Goal: Task Accomplishment & Management: Manage account settings

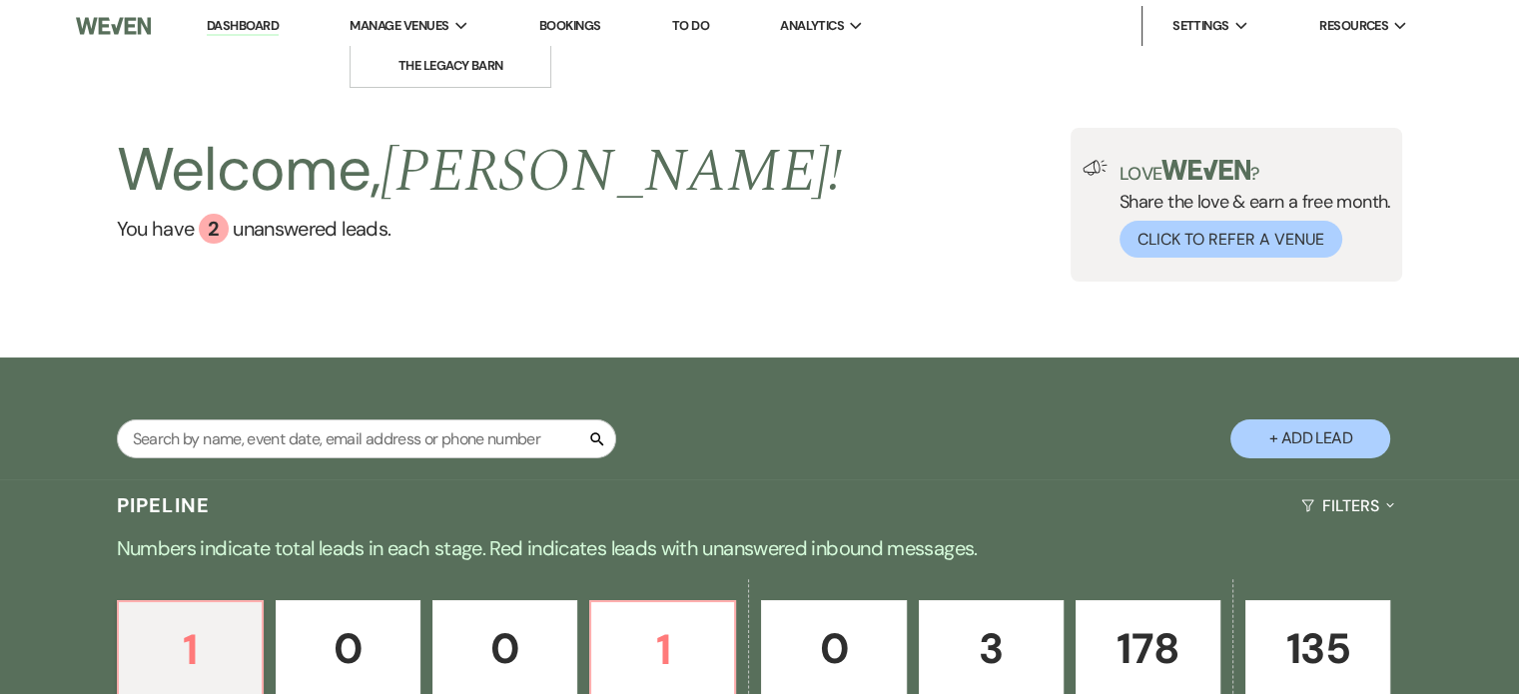
click at [412, 28] on span "Manage Venues" at bounding box center [398, 26] width 99 height 20
click at [414, 79] on link "The Legacy Barn" at bounding box center [450, 66] width 200 height 40
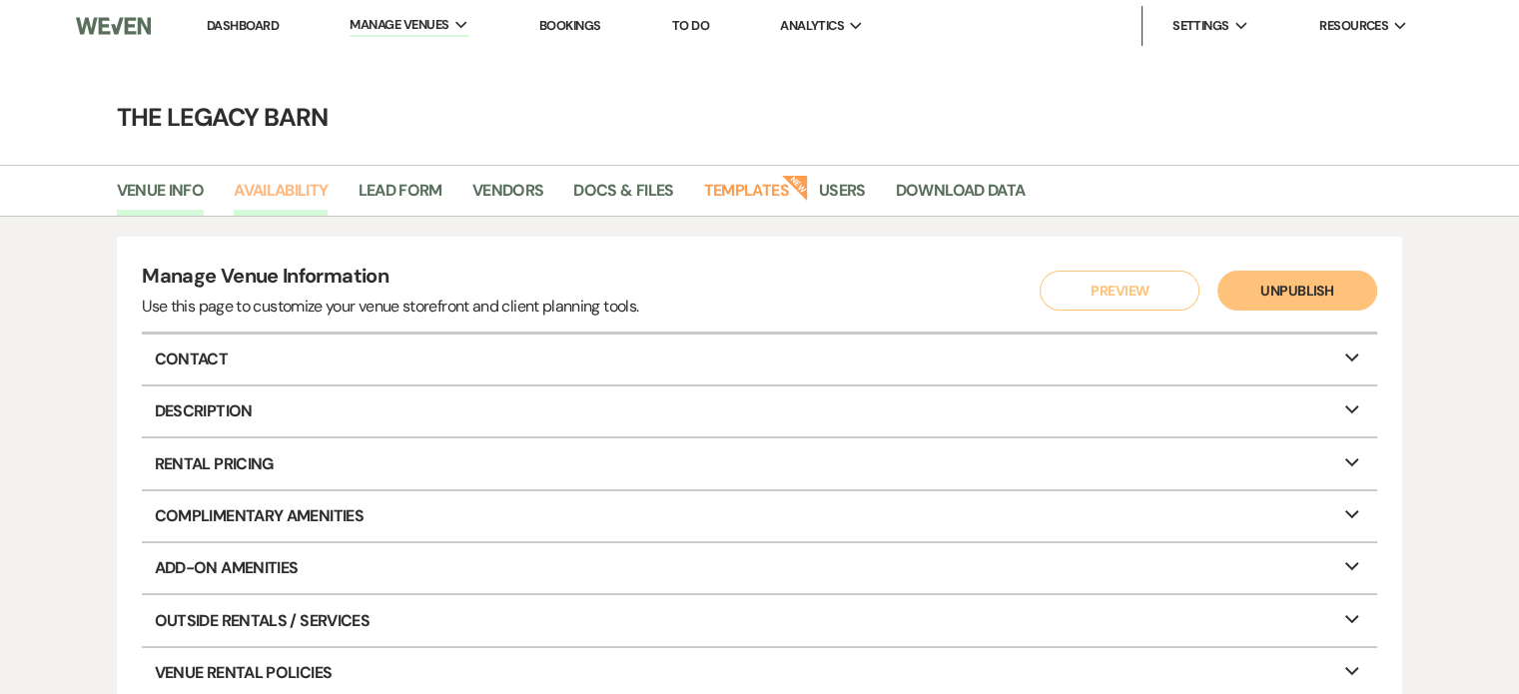
click at [272, 195] on link "Availability" at bounding box center [281, 197] width 94 height 38
select select "3"
select select "2026"
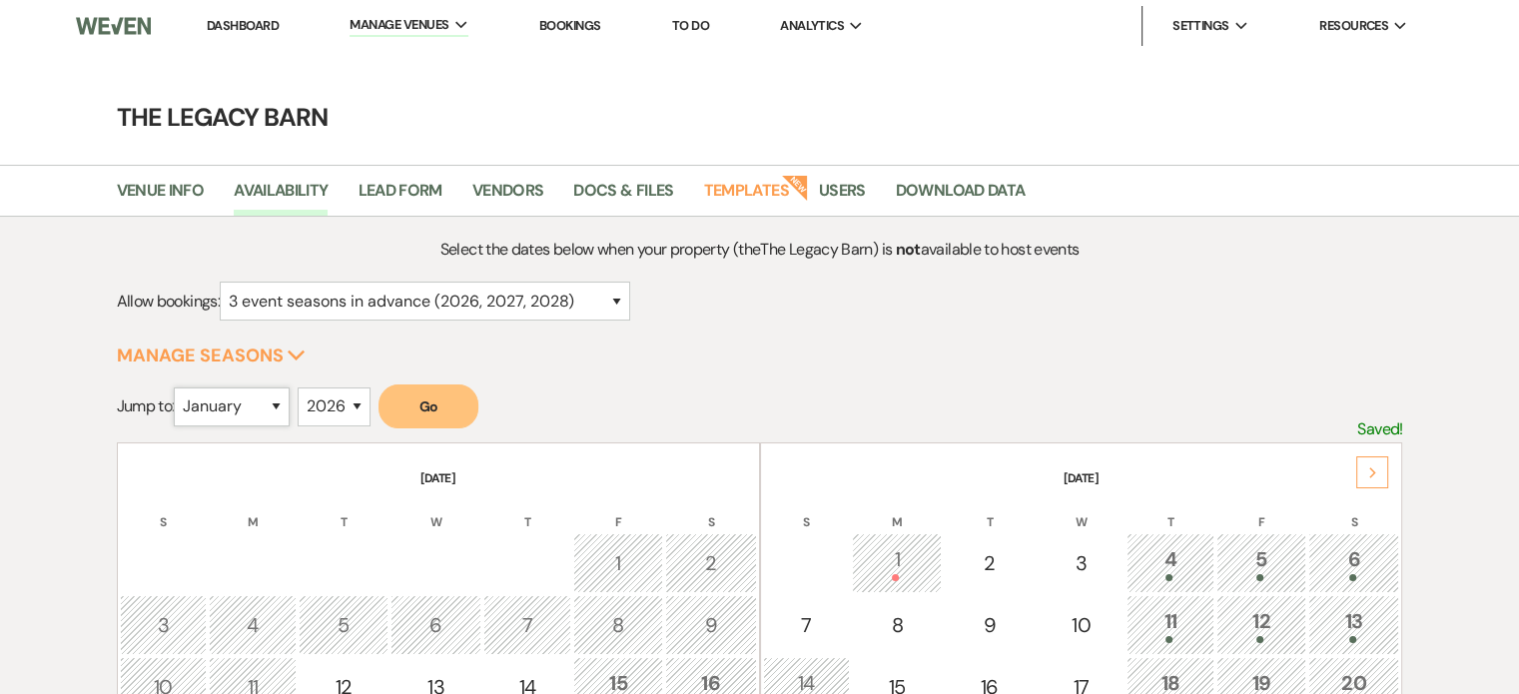
click at [284, 409] on select "January February March April May June July August September October November De…" at bounding box center [232, 406] width 116 height 39
select select "8"
click at [179, 387] on select "January February March April May June July August September October November De…" at bounding box center [232, 406] width 116 height 39
click at [415, 406] on button "Go" at bounding box center [428, 406] width 100 height 44
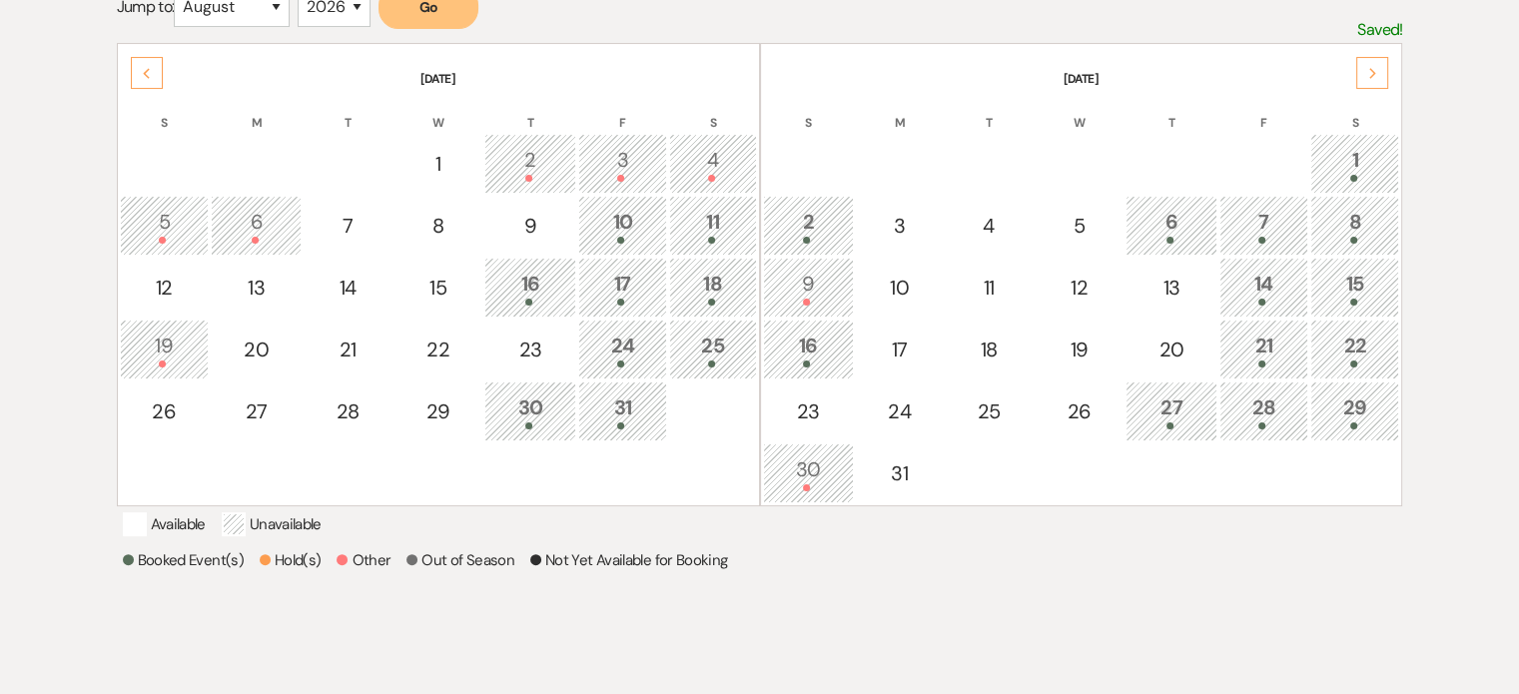
click at [792, 351] on div "16" at bounding box center [808, 349] width 69 height 37
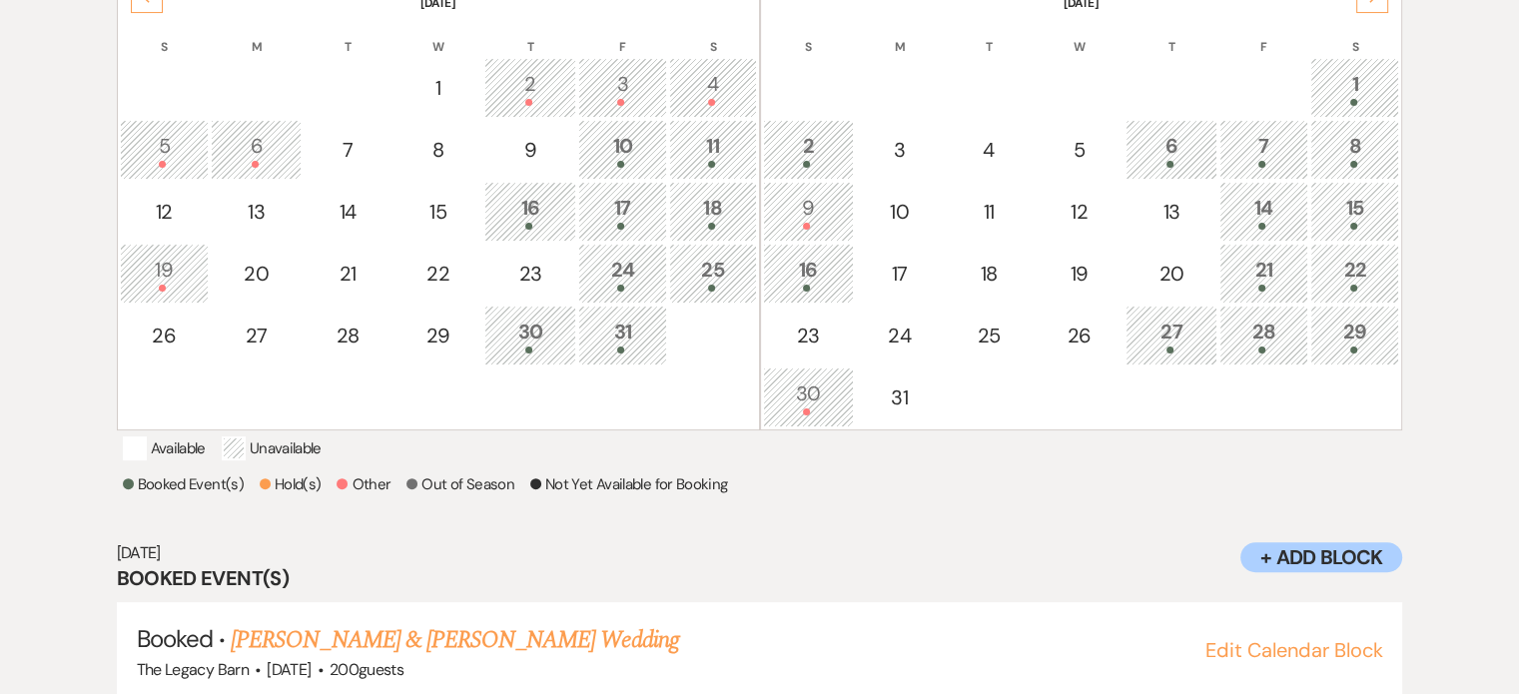
scroll to position [441, 0]
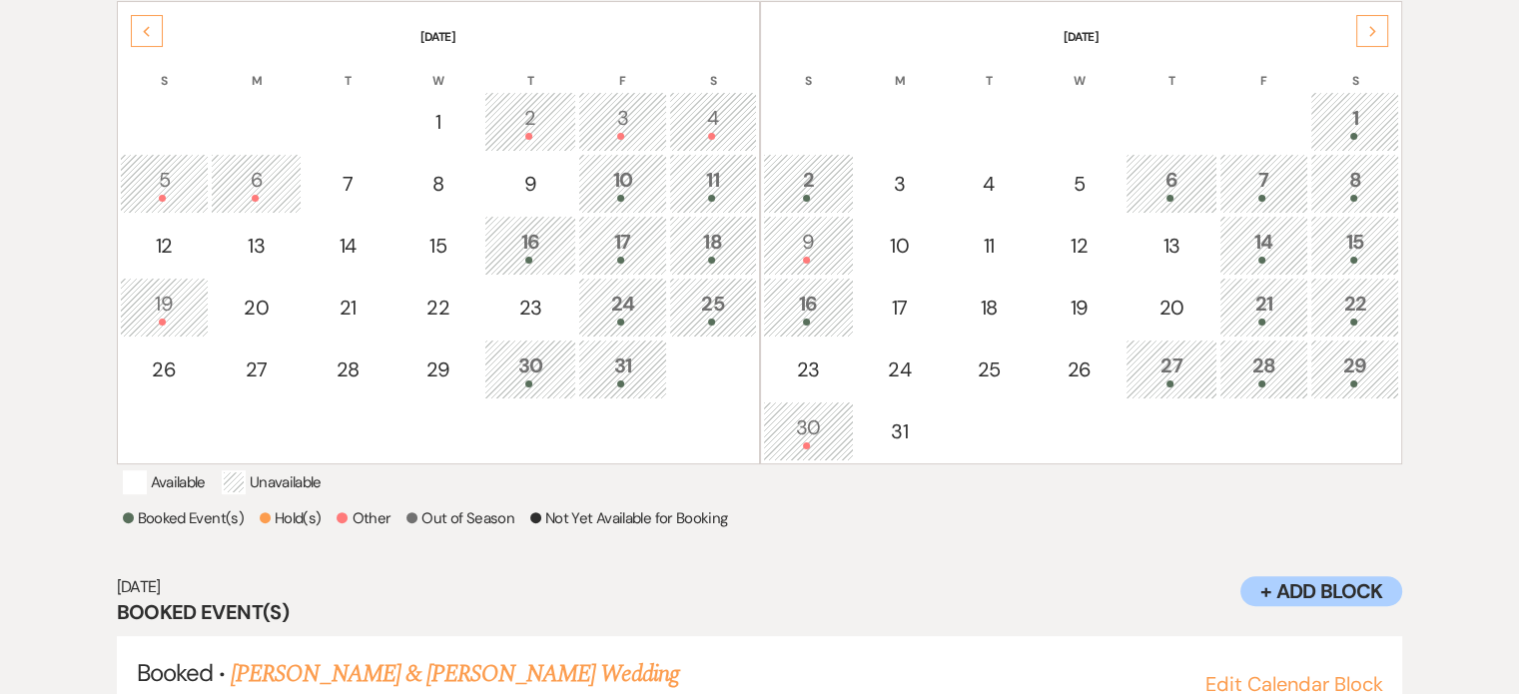
click at [1254, 304] on div "21" at bounding box center [1263, 307] width 67 height 37
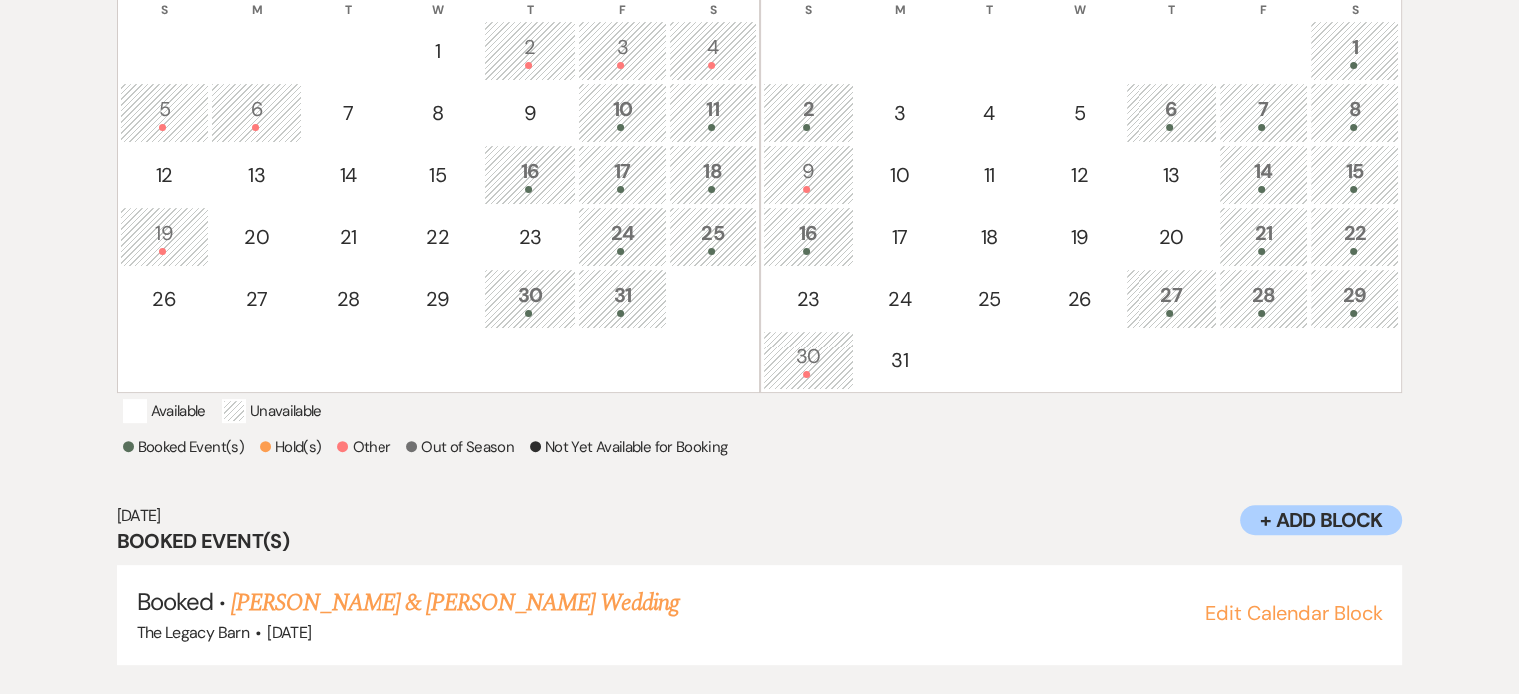
scroll to position [541, 0]
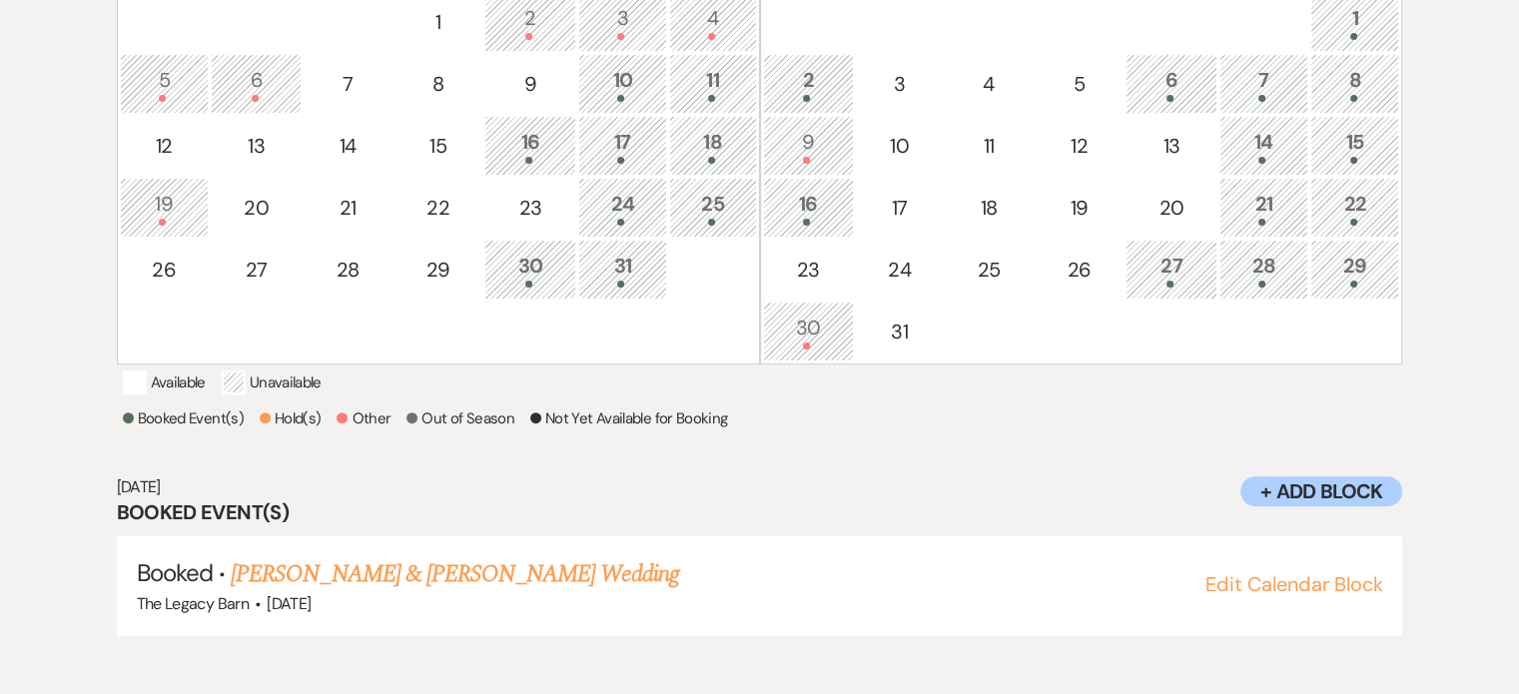
click at [1341, 199] on div "22" at bounding box center [1354, 207] width 67 height 37
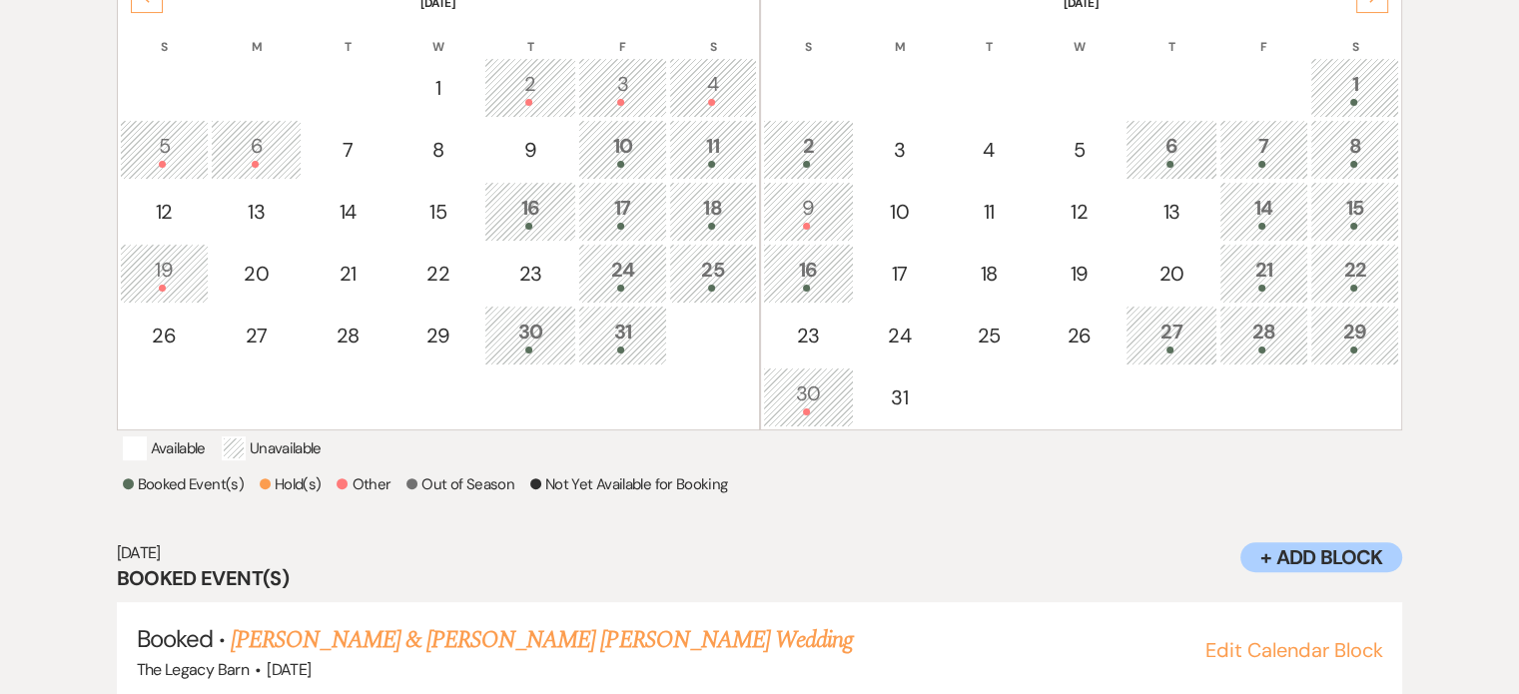
scroll to position [441, 0]
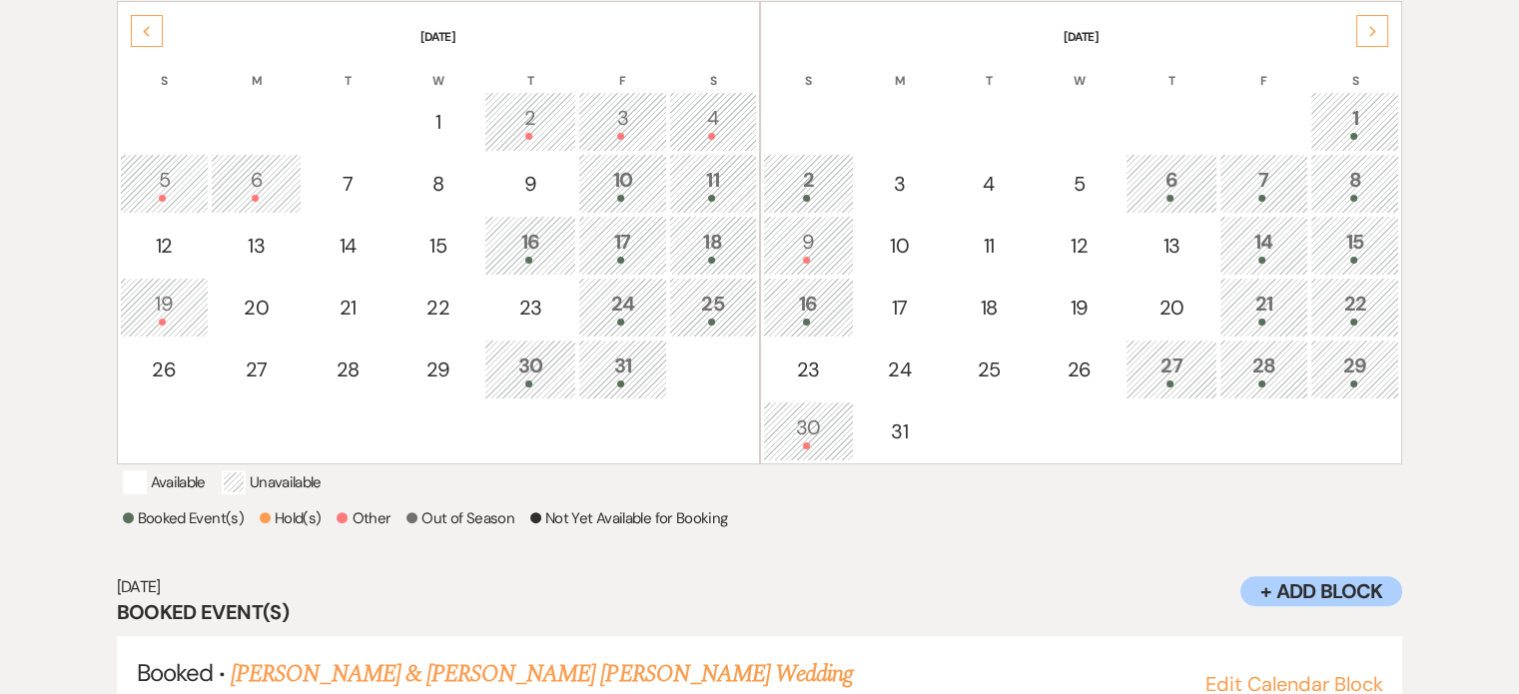
click at [153, 171] on div "5" at bounding box center [164, 183] width 67 height 37
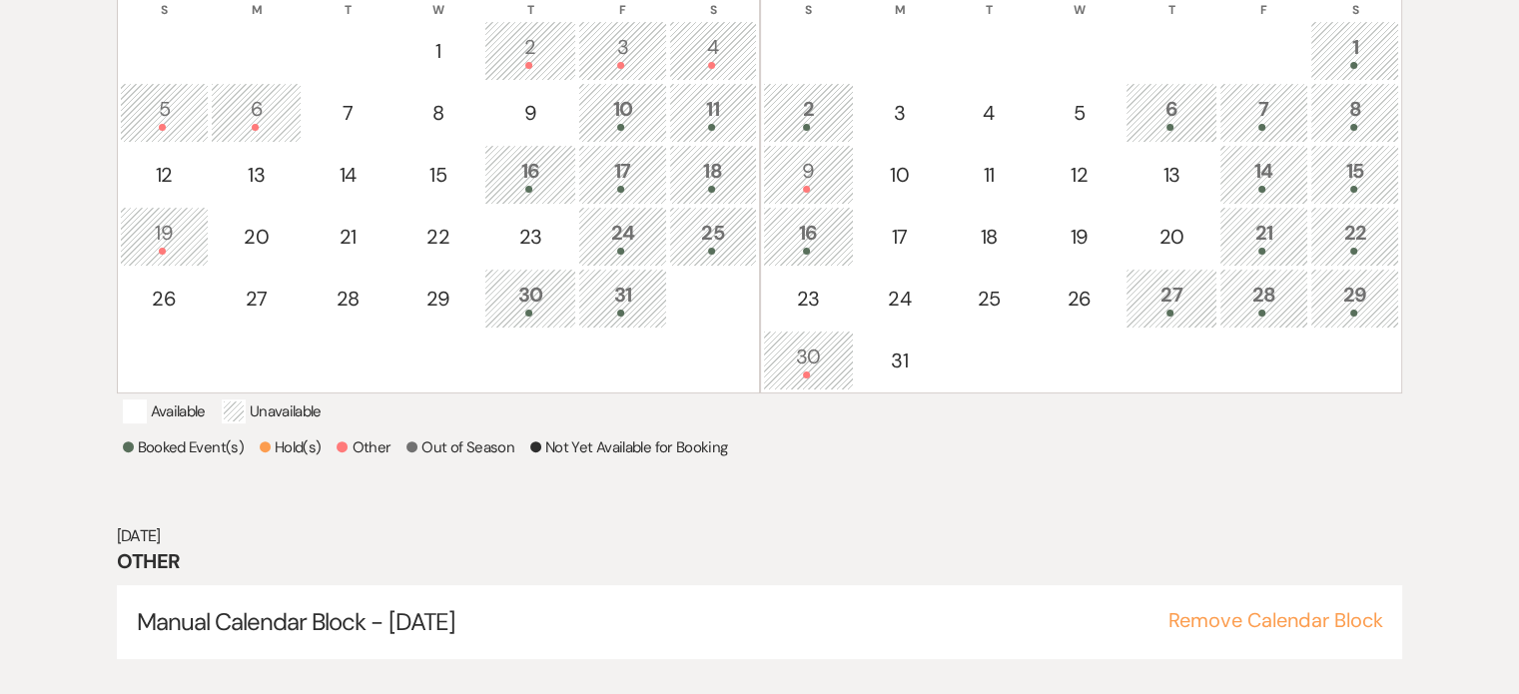
scroll to position [541, 0]
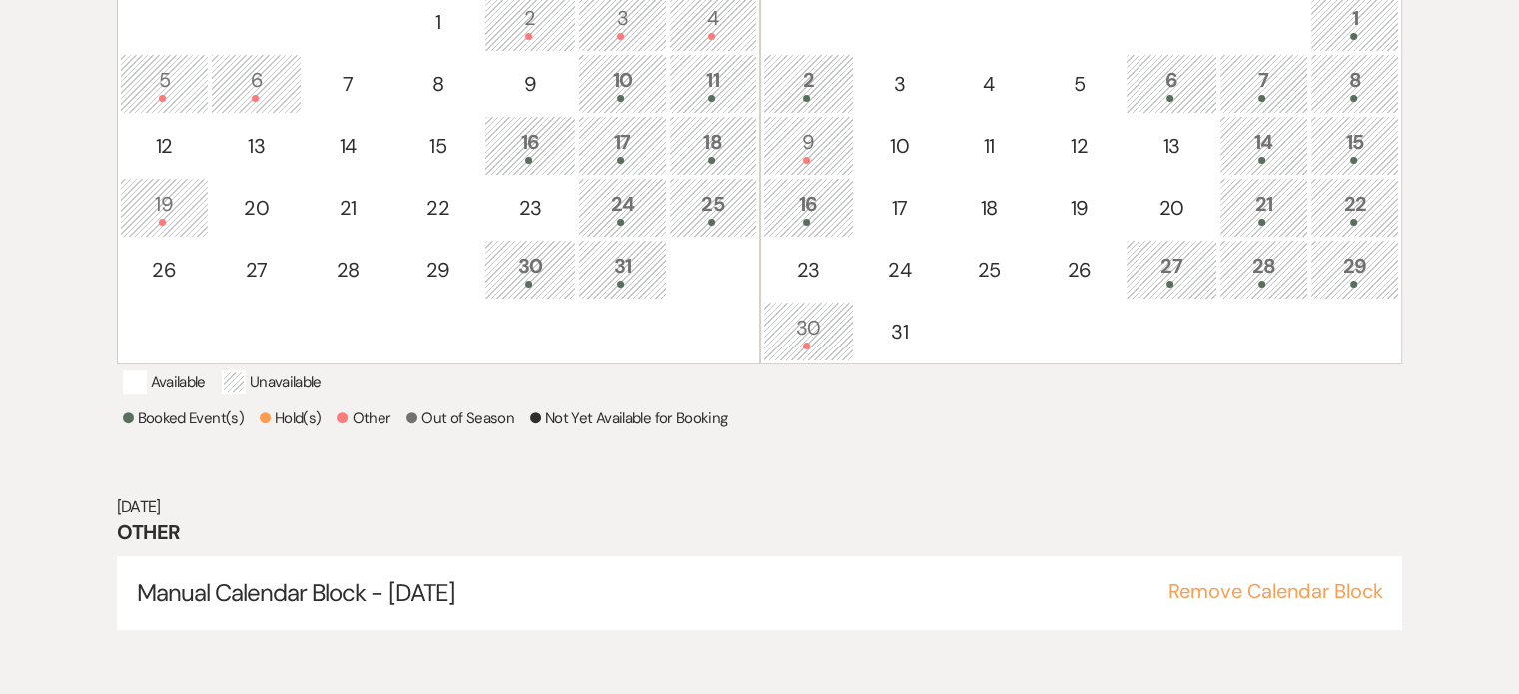
click at [169, 208] on div "19" at bounding box center [164, 207] width 67 height 37
click at [615, 85] on div "10" at bounding box center [622, 83] width 67 height 37
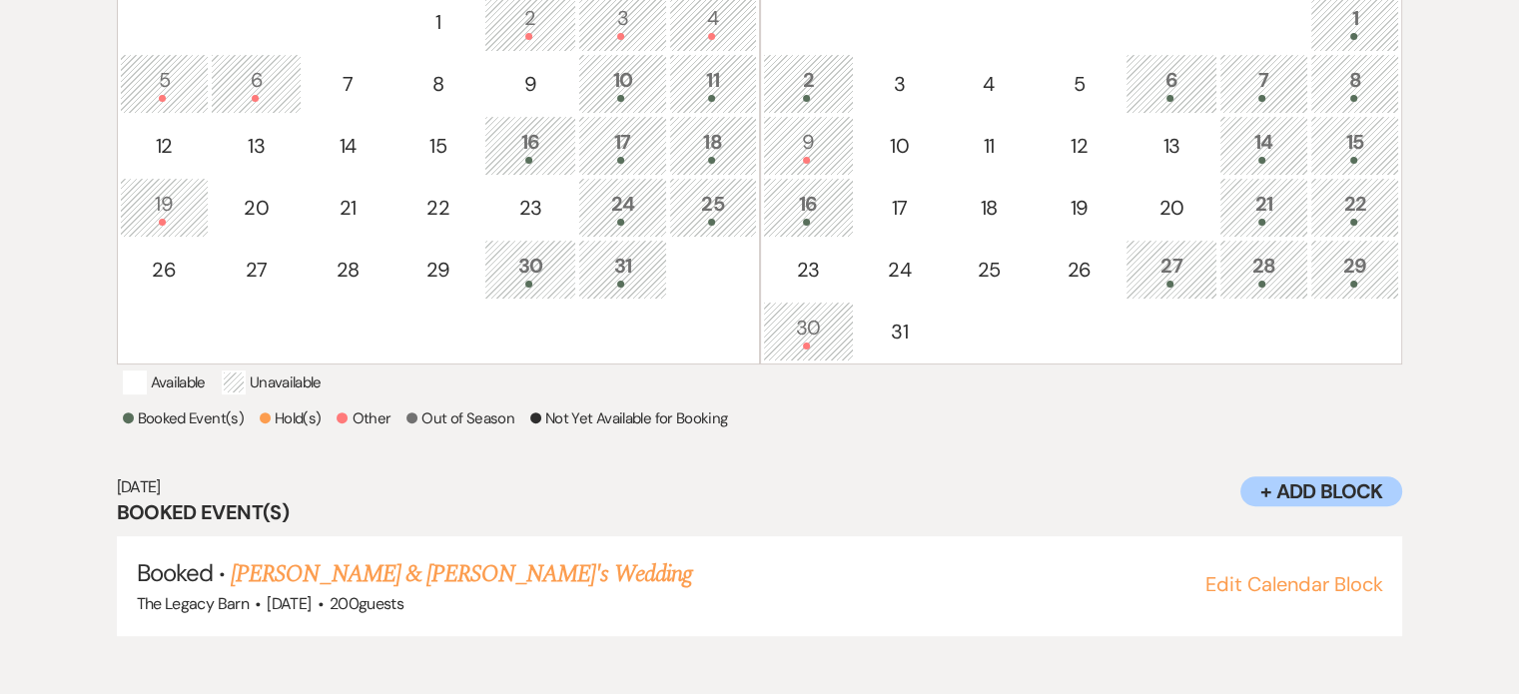
click at [708, 84] on div "11" at bounding box center [712, 83] width 65 height 37
click at [619, 192] on div "24" at bounding box center [622, 207] width 67 height 37
click at [724, 202] on div "25" at bounding box center [712, 207] width 65 height 37
click at [408, 592] on link "[PERSON_NAME] & [PERSON_NAME] Wedding" at bounding box center [454, 574] width 447 height 36
click at [602, 207] on div "24" at bounding box center [622, 207] width 67 height 37
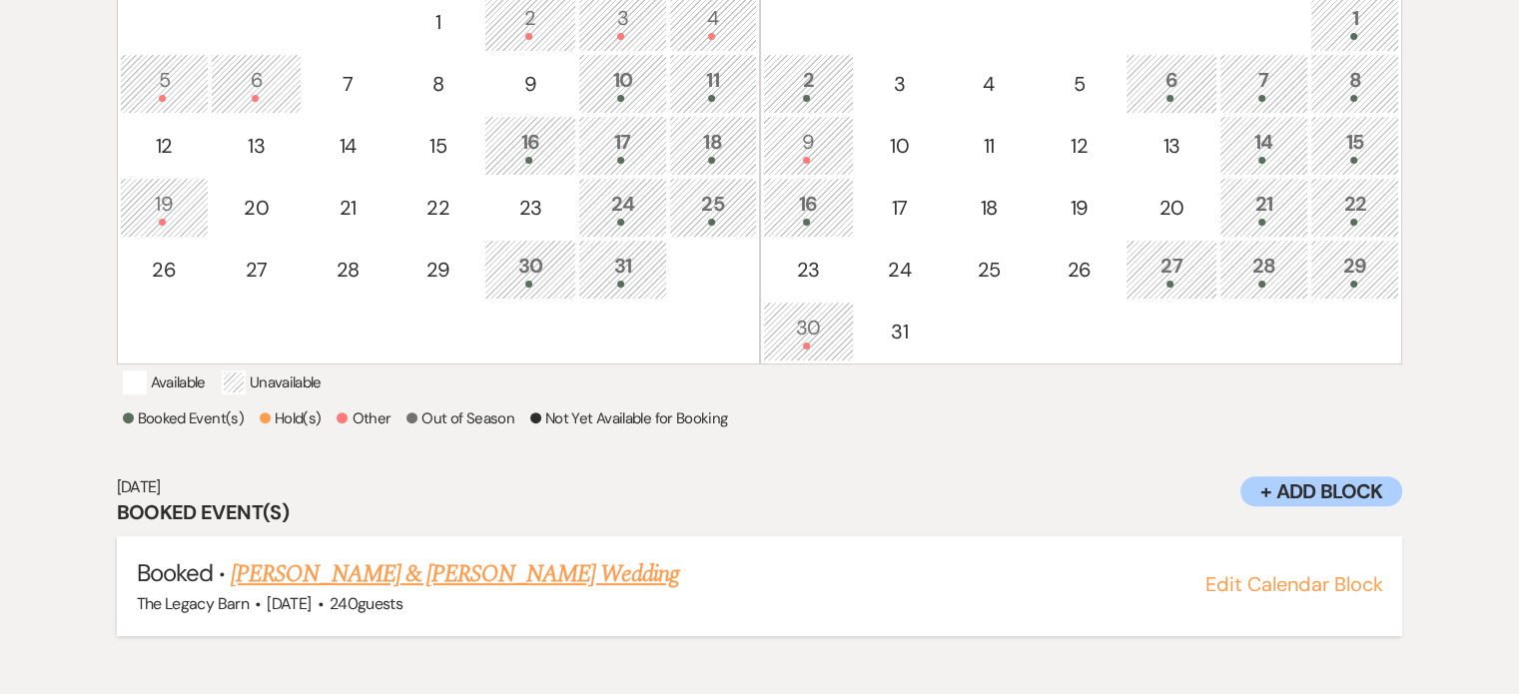
click at [383, 592] on link "[PERSON_NAME] & [PERSON_NAME] Wedding" at bounding box center [454, 574] width 447 height 36
click at [623, 65] on div "10" at bounding box center [622, 83] width 67 height 37
click at [699, 73] on div "11" at bounding box center [712, 83] width 65 height 37
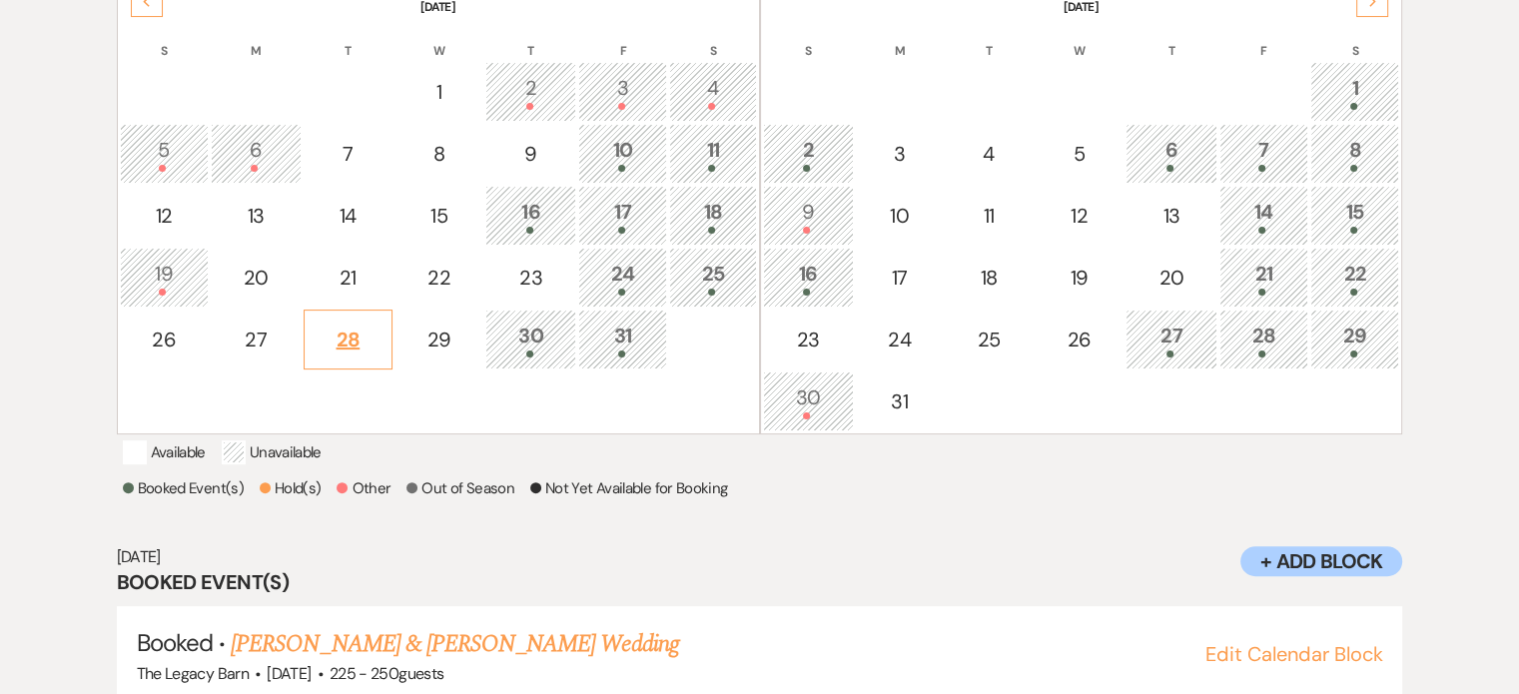
scroll to position [441, 0]
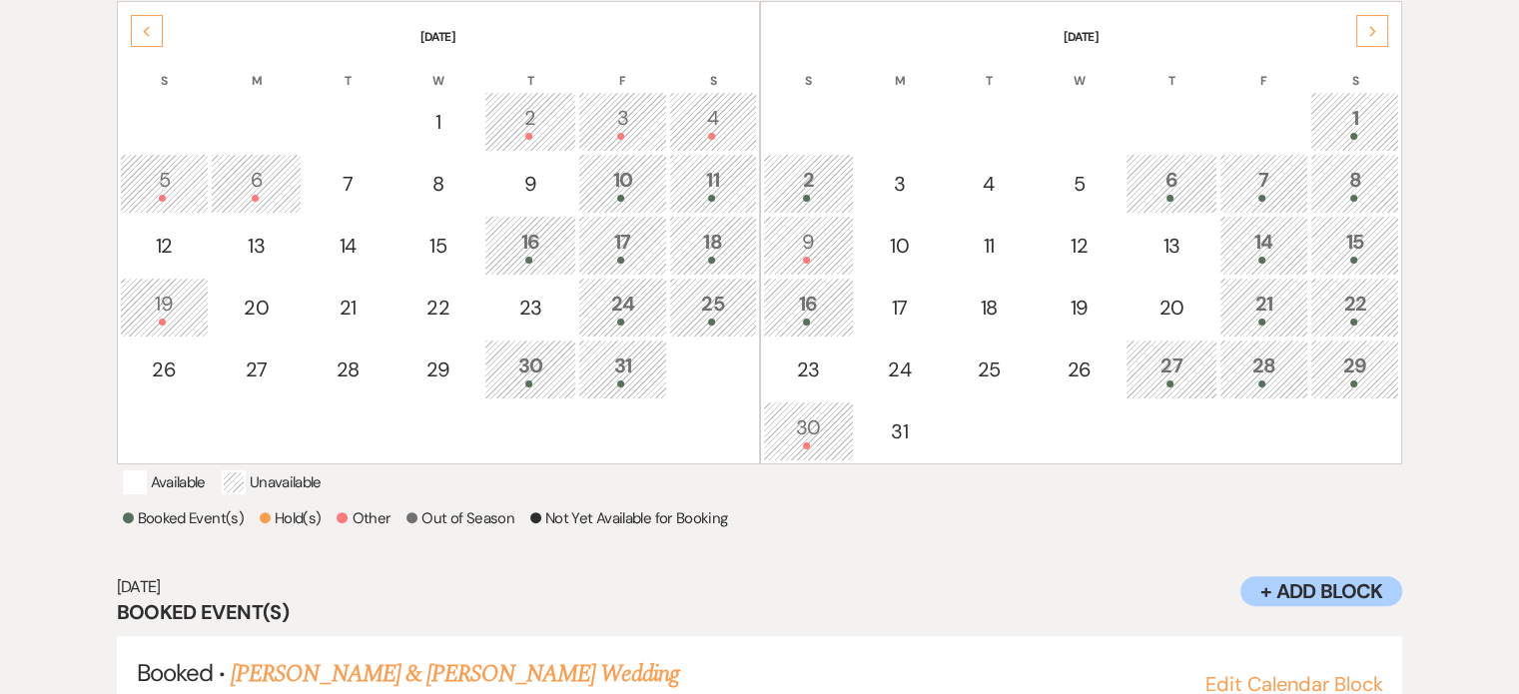
click at [152, 30] on div "Previous" at bounding box center [147, 31] width 32 height 32
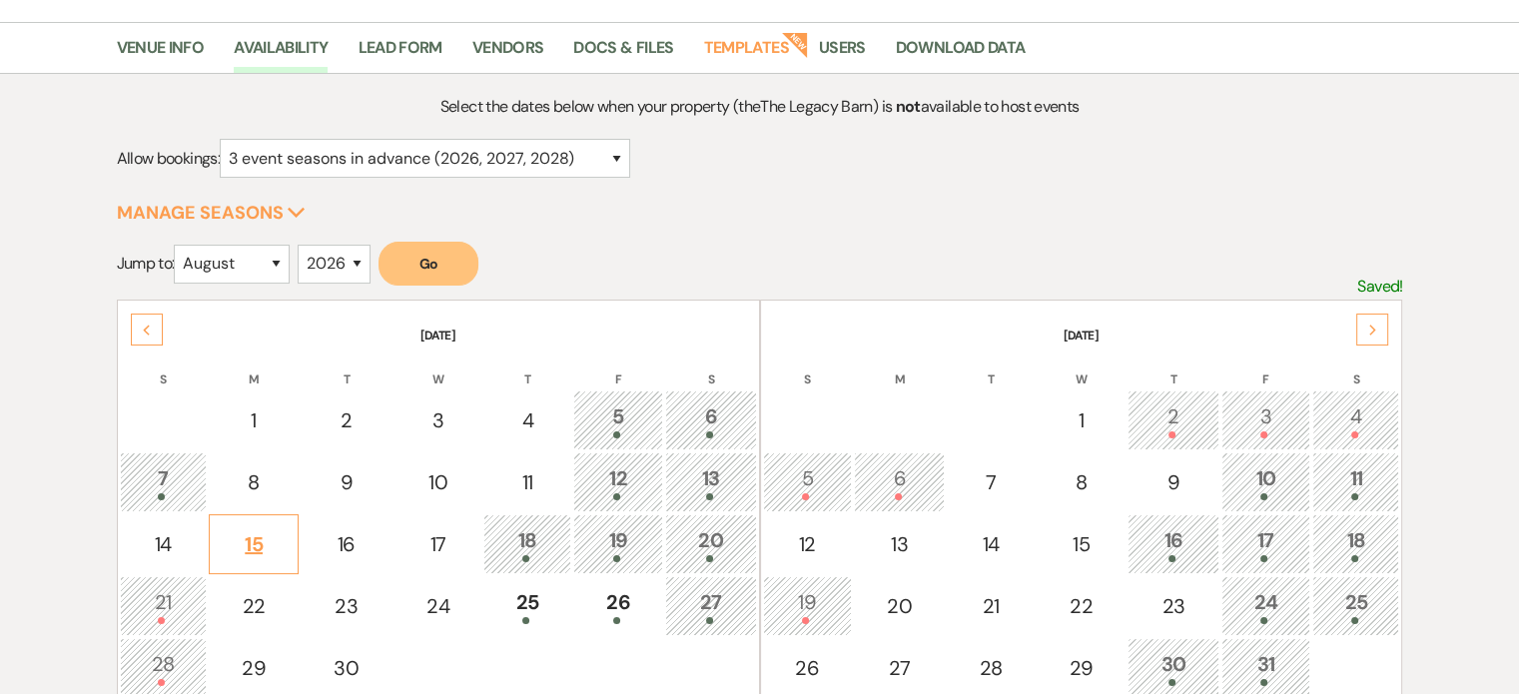
scroll to position [142, 0]
click at [132, 338] on div "Previous" at bounding box center [147, 331] width 32 height 32
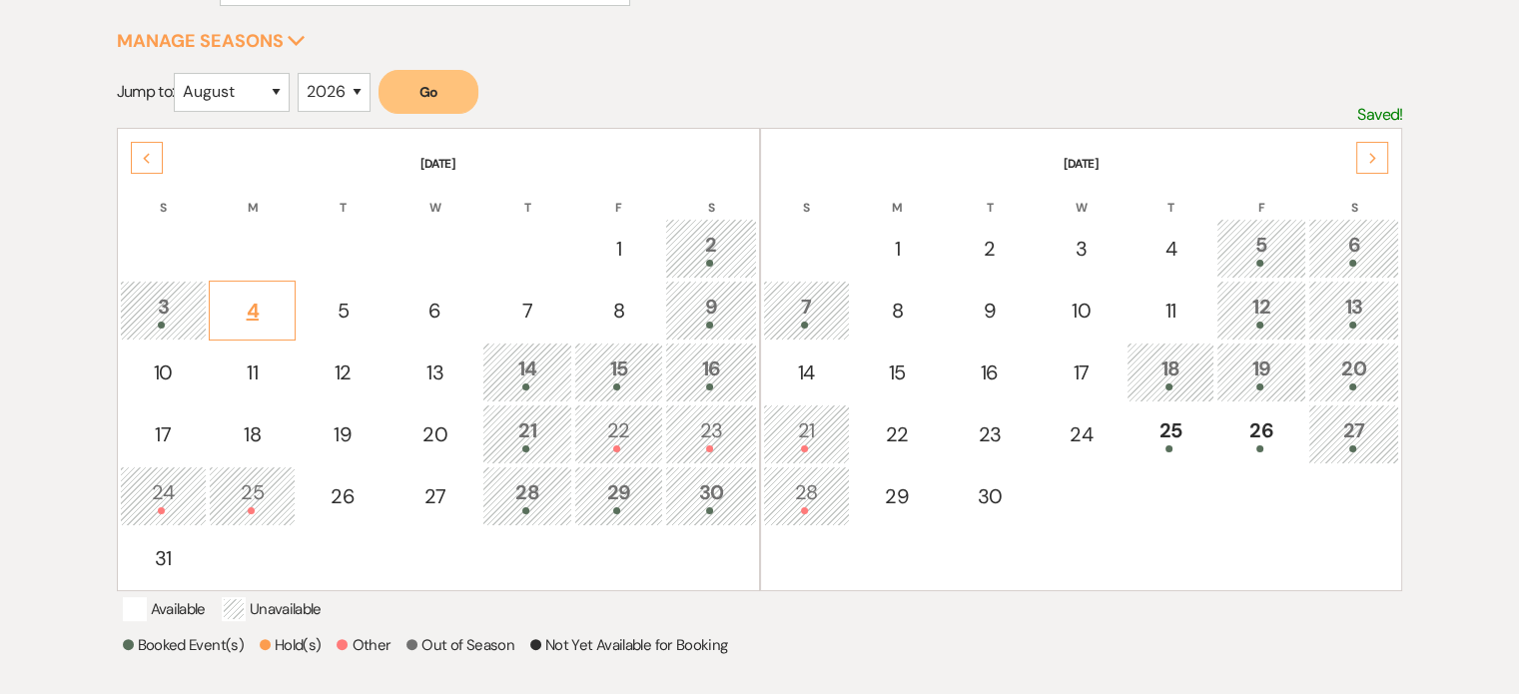
scroll to position [341, 0]
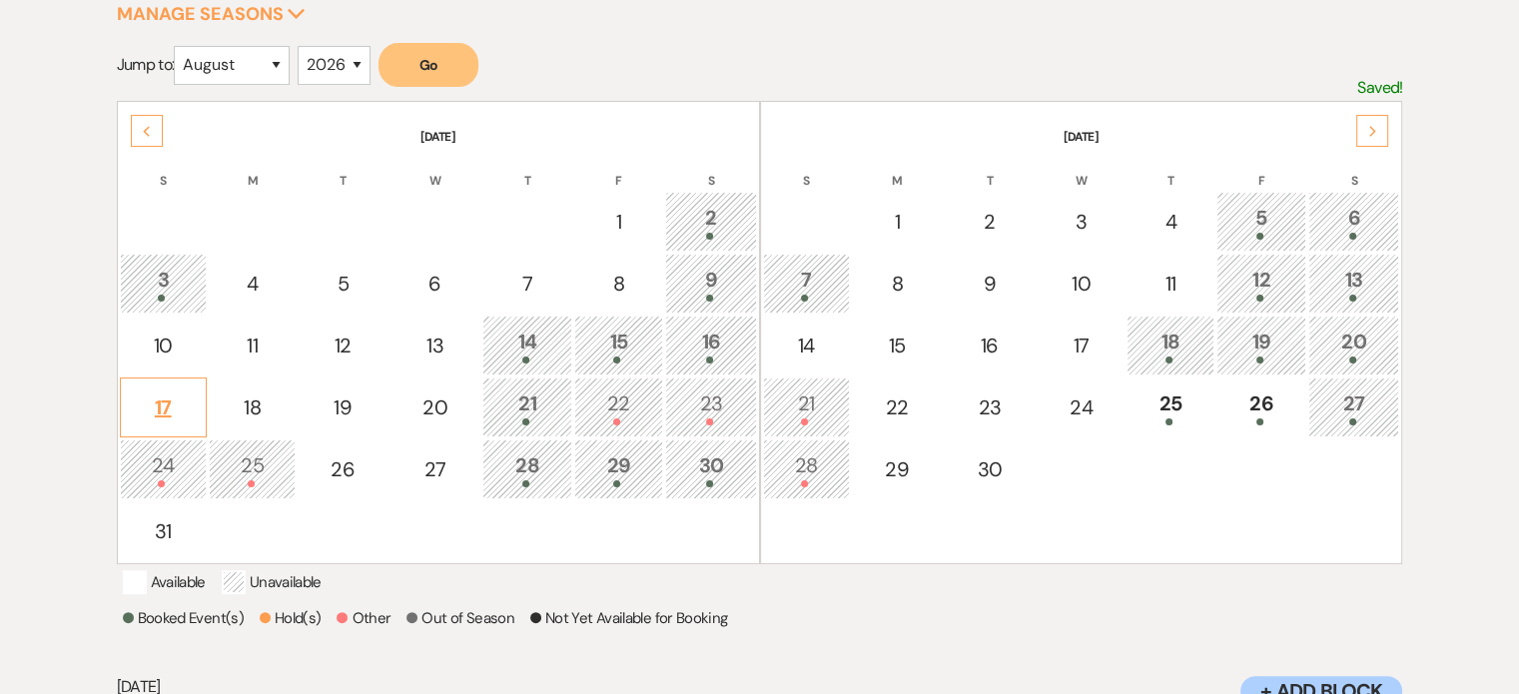
click at [150, 414] on div "17" at bounding box center [163, 407] width 65 height 30
select select "other"
select select "false"
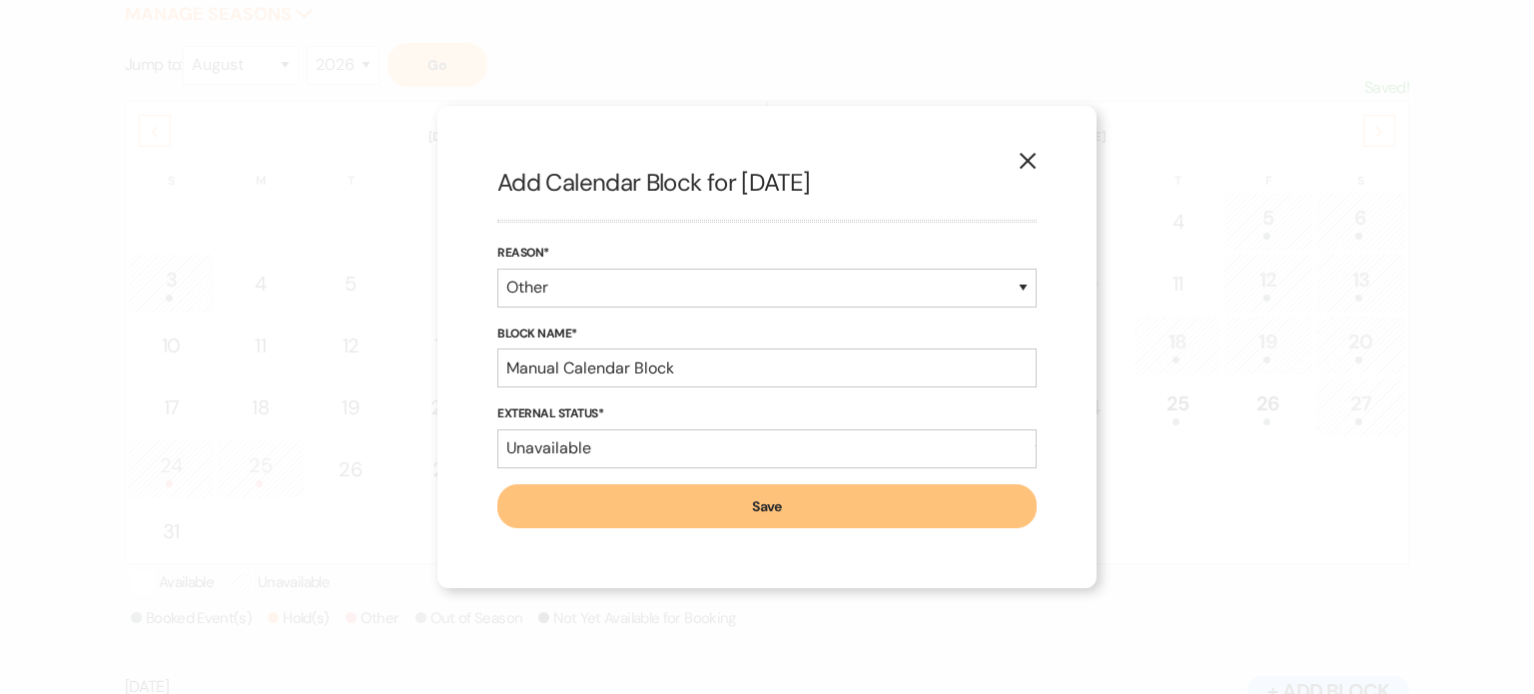
drag, startPoint x: 746, startPoint y: 505, endPoint x: 500, endPoint y: 522, distance: 246.2
click at [745, 505] on button "Save" at bounding box center [766, 506] width 539 height 44
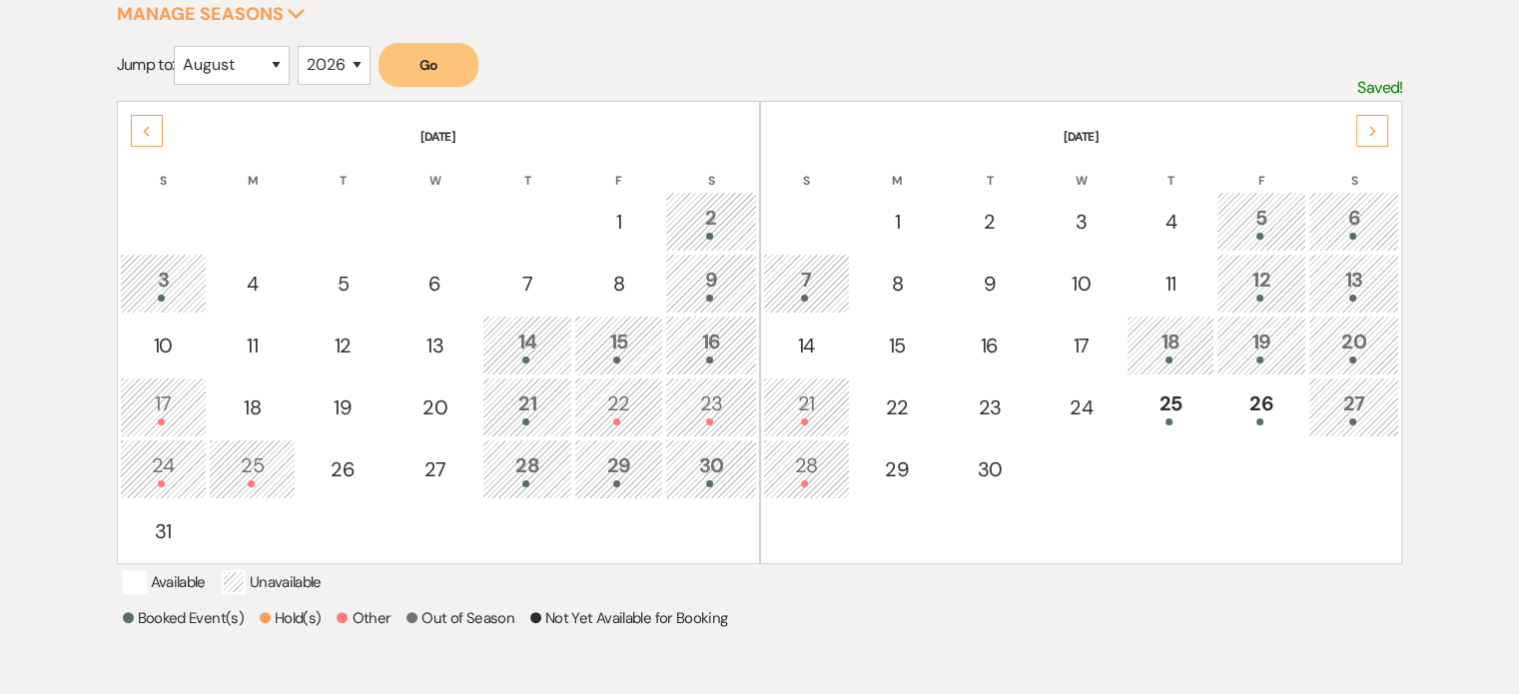
click at [602, 480] on div at bounding box center [618, 483] width 67 height 7
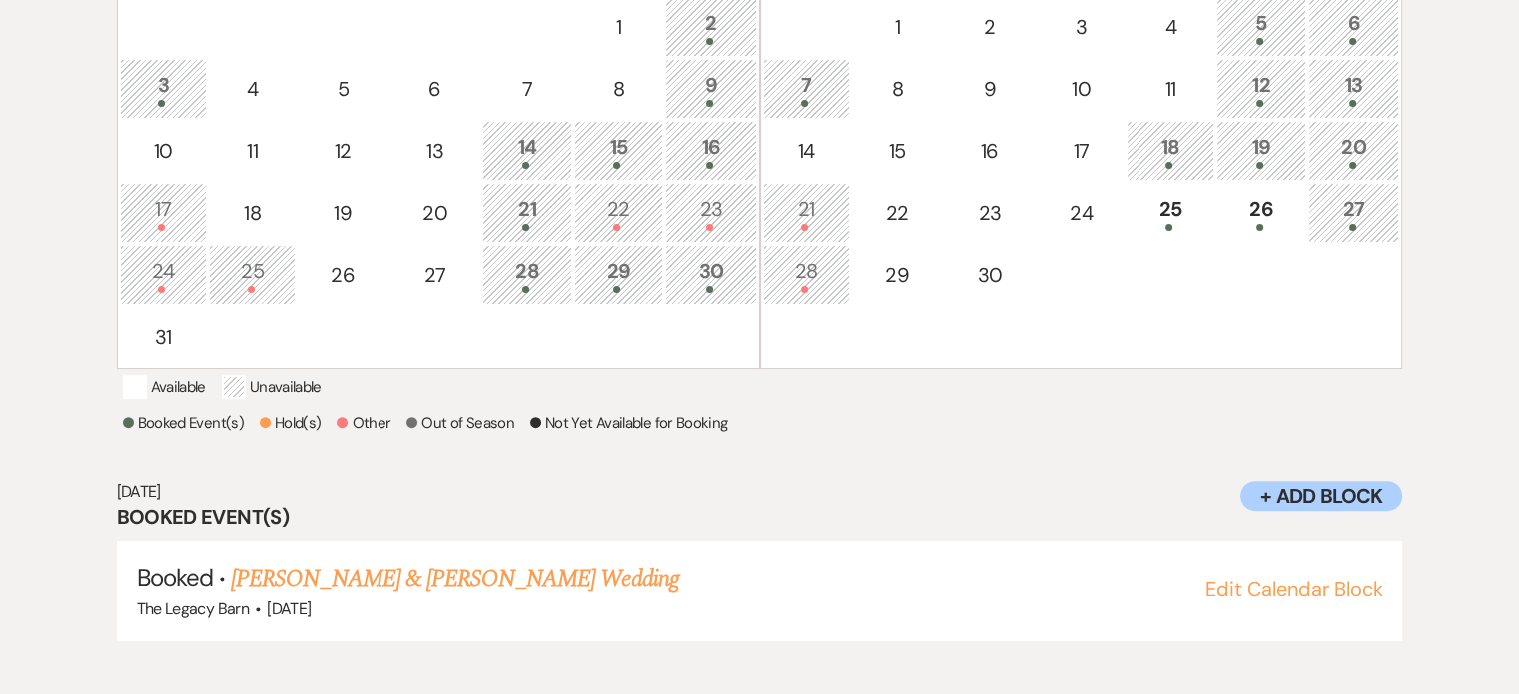
scroll to position [541, 0]
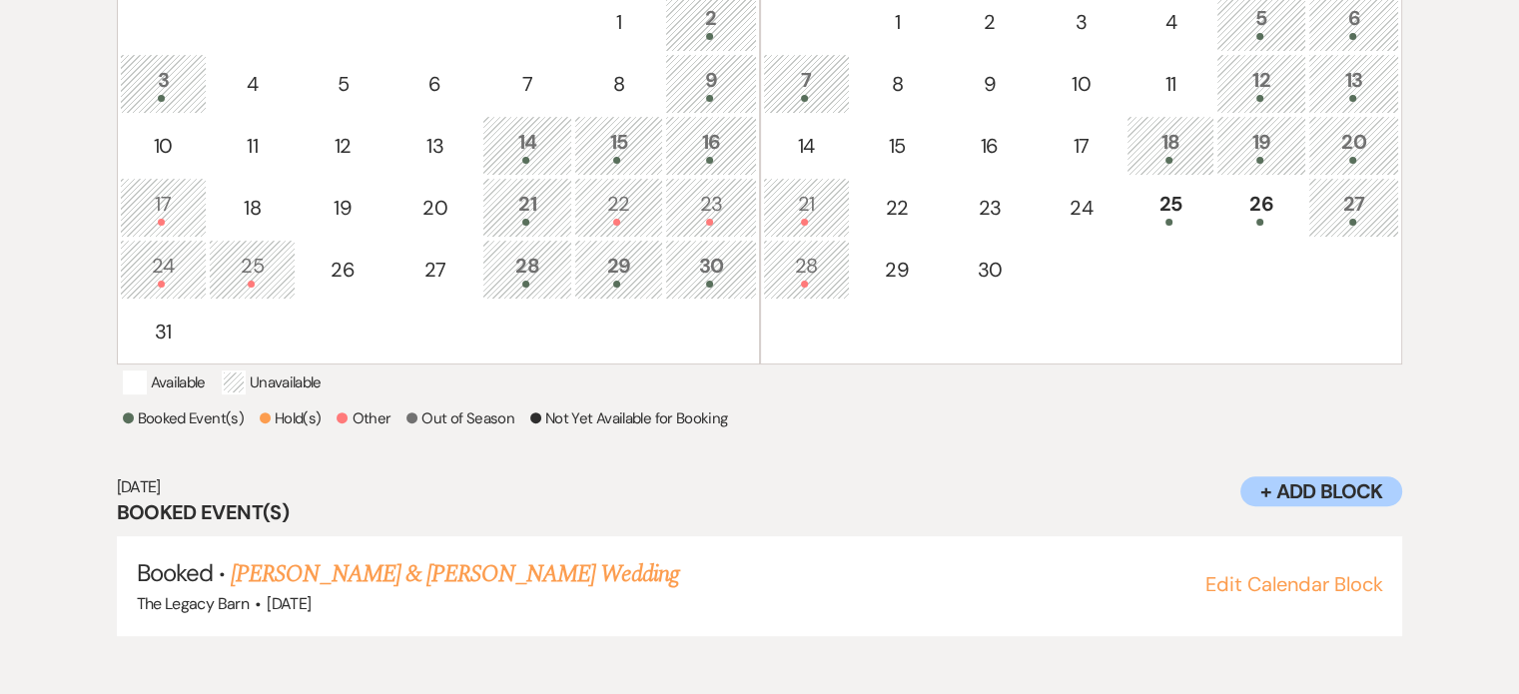
click at [703, 267] on div "30" at bounding box center [710, 269] width 69 height 37
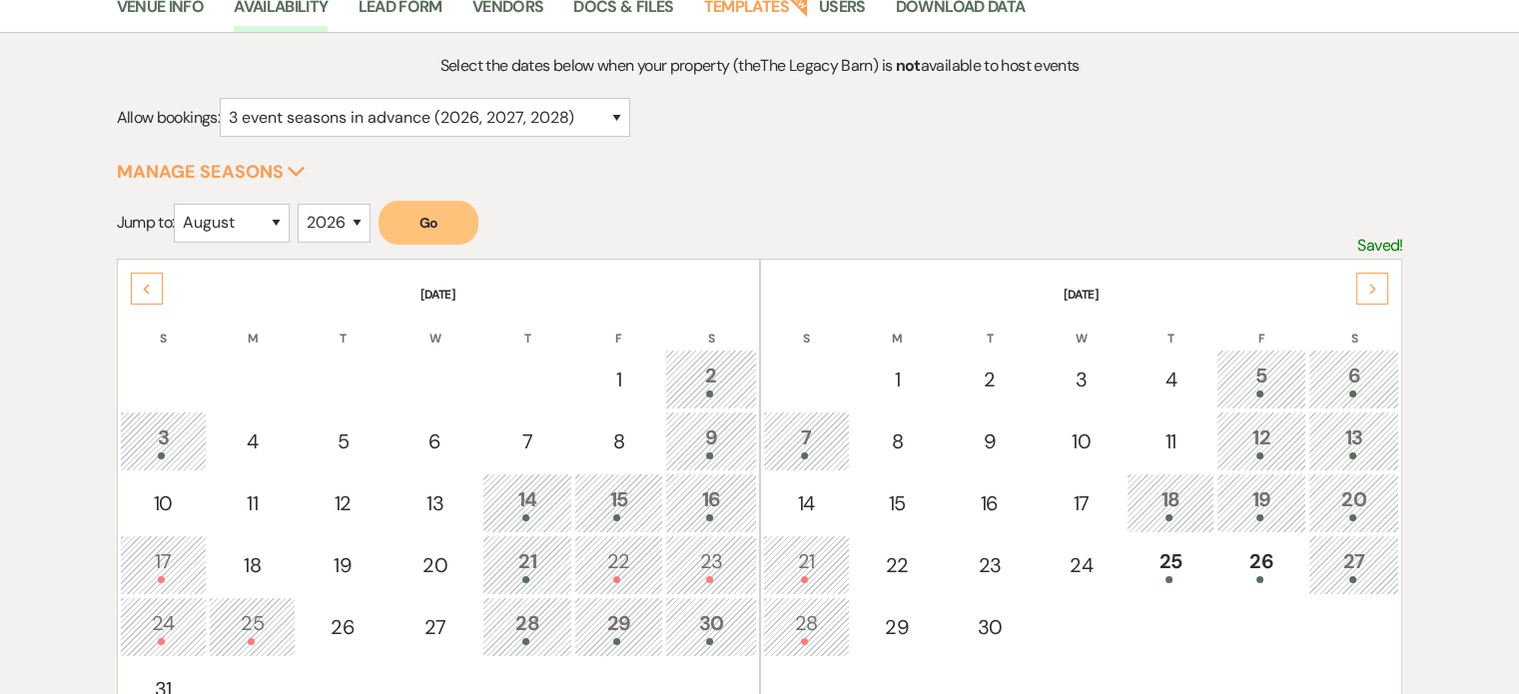
scroll to position [300, 0]
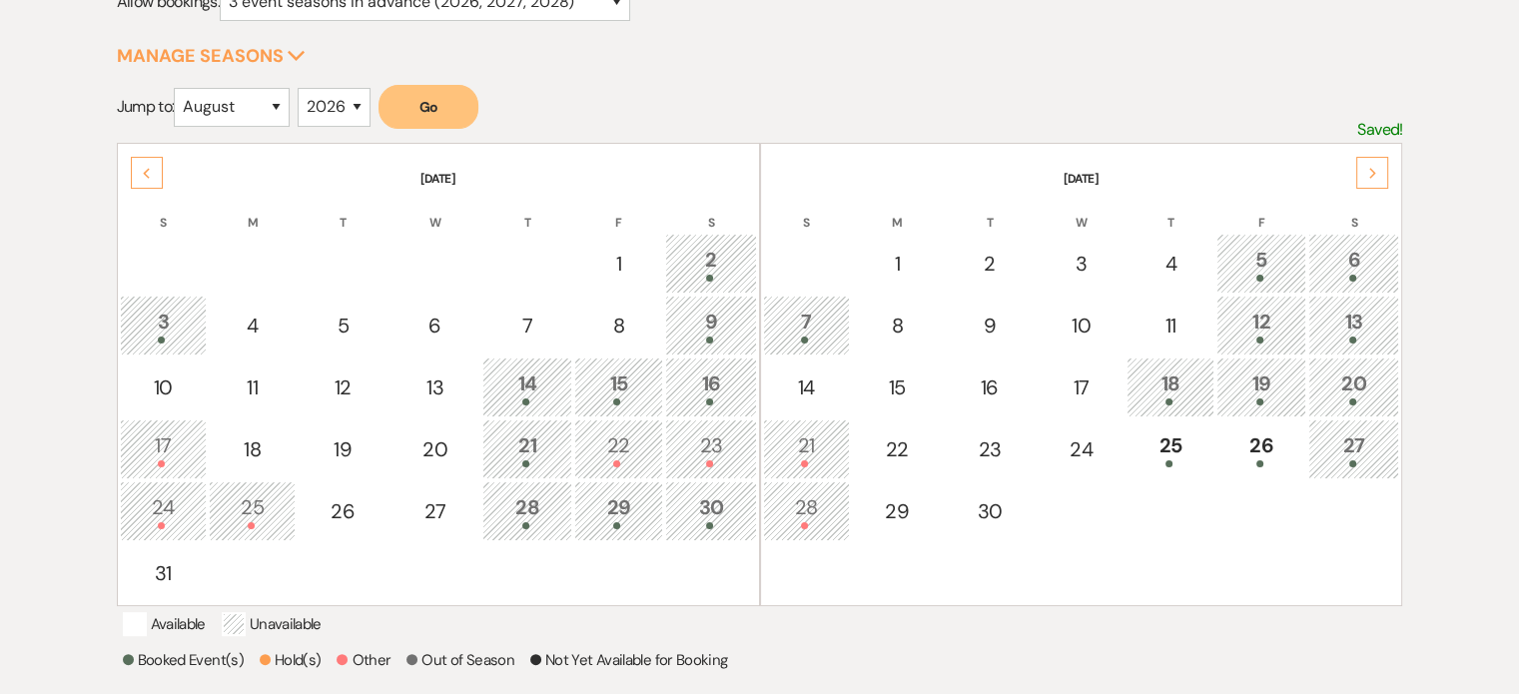
click at [1218, 245] on td "5" at bounding box center [1261, 264] width 90 height 60
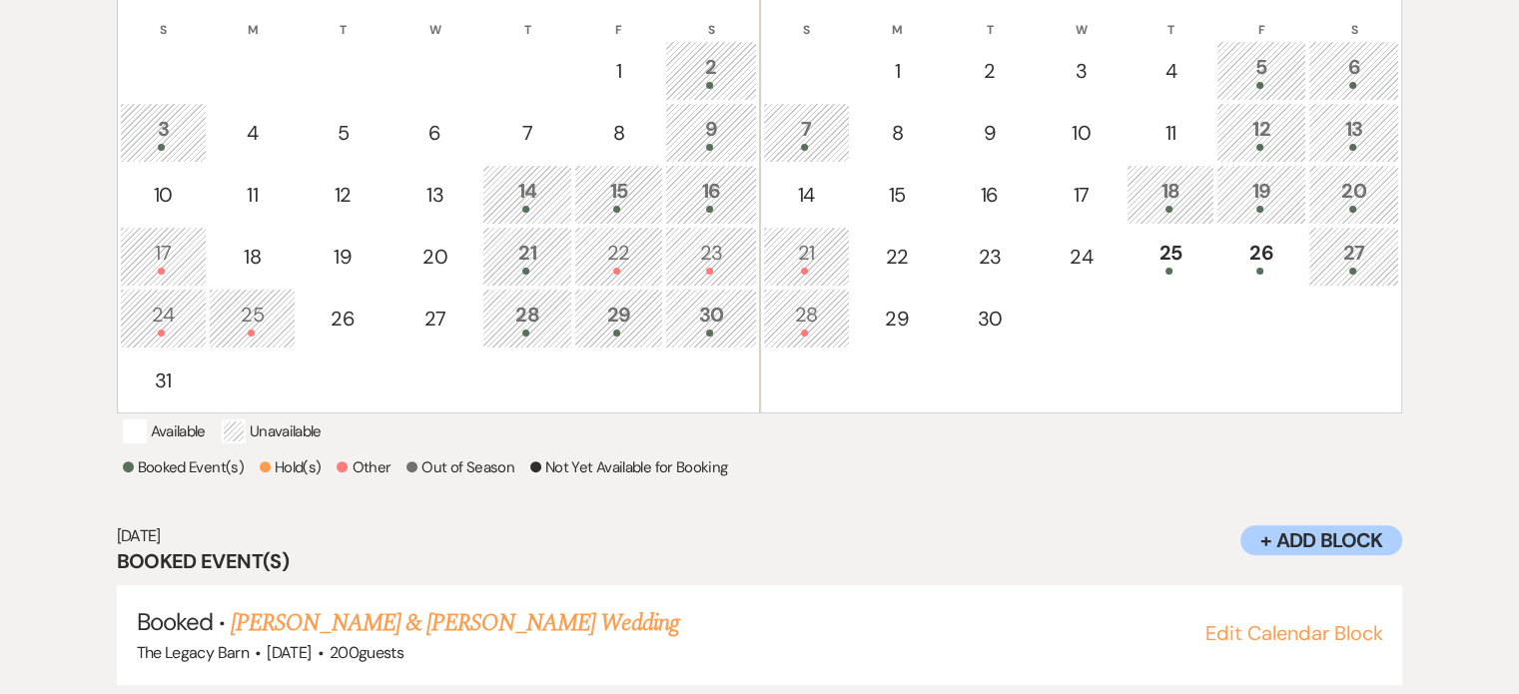
click at [1254, 254] on tbody "1 2 3 4 5 6 7 8 9 10 11 12 13 14 15 16 17 18 19 20 21 22 23 24 25 26 27 28 29 30" at bounding box center [1081, 225] width 637 height 369
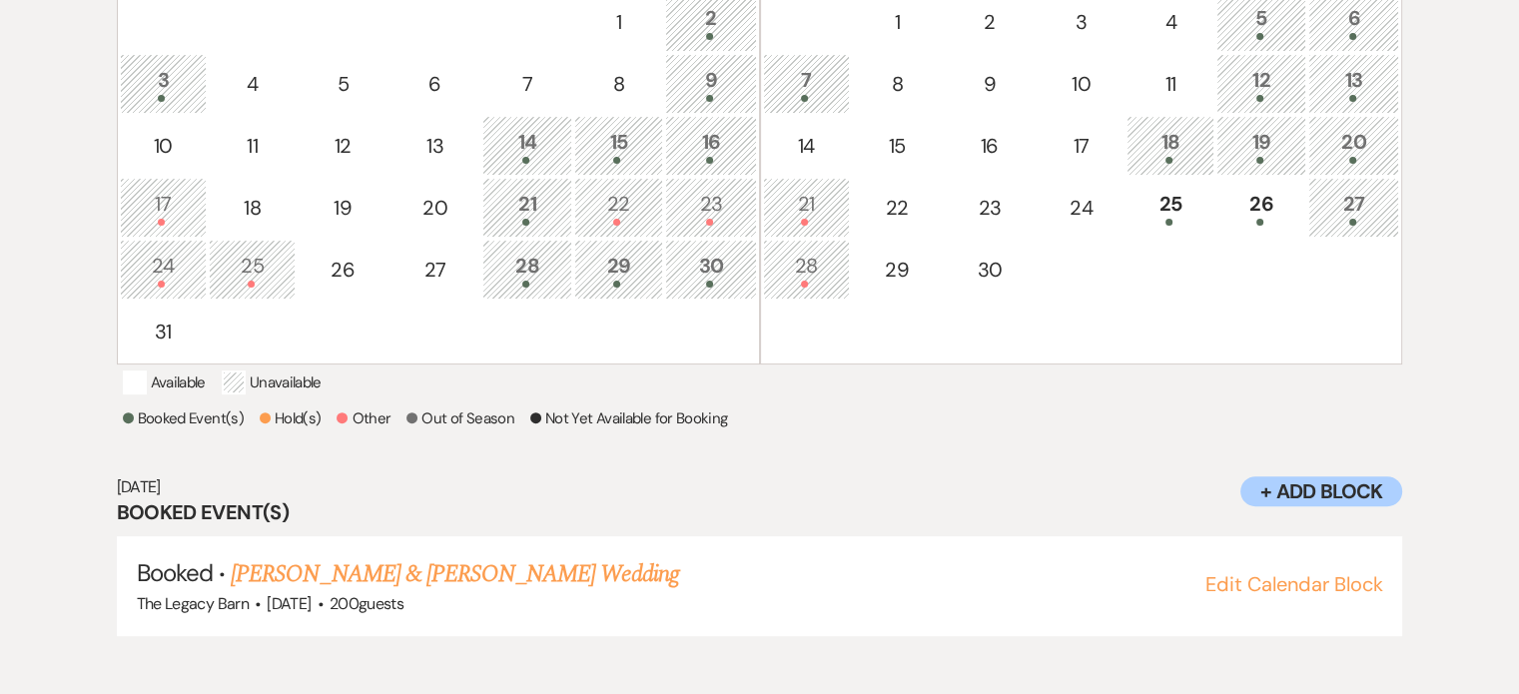
click at [1352, 16] on div "6" at bounding box center [1354, 21] width 70 height 37
click at [1264, 19] on div "5" at bounding box center [1261, 21] width 68 height 37
click at [785, 95] on div at bounding box center [807, 98] width 66 height 7
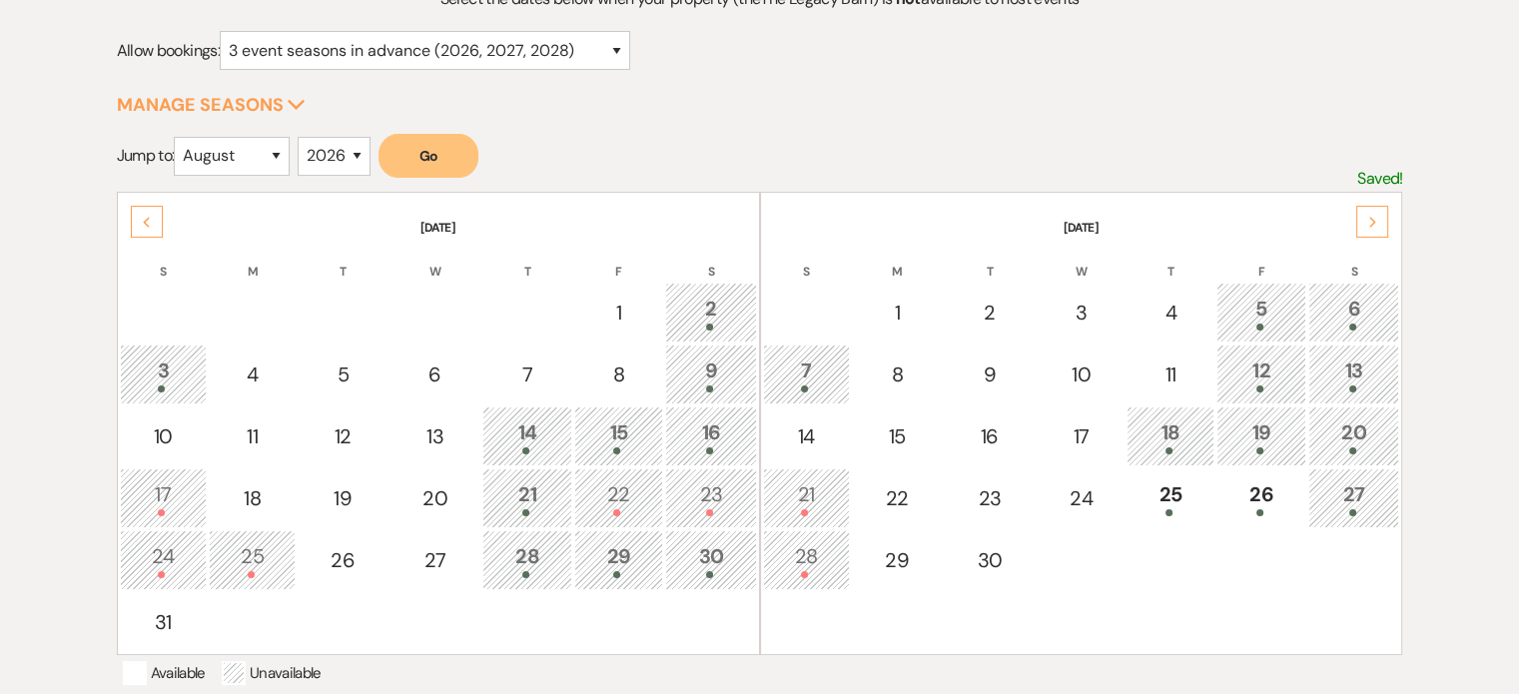
scroll to position [242, 0]
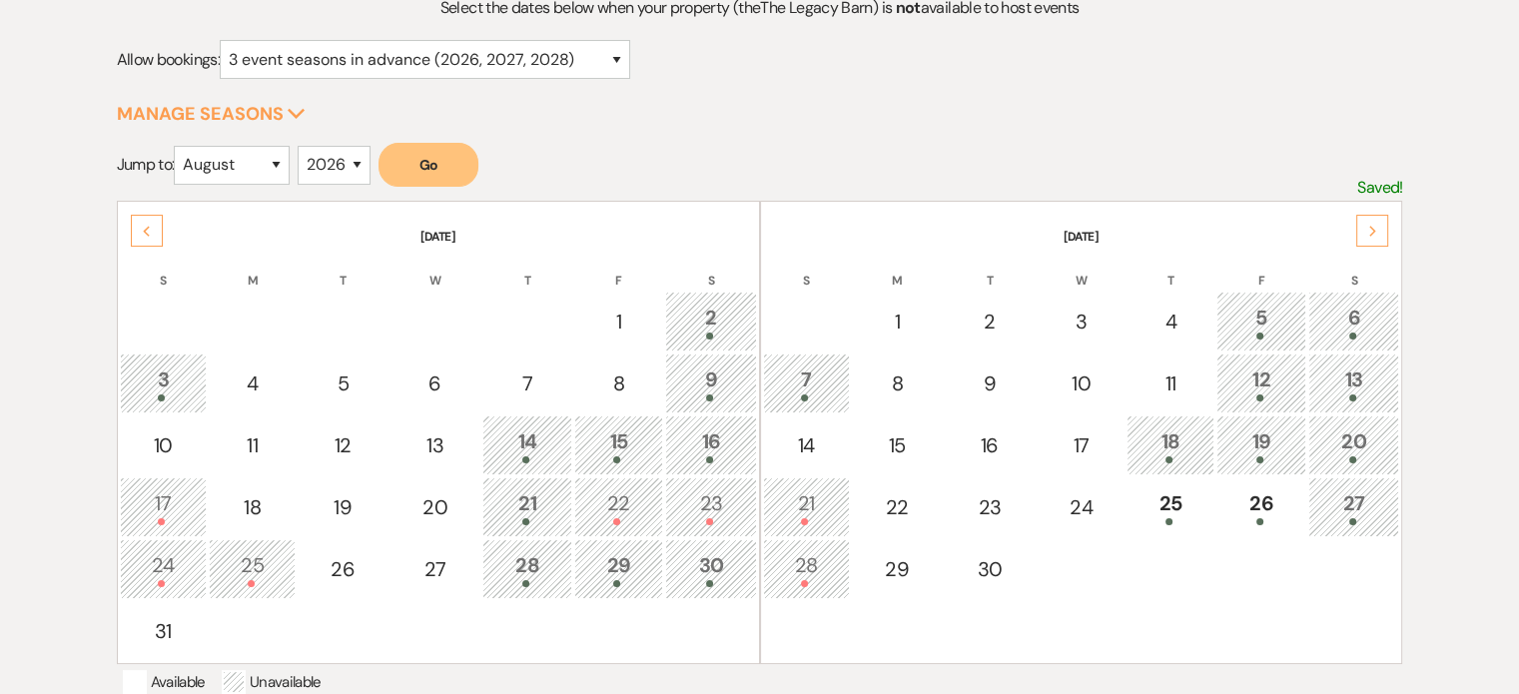
click at [172, 383] on div "3" at bounding box center [163, 382] width 65 height 37
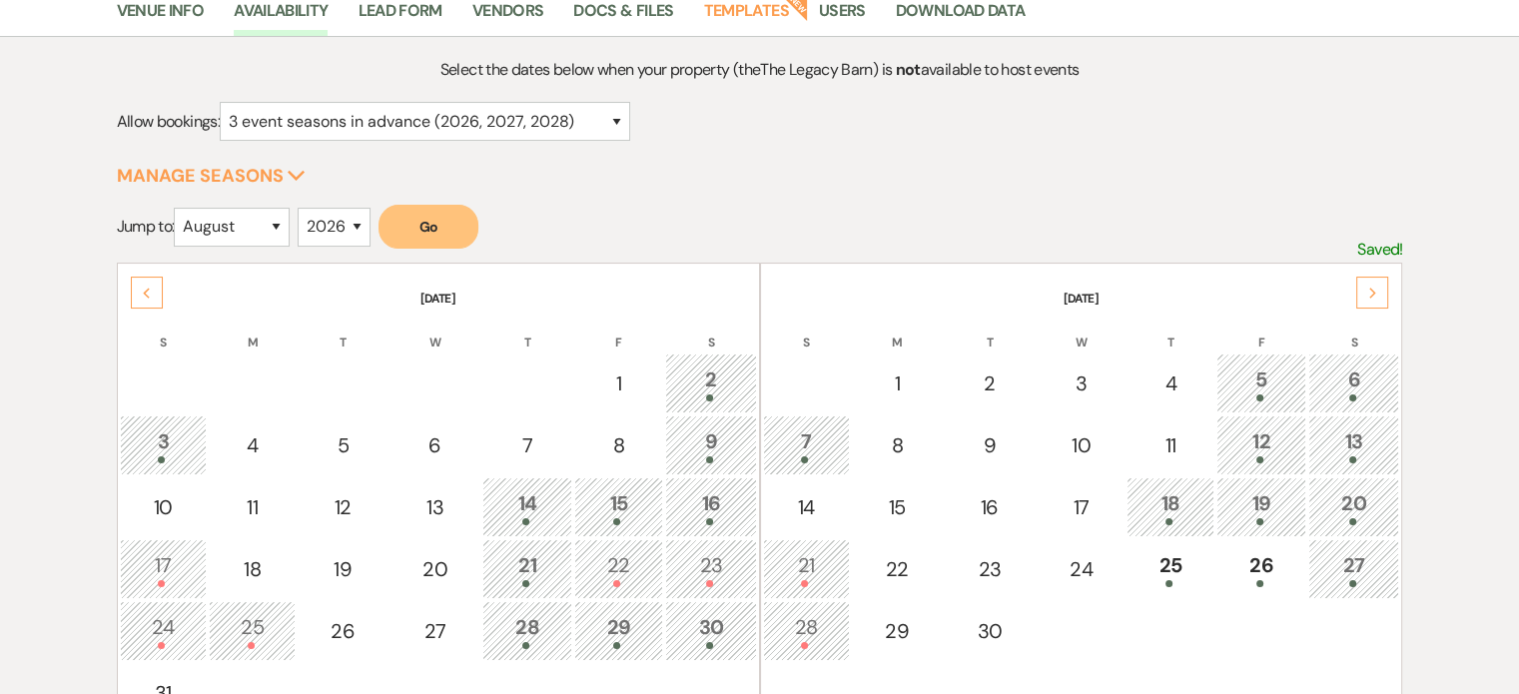
scroll to position [0, 0]
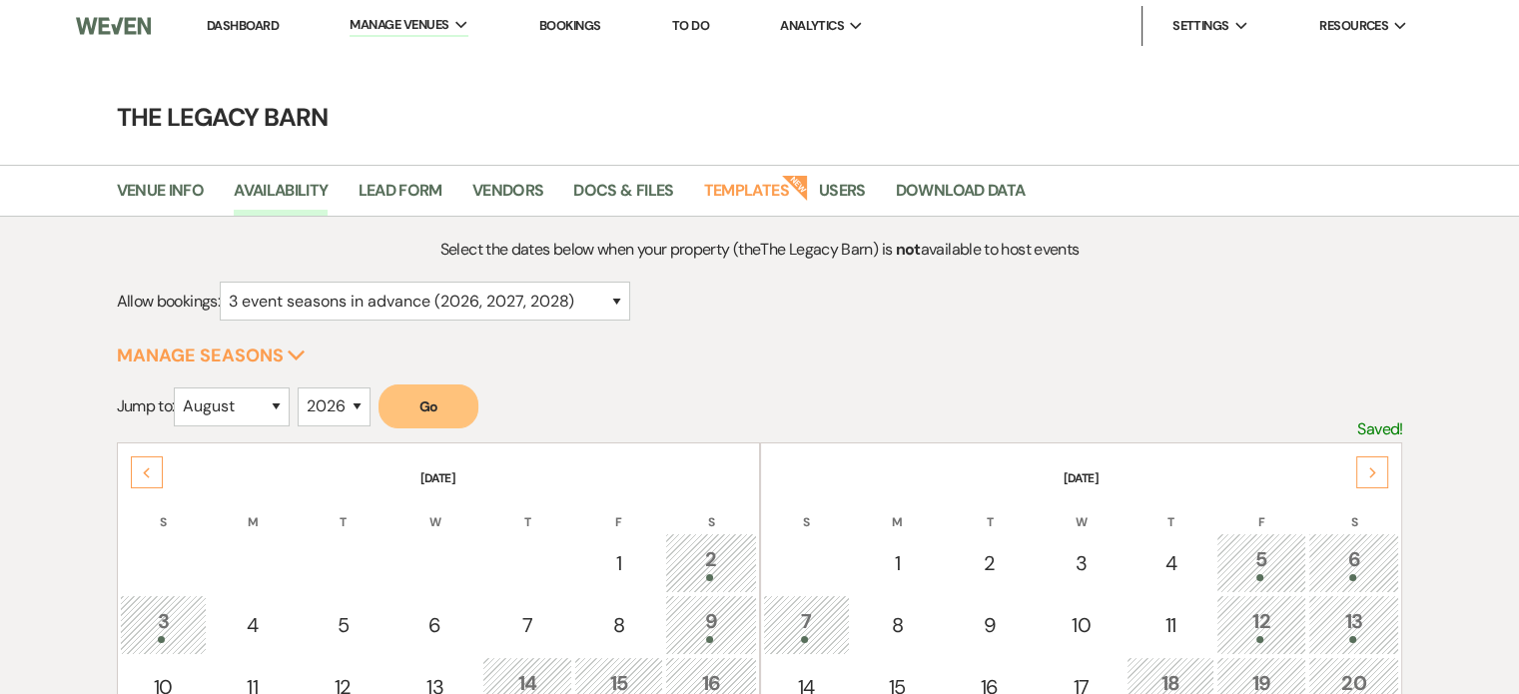
click at [232, 23] on link "Dashboard" at bounding box center [243, 25] width 72 height 17
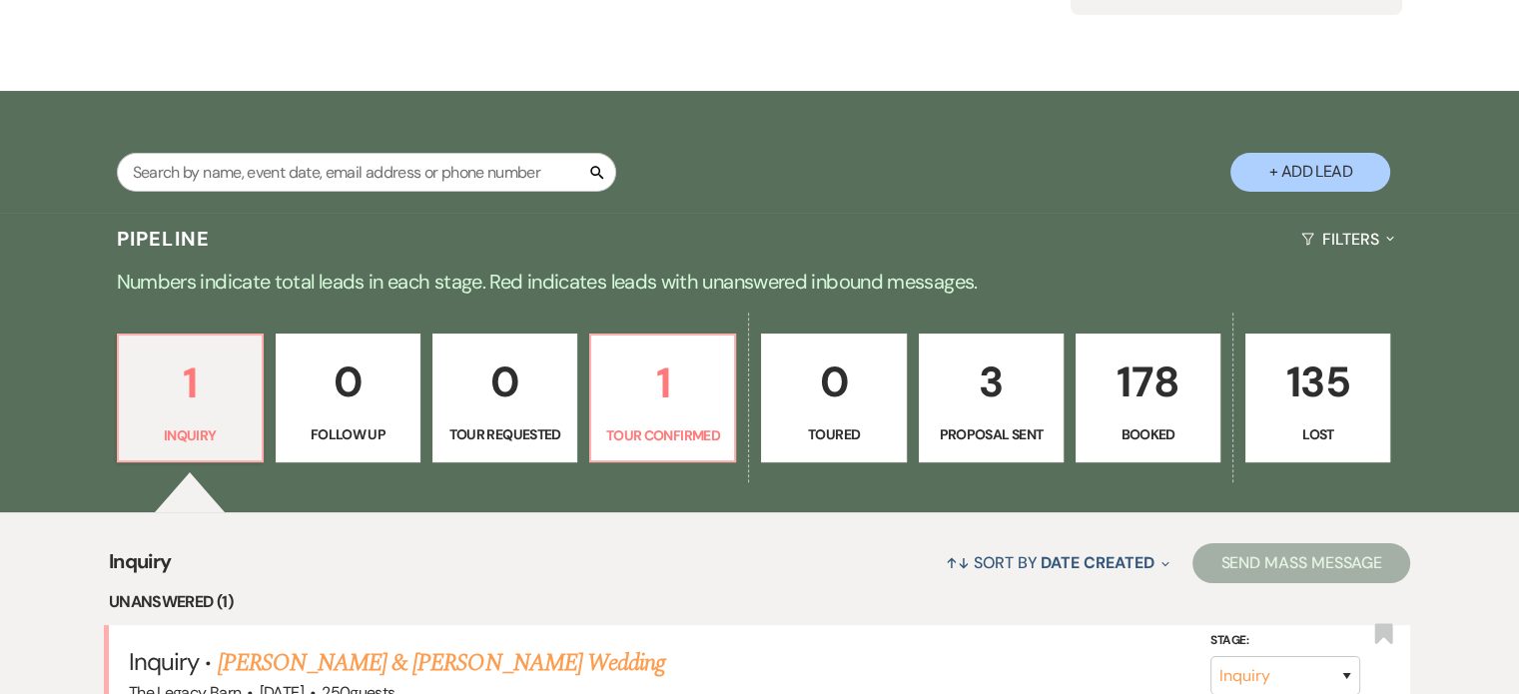
scroll to position [399, 0]
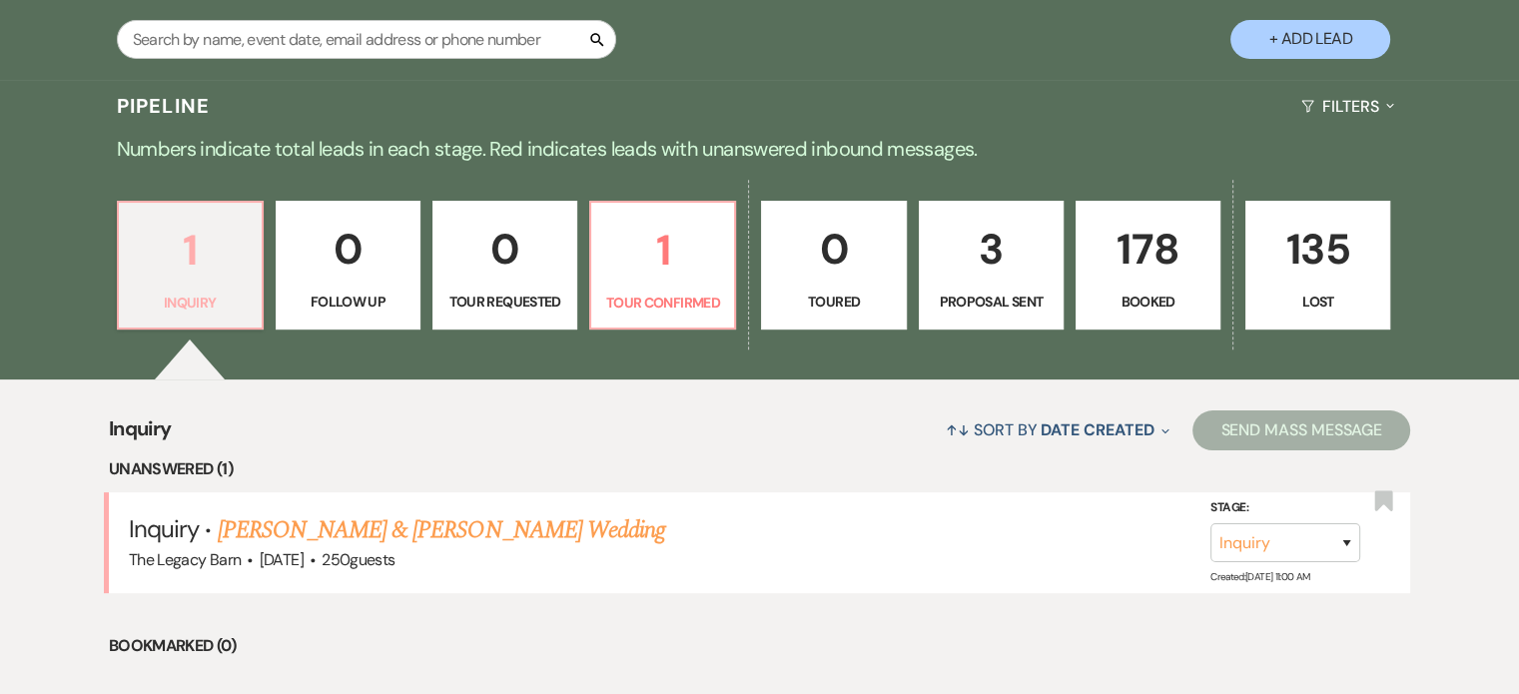
click at [148, 269] on p "1" at bounding box center [190, 250] width 119 height 67
click at [634, 259] on p "1" at bounding box center [662, 250] width 119 height 67
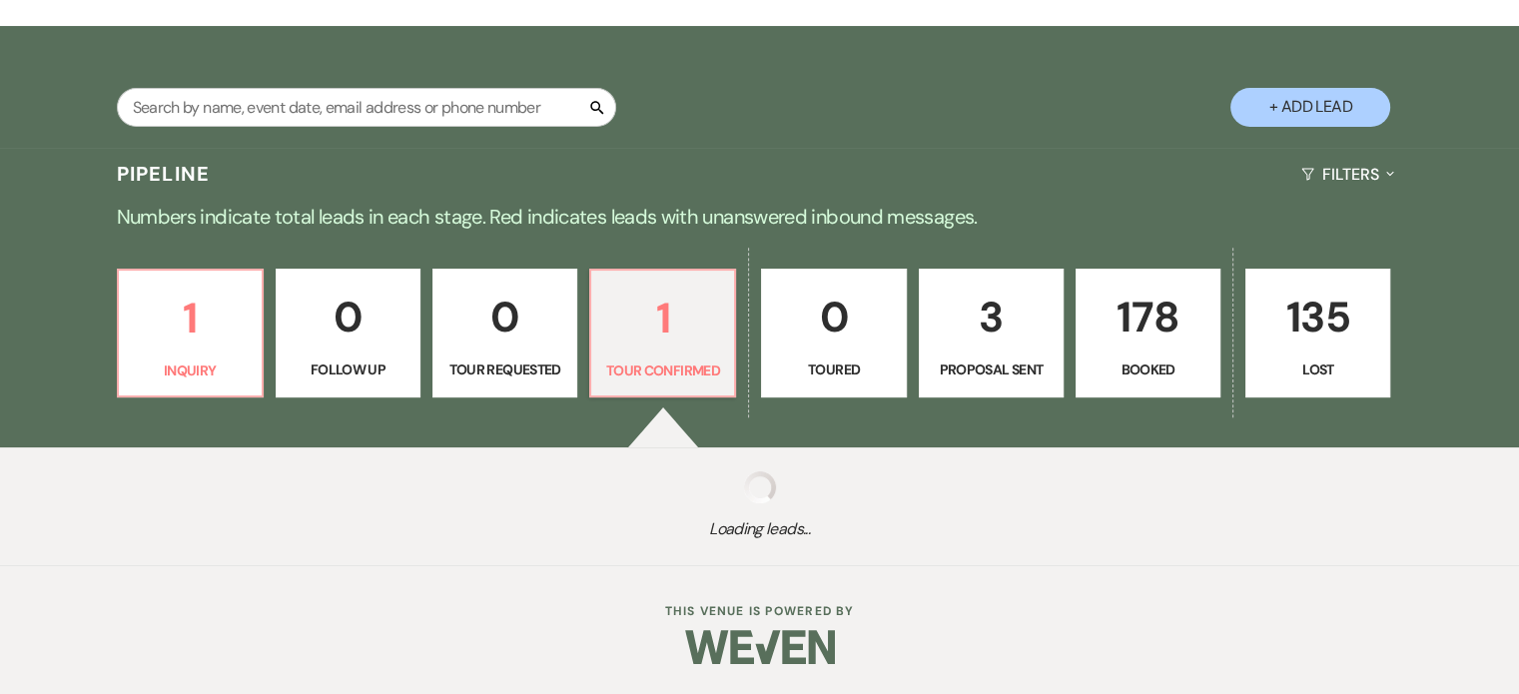
select select "4"
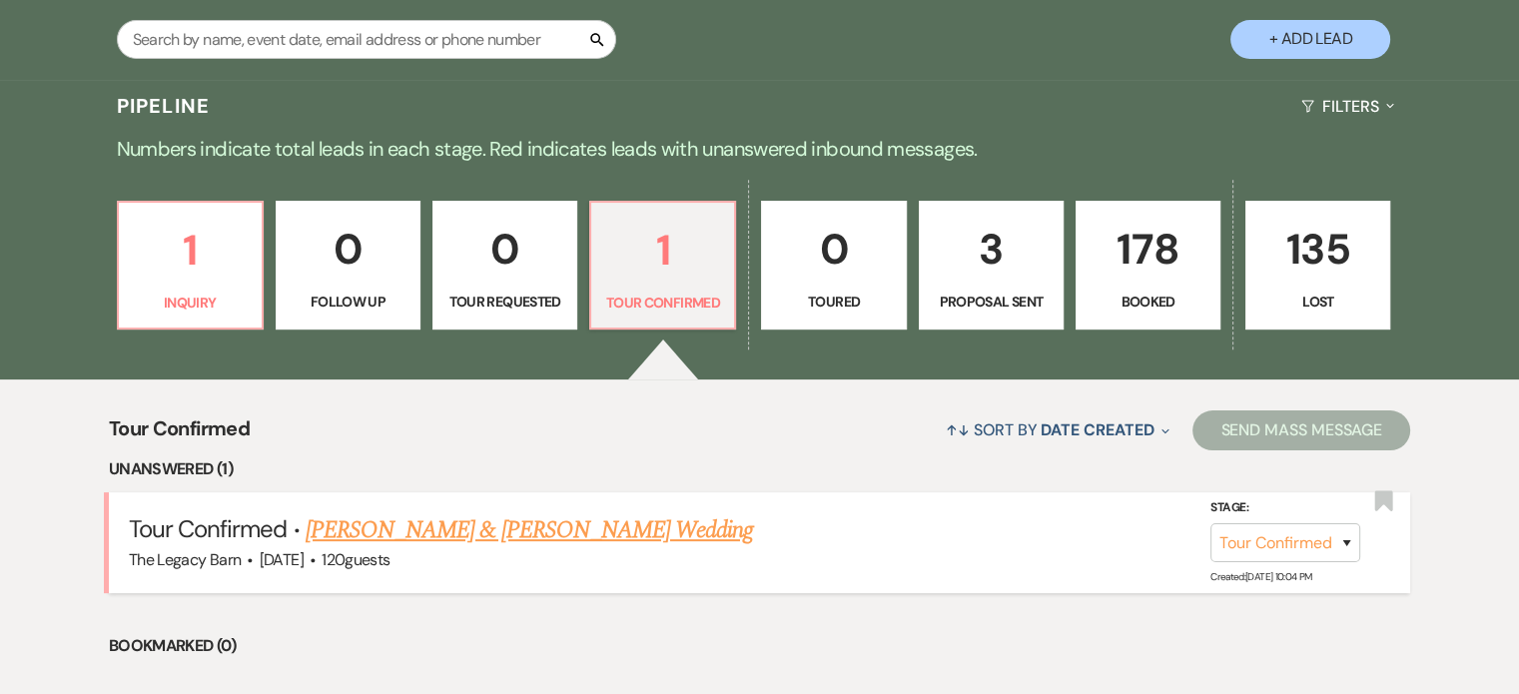
click at [431, 522] on link "[PERSON_NAME] & [PERSON_NAME] Wedding" at bounding box center [529, 530] width 447 height 36
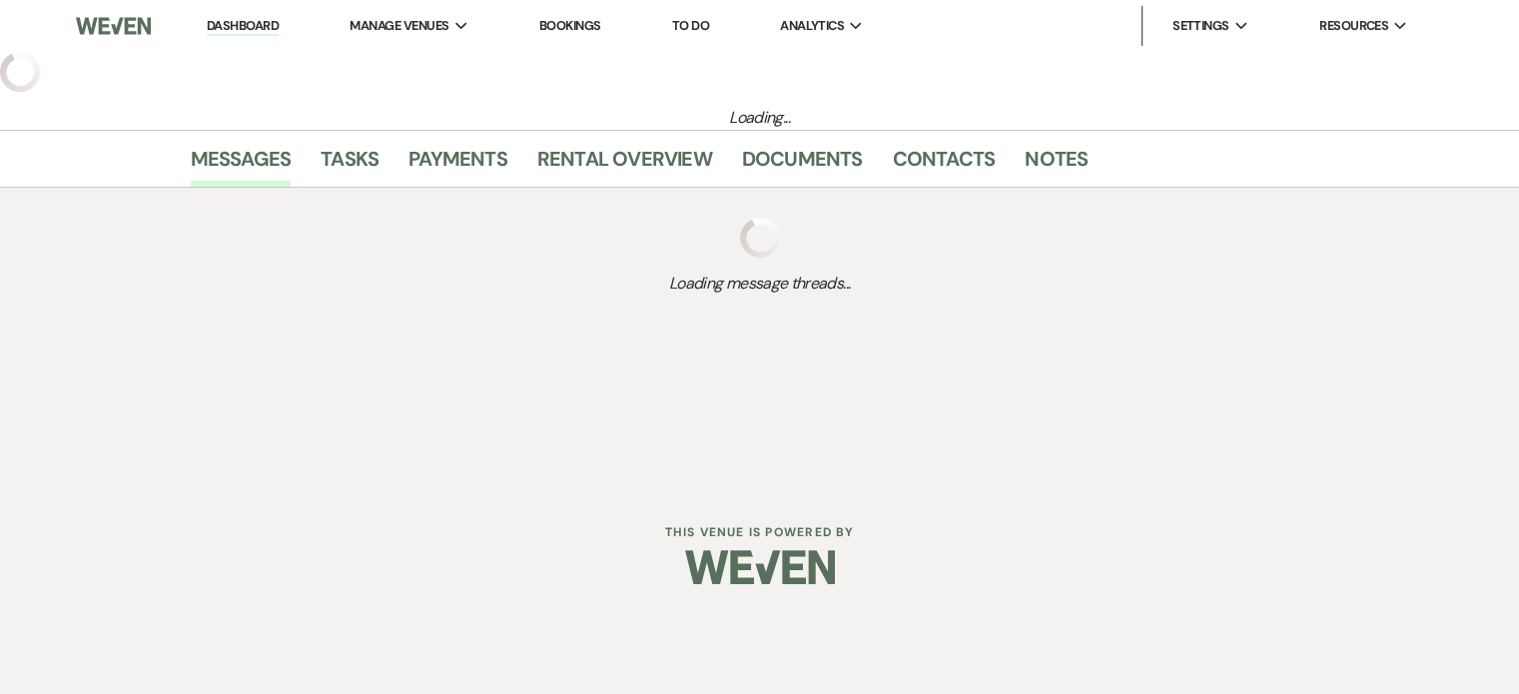
select select "4"
select select "5"
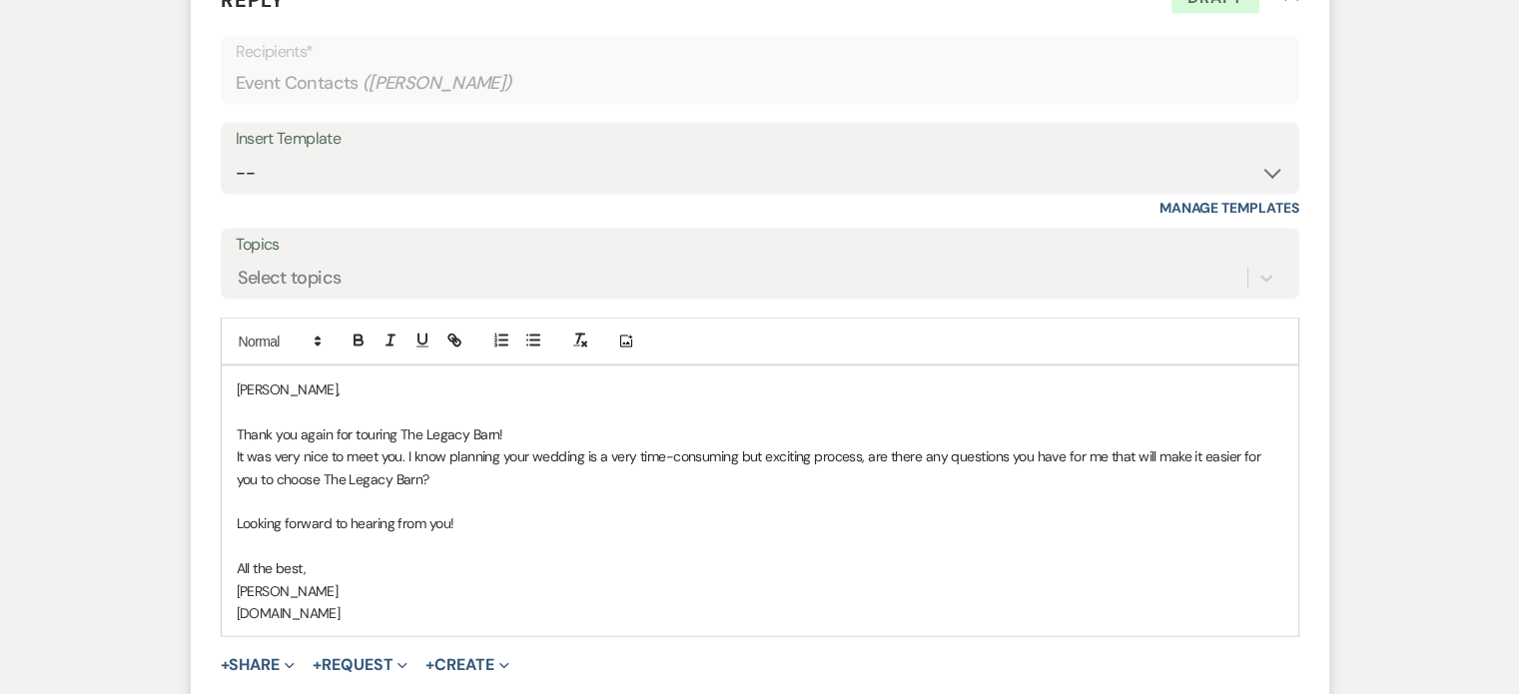
scroll to position [3924, 0]
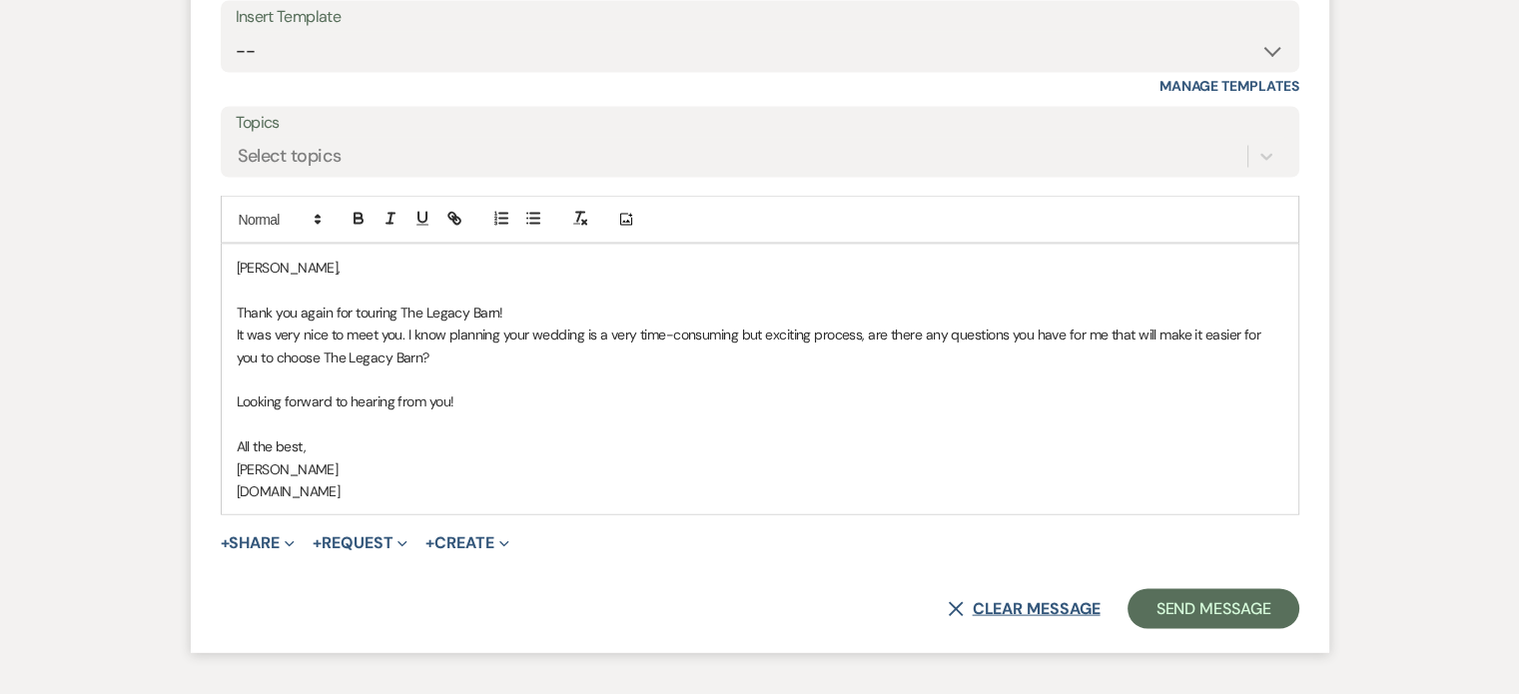
click at [999, 601] on button "X Clear message" at bounding box center [1024, 609] width 152 height 16
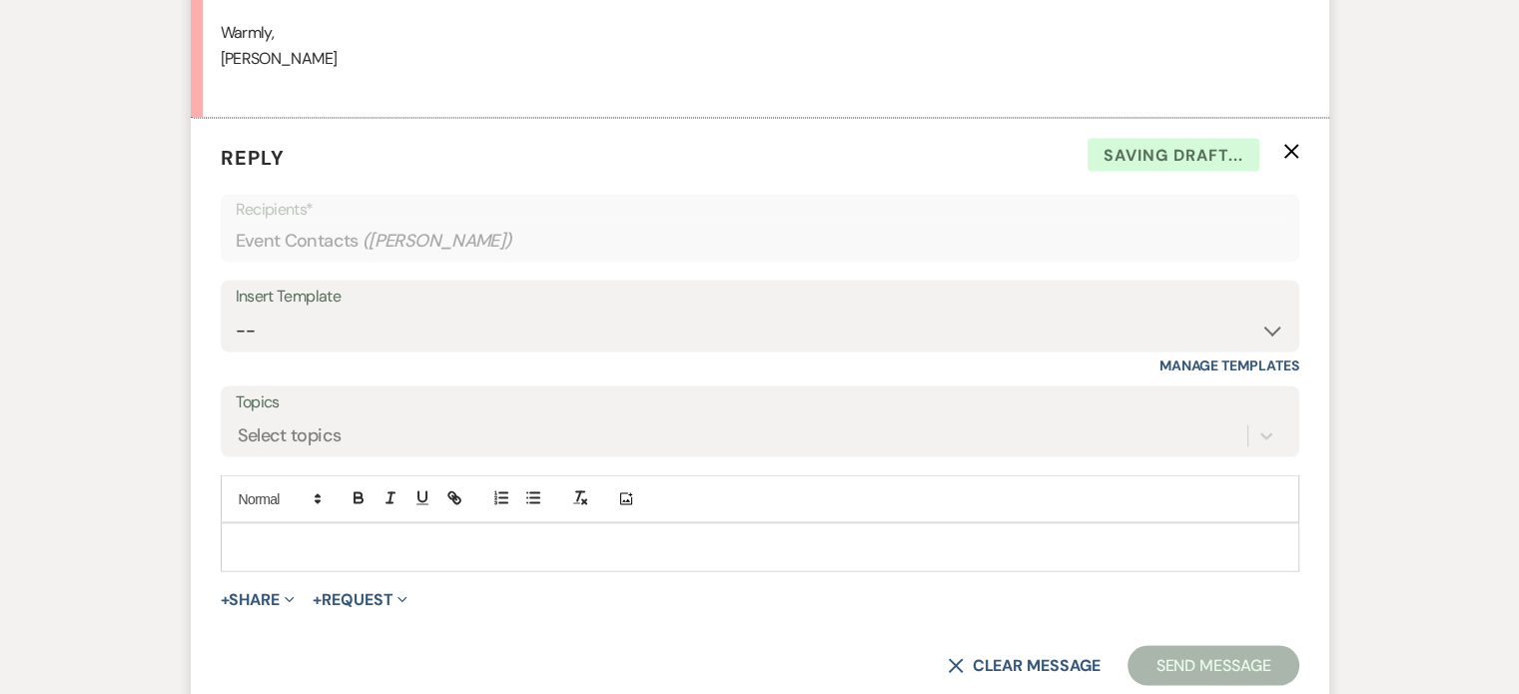
scroll to position [3638, 0]
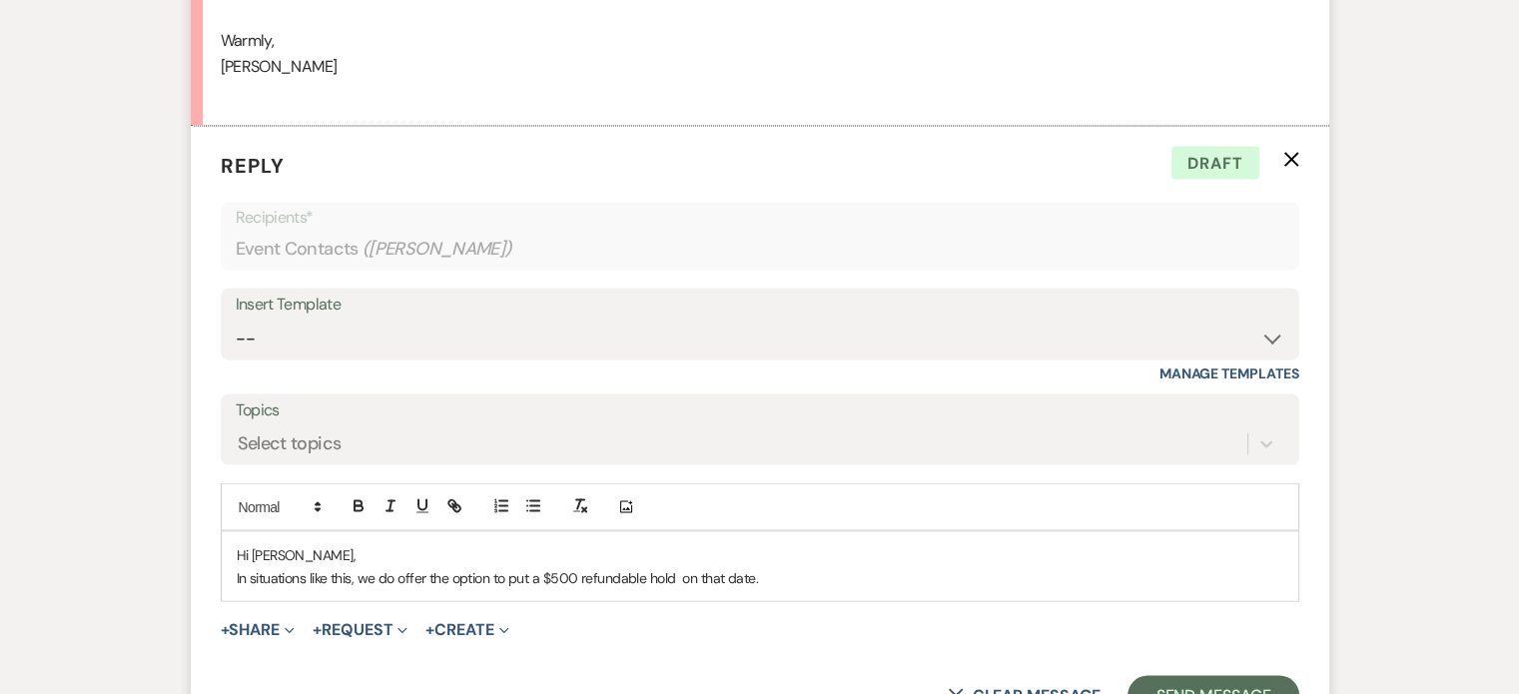
click at [232, 572] on div "Hi [PERSON_NAME], In situations like this, we do offer the option to put a $500…" at bounding box center [760, 565] width 1076 height 69
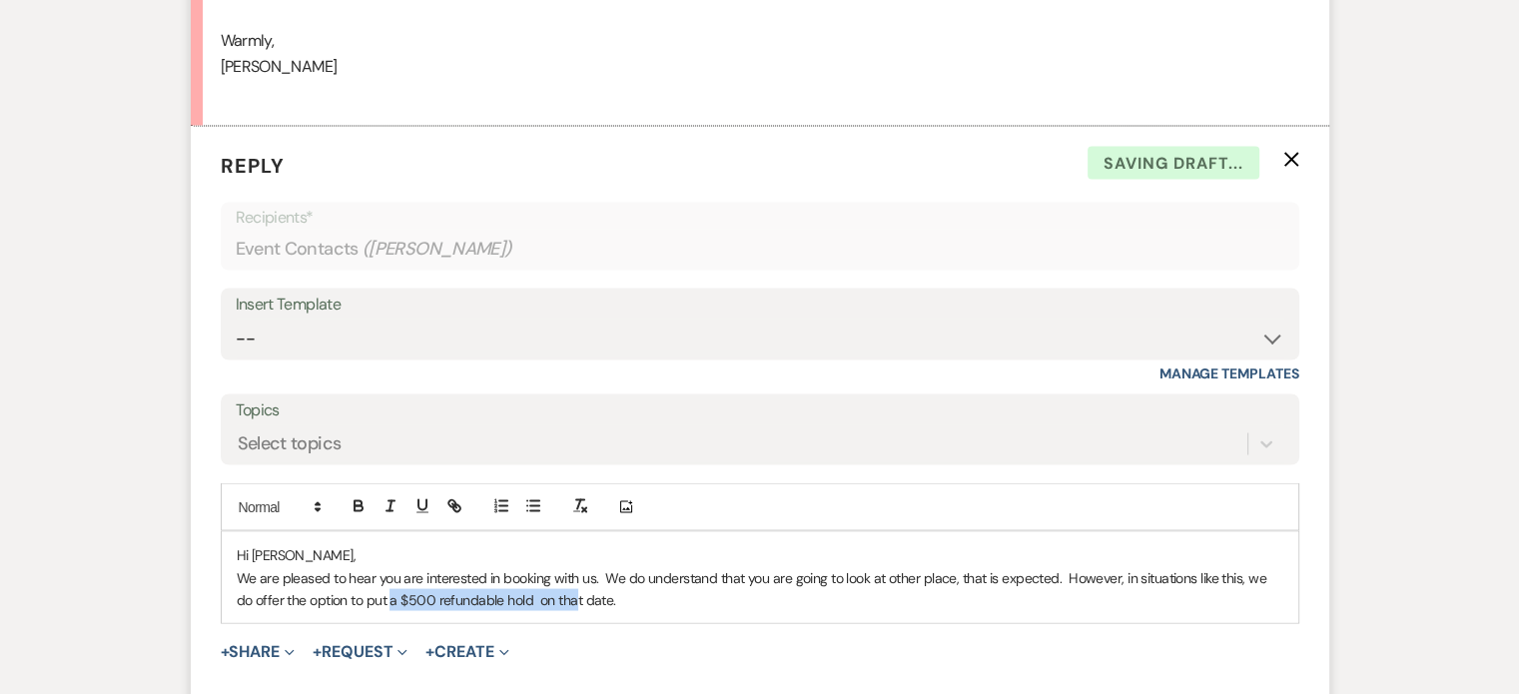
drag, startPoint x: 547, startPoint y: 590, endPoint x: 576, endPoint y: 592, distance: 29.0
click at [558, 592] on p "We are pleased to hear you are interested in booking with us. We do understand …" at bounding box center [760, 588] width 1046 height 45
click at [635, 586] on p "We are pleased to hear you are interested in booking with us. We do understand …" at bounding box center [760, 588] width 1046 height 45
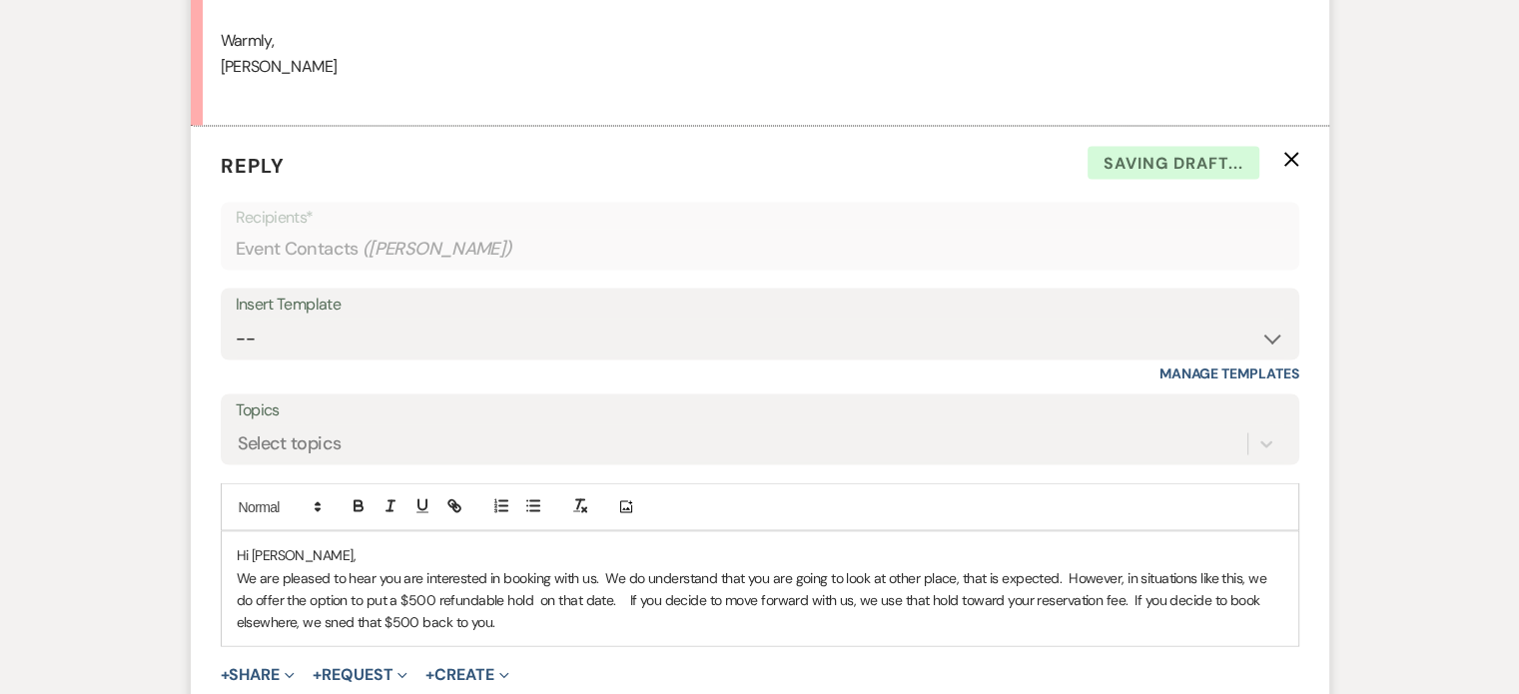
click at [329, 616] on p "We are pleased to hear you are interested in booking with us. We do understand …" at bounding box center [760, 599] width 1046 height 67
click at [526, 614] on p "We are pleased to hear you are interested in booking with us. We do understand …" at bounding box center [760, 599] width 1046 height 67
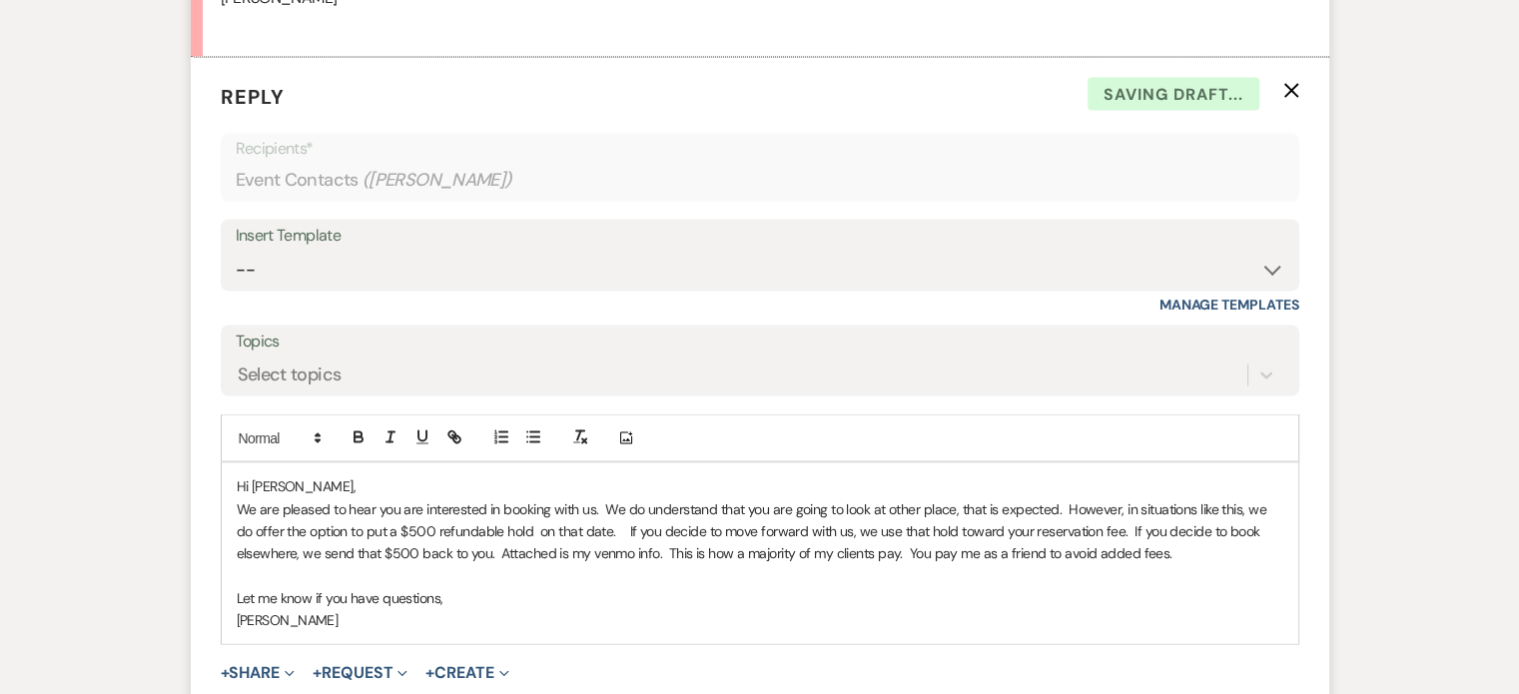
scroll to position [3738, 0]
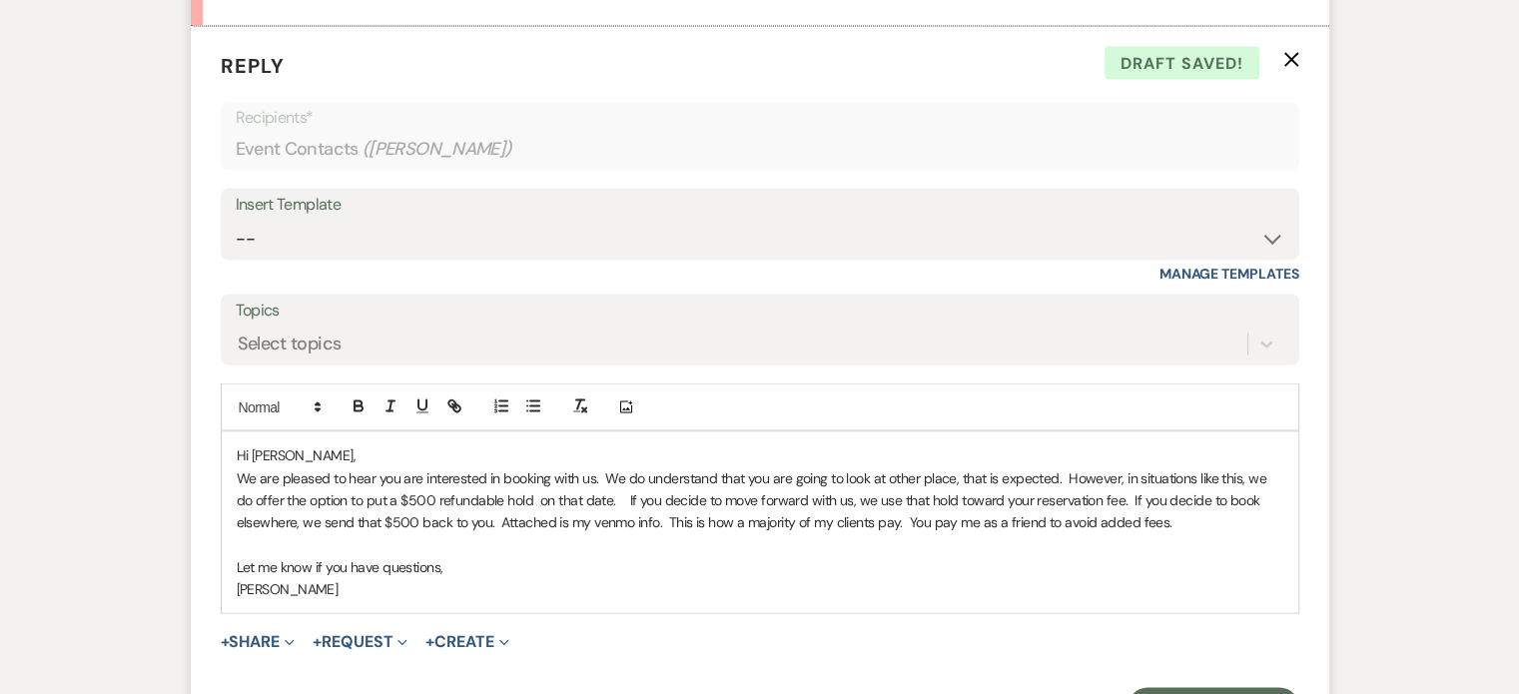
click at [611, 519] on p "We are pleased to hear you are interested in booking with us. We do understand …" at bounding box center [760, 499] width 1046 height 67
click at [266, 635] on button "+ Share Expand" at bounding box center [258, 641] width 75 height 16
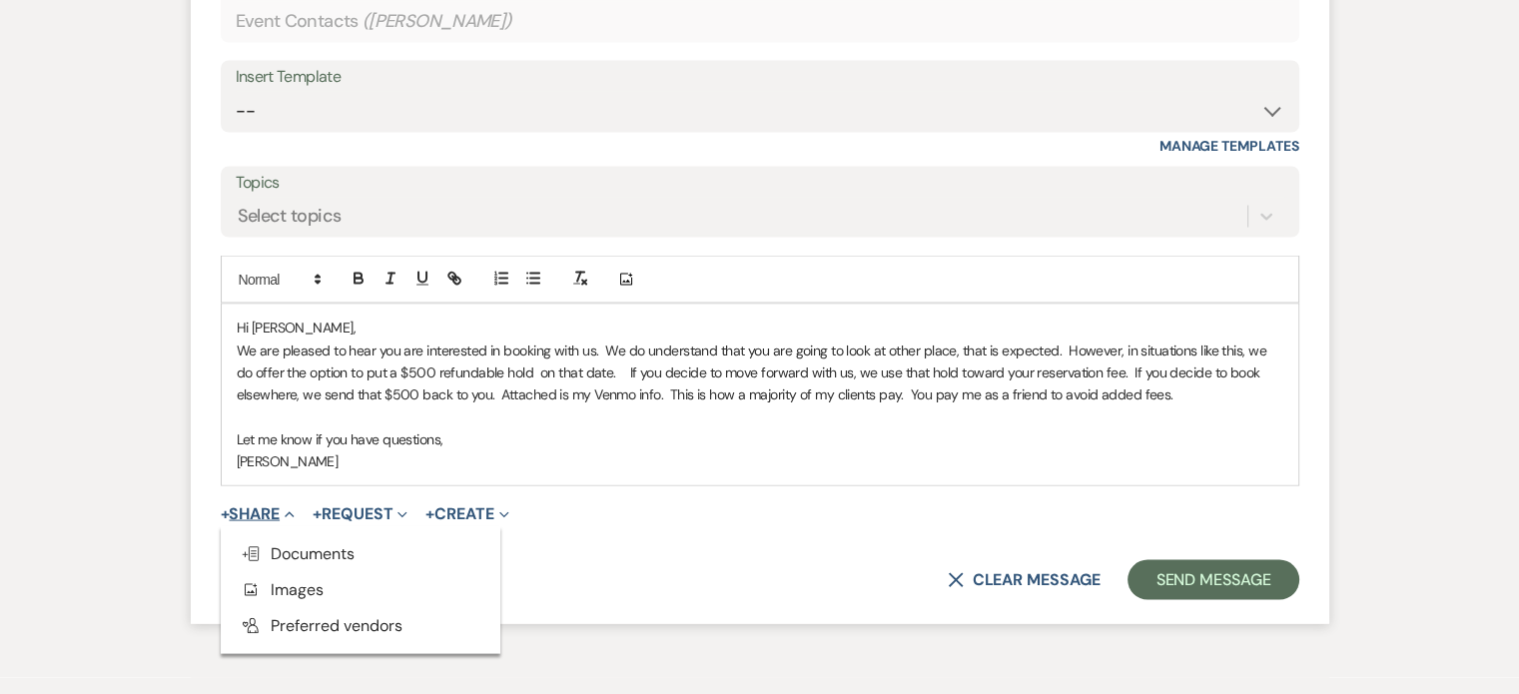
scroll to position [3971, 0]
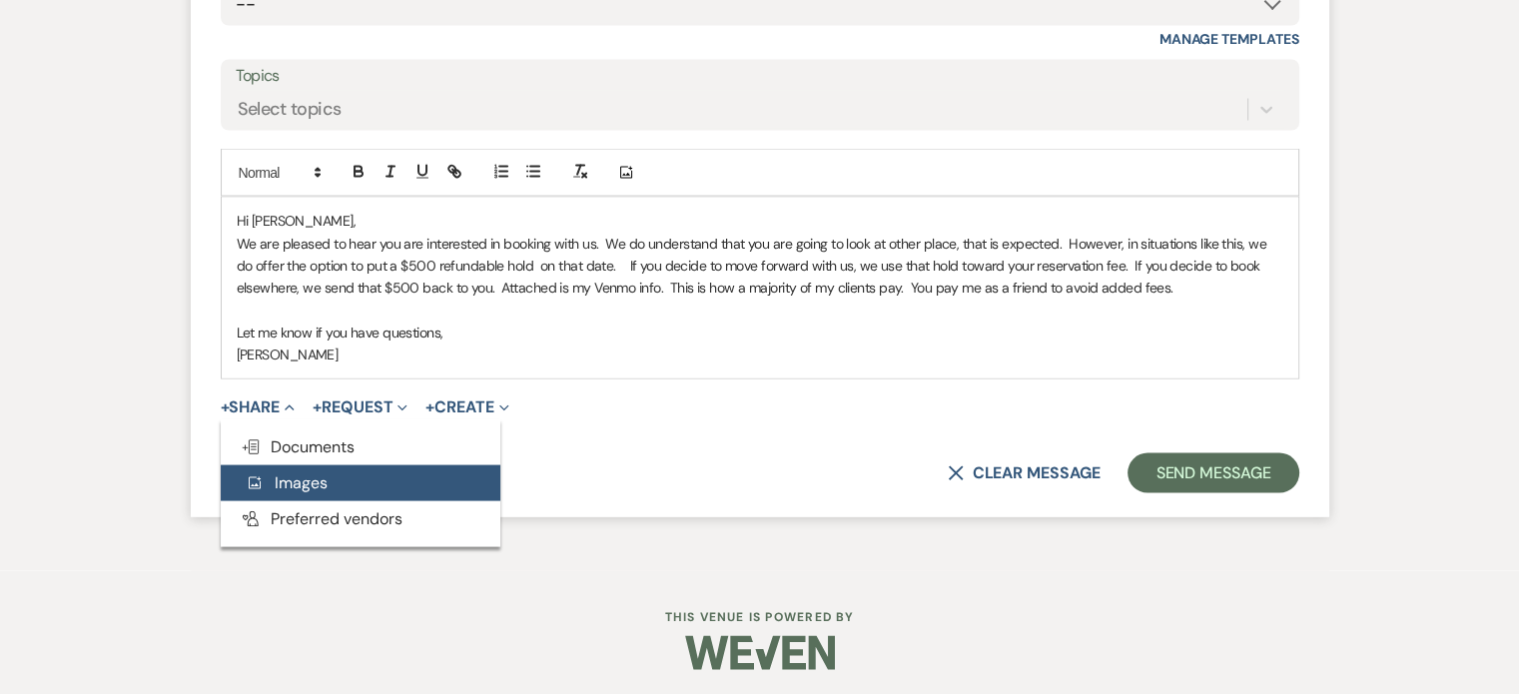
click at [277, 482] on span "Add Photo Images" at bounding box center [286, 482] width 83 height 21
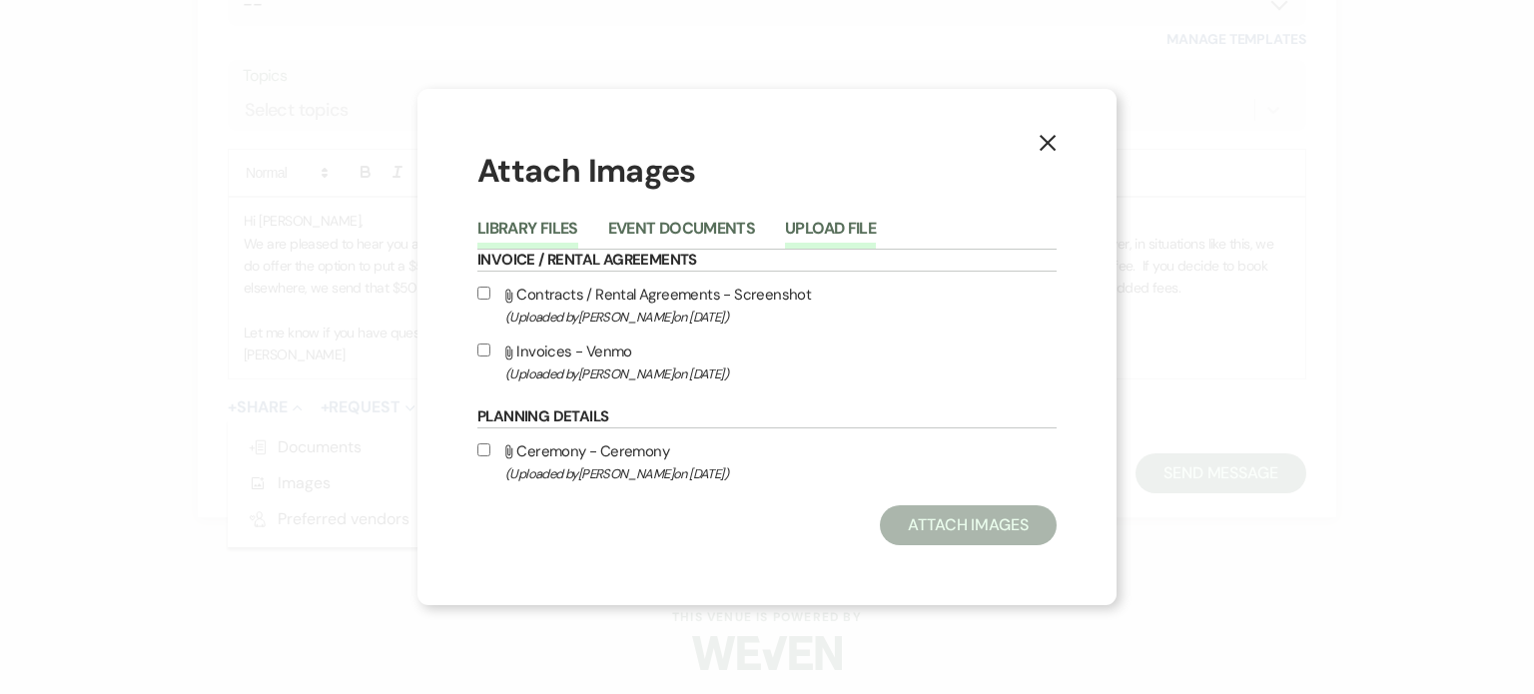
click at [814, 223] on button "Upload File" at bounding box center [830, 235] width 91 height 28
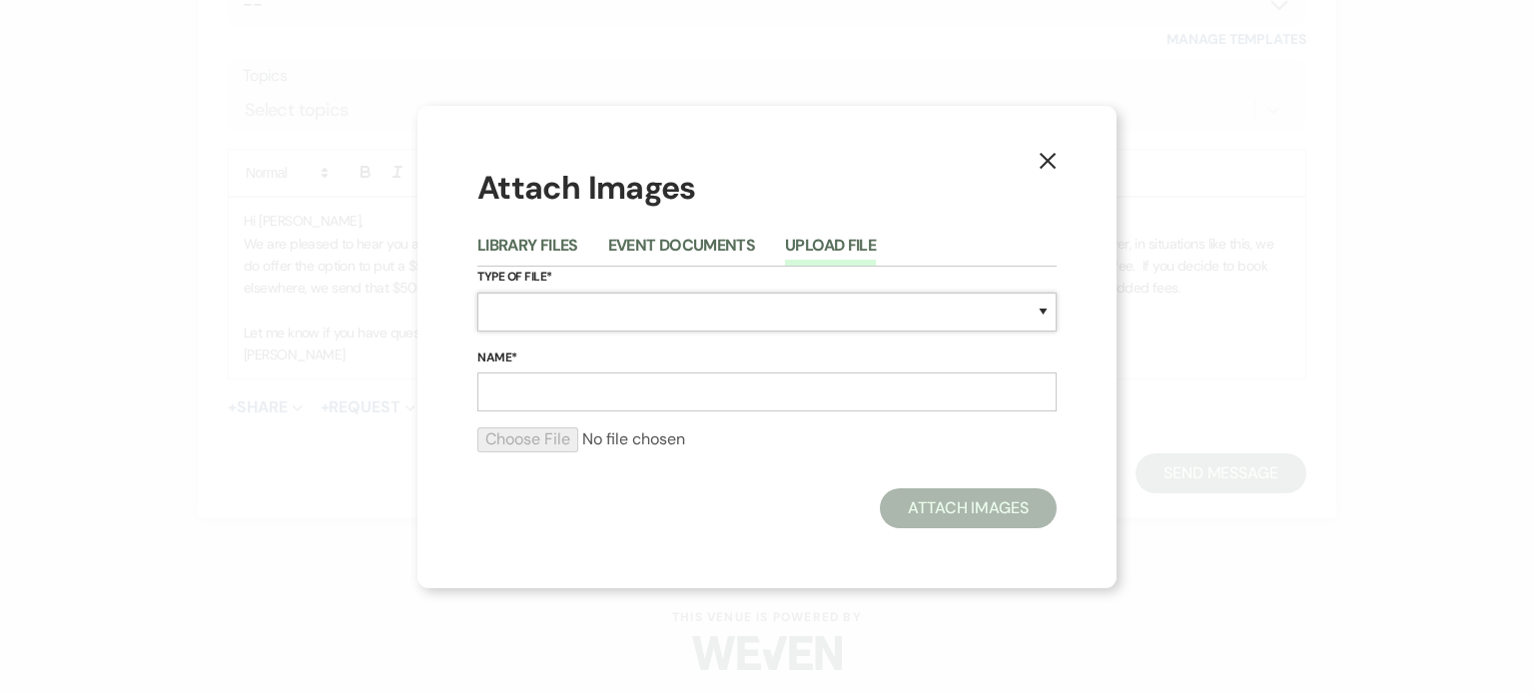
click at [508, 317] on select "Special Event Insurance Vendor Certificate of Insurance Contracts / Rental Agre…" at bounding box center [766, 312] width 579 height 39
select select "0"
click at [477, 293] on select "Special Event Insurance Vendor Certificate of Insurance Contracts / Rental Agre…" at bounding box center [766, 312] width 579 height 39
click at [497, 402] on input "Name*" at bounding box center [766, 391] width 579 height 39
type input "Venmo"
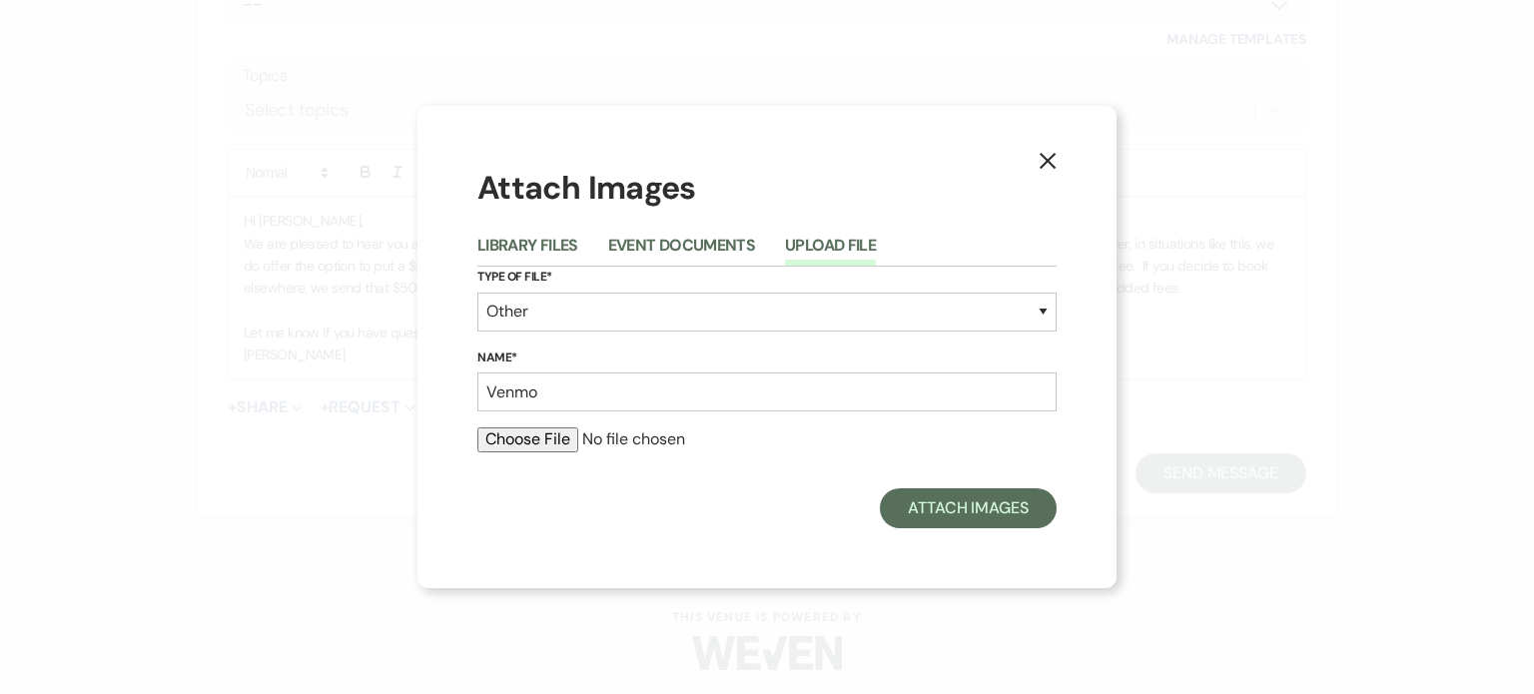
click at [511, 447] on input "file" at bounding box center [766, 439] width 579 height 24
type input "C:\fakepath\venmo.jpeg"
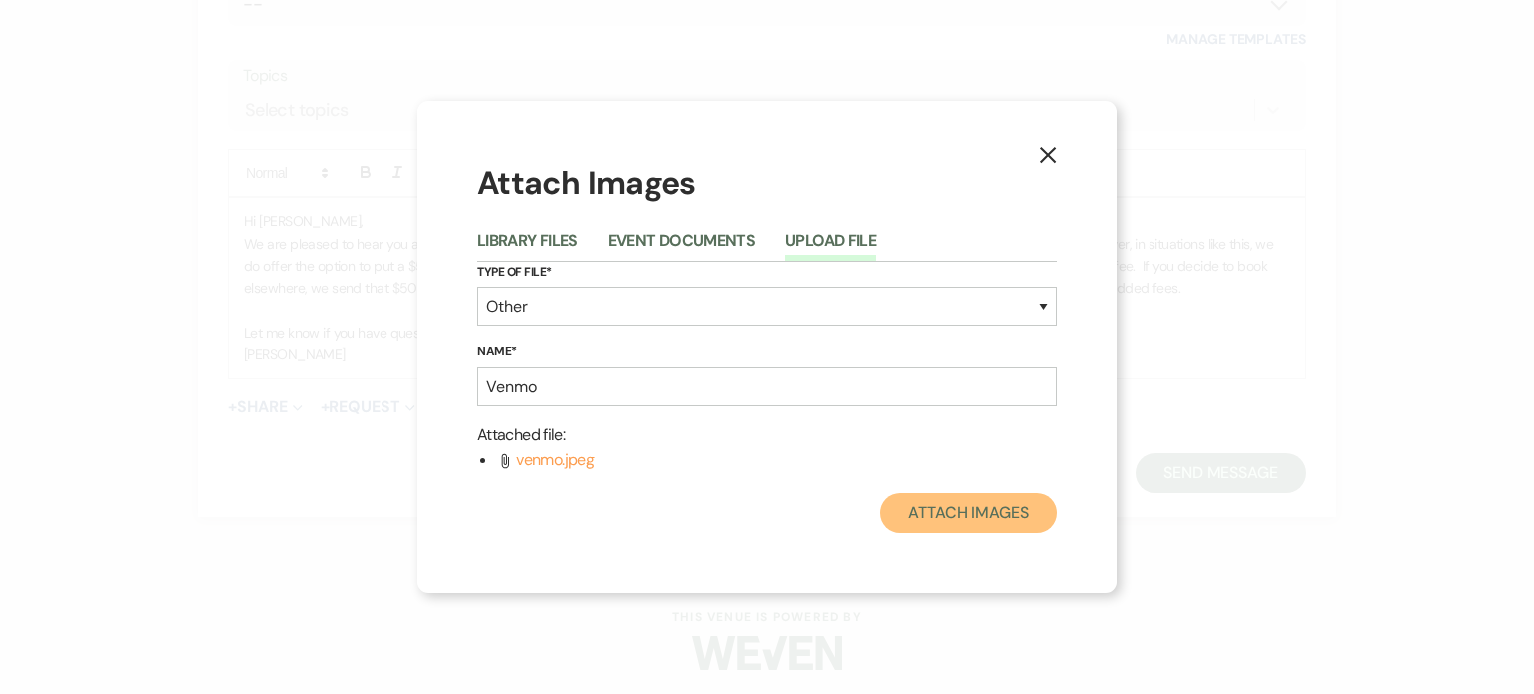
click at [924, 505] on button "Attach Images" at bounding box center [968, 513] width 177 height 40
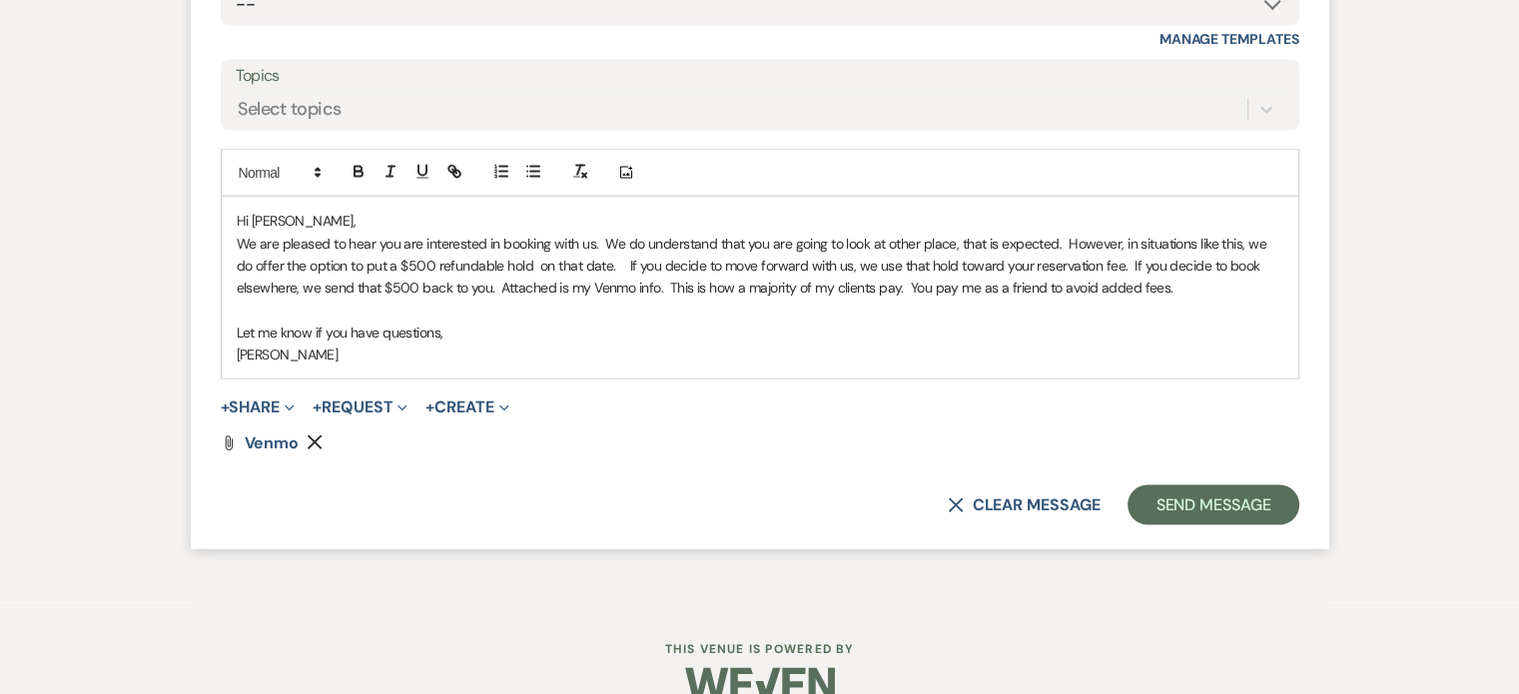
click at [933, 258] on p "We are pleased to hear you are interested in booking with us. We do understand …" at bounding box center [760, 266] width 1046 height 67
click at [1202, 498] on button "Send Message" at bounding box center [1212, 505] width 171 height 40
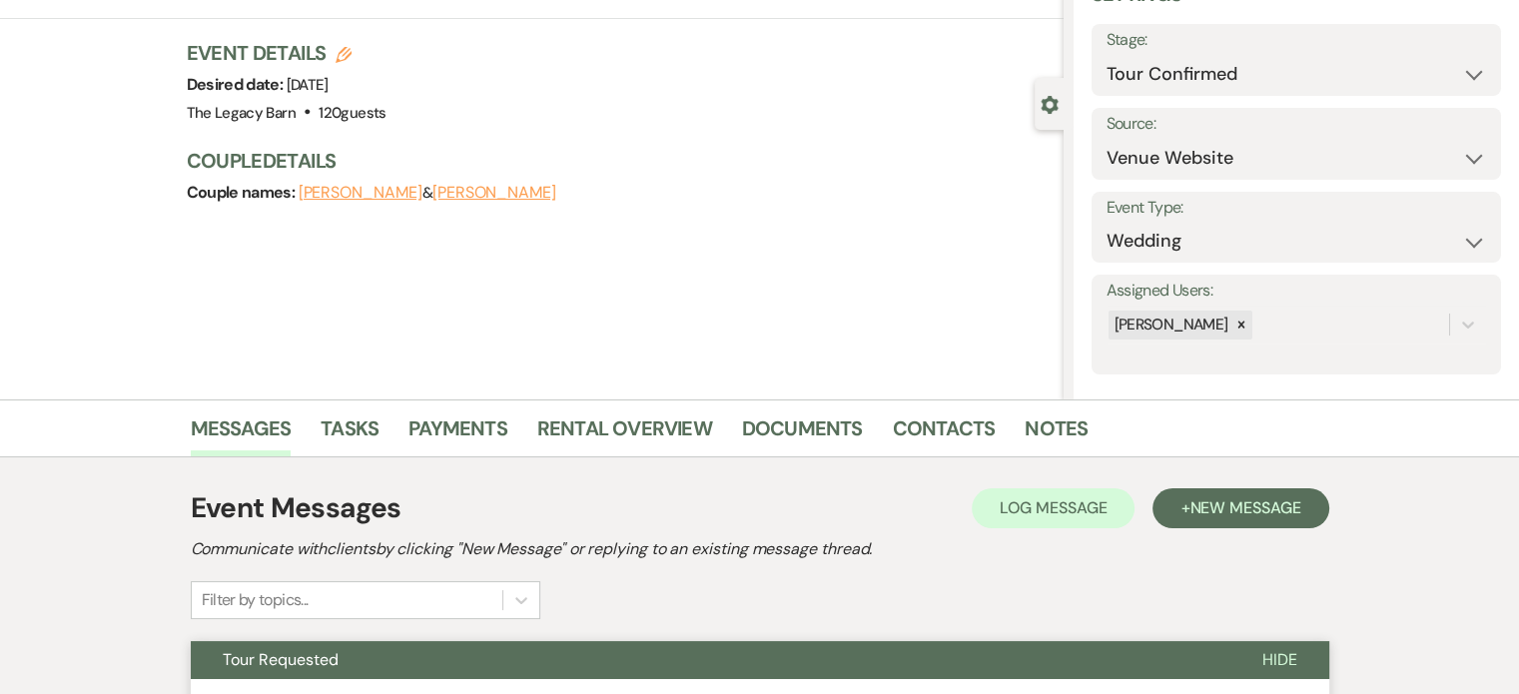
scroll to position [0, 0]
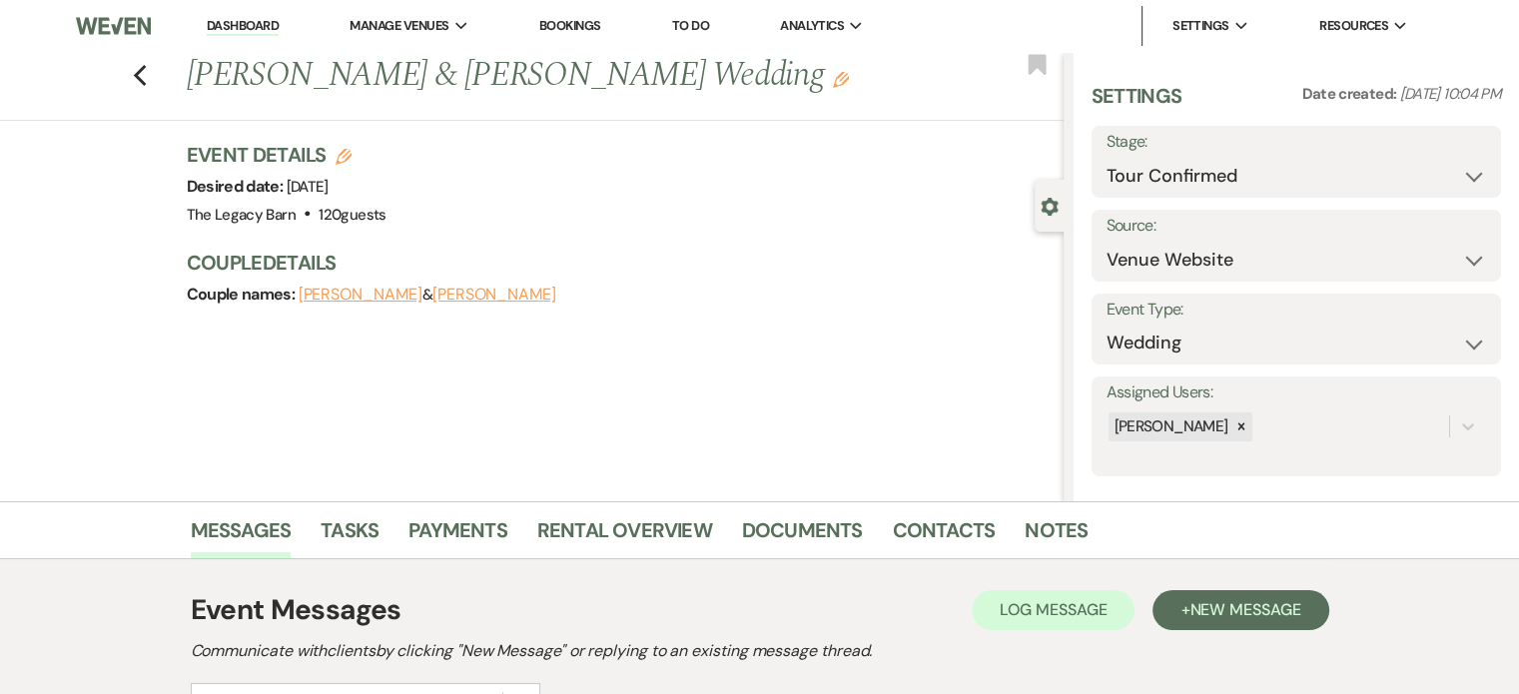
click at [252, 14] on li "Dashboard" at bounding box center [243, 26] width 92 height 40
click at [254, 27] on link "Dashboard" at bounding box center [243, 26] width 72 height 19
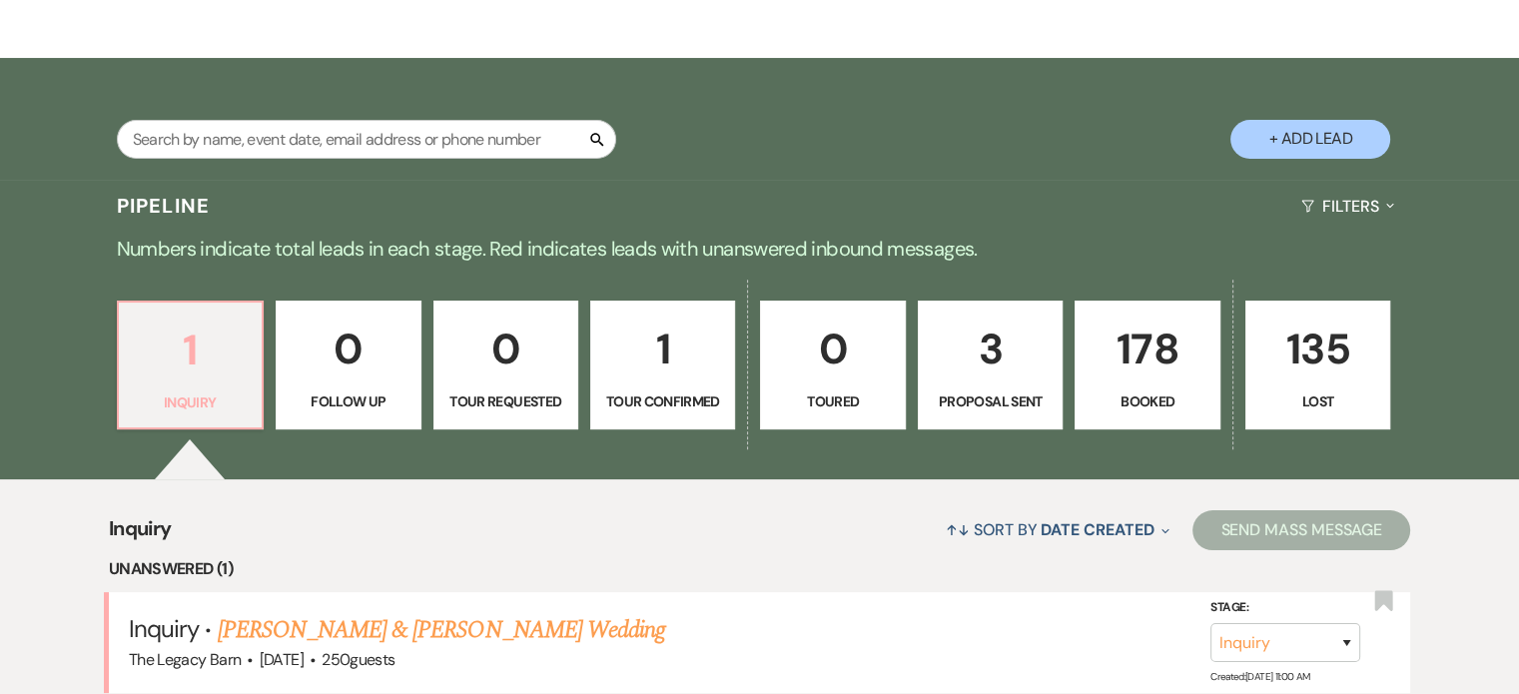
click at [163, 386] on link "1 Inquiry" at bounding box center [190, 366] width 147 height 130
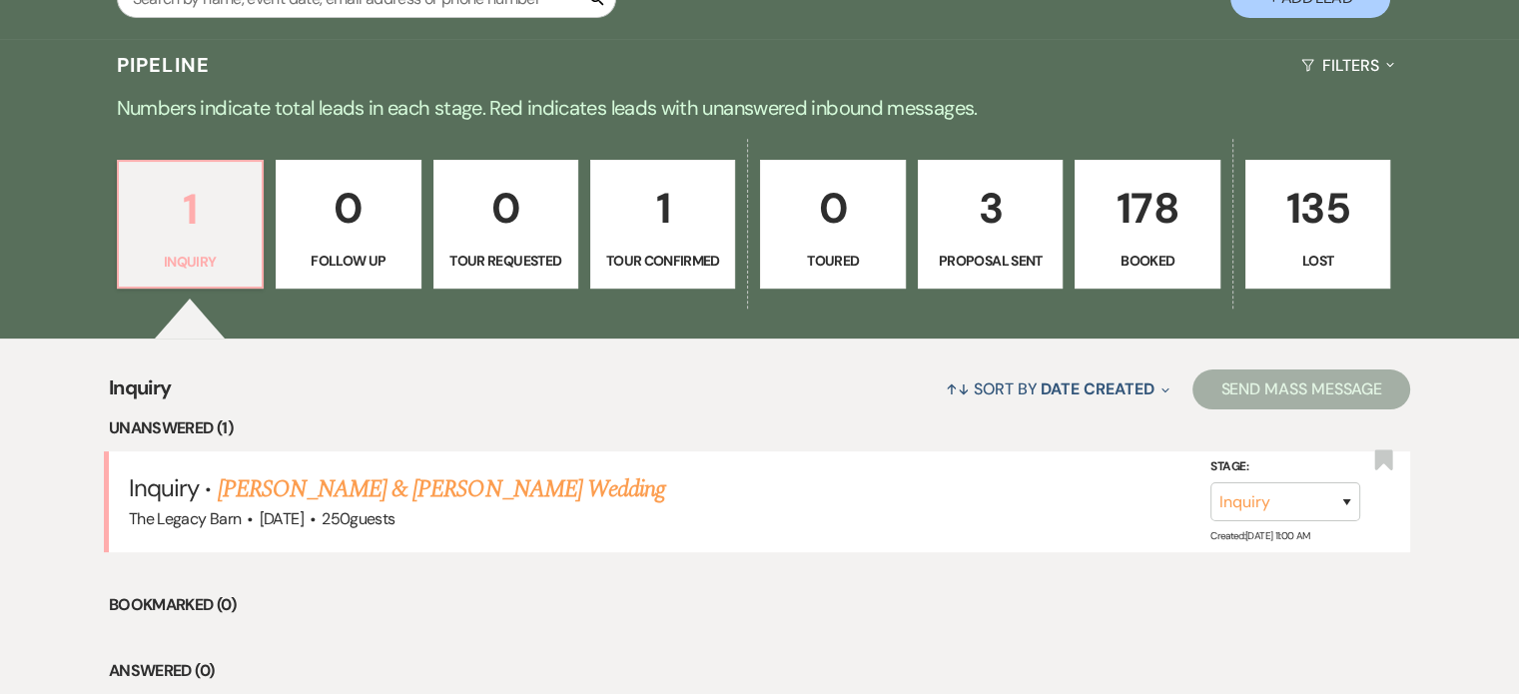
scroll to position [580, 0]
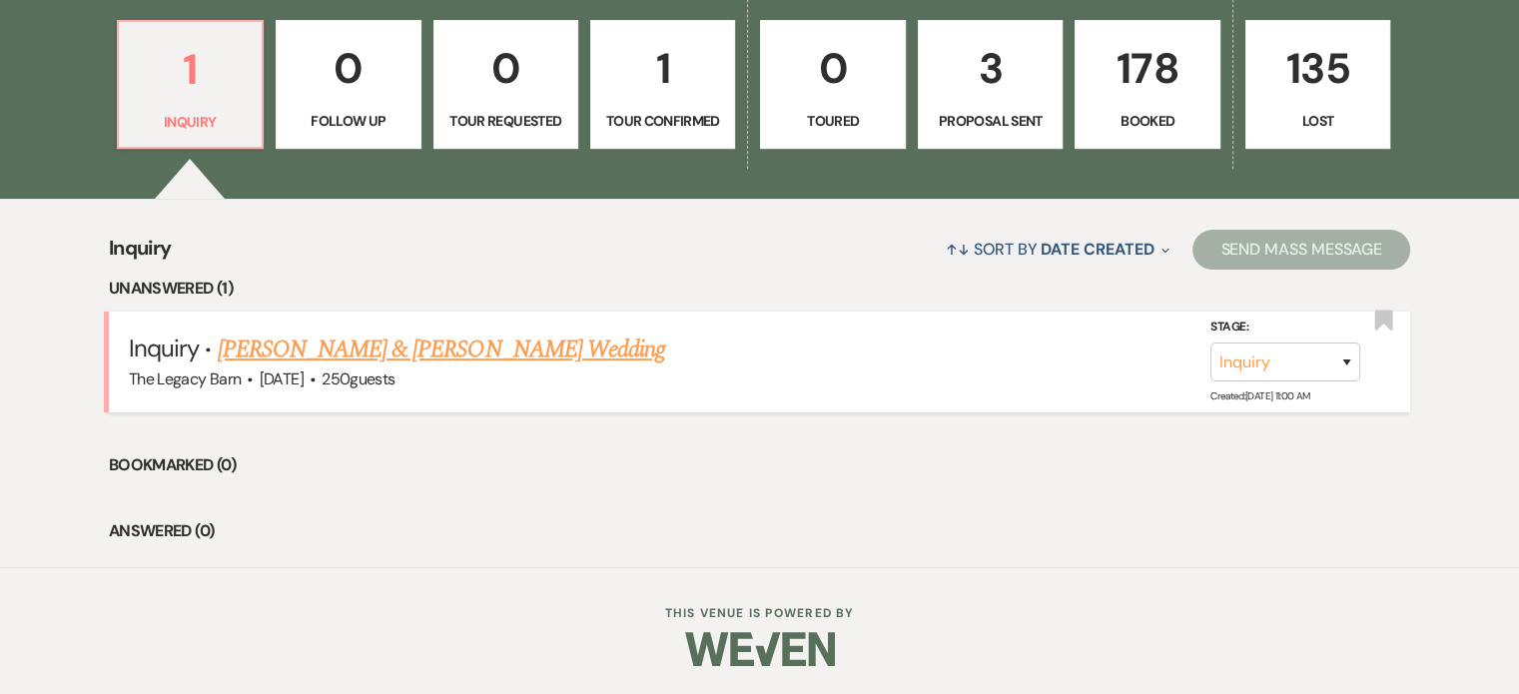
click at [388, 359] on link "[PERSON_NAME] & [PERSON_NAME] Wedding" at bounding box center [441, 350] width 447 height 36
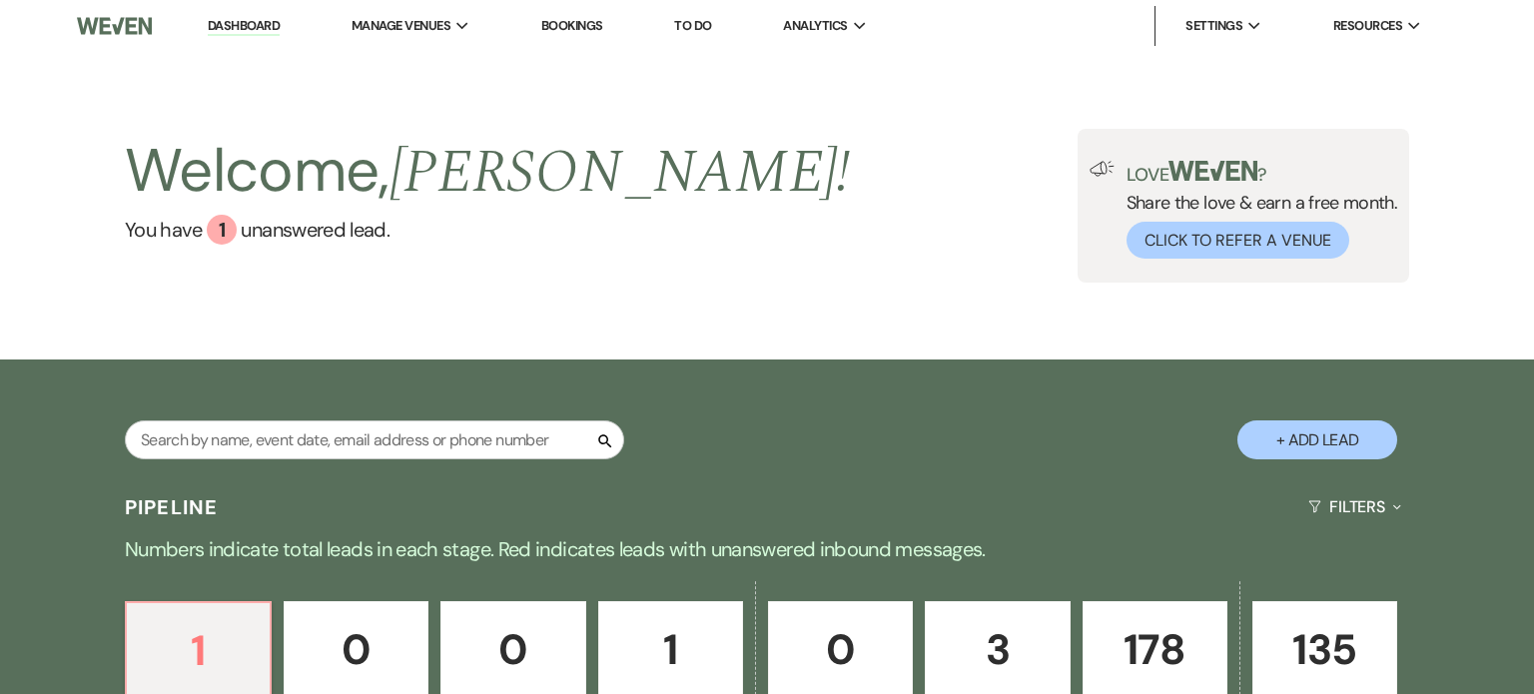
select select "5"
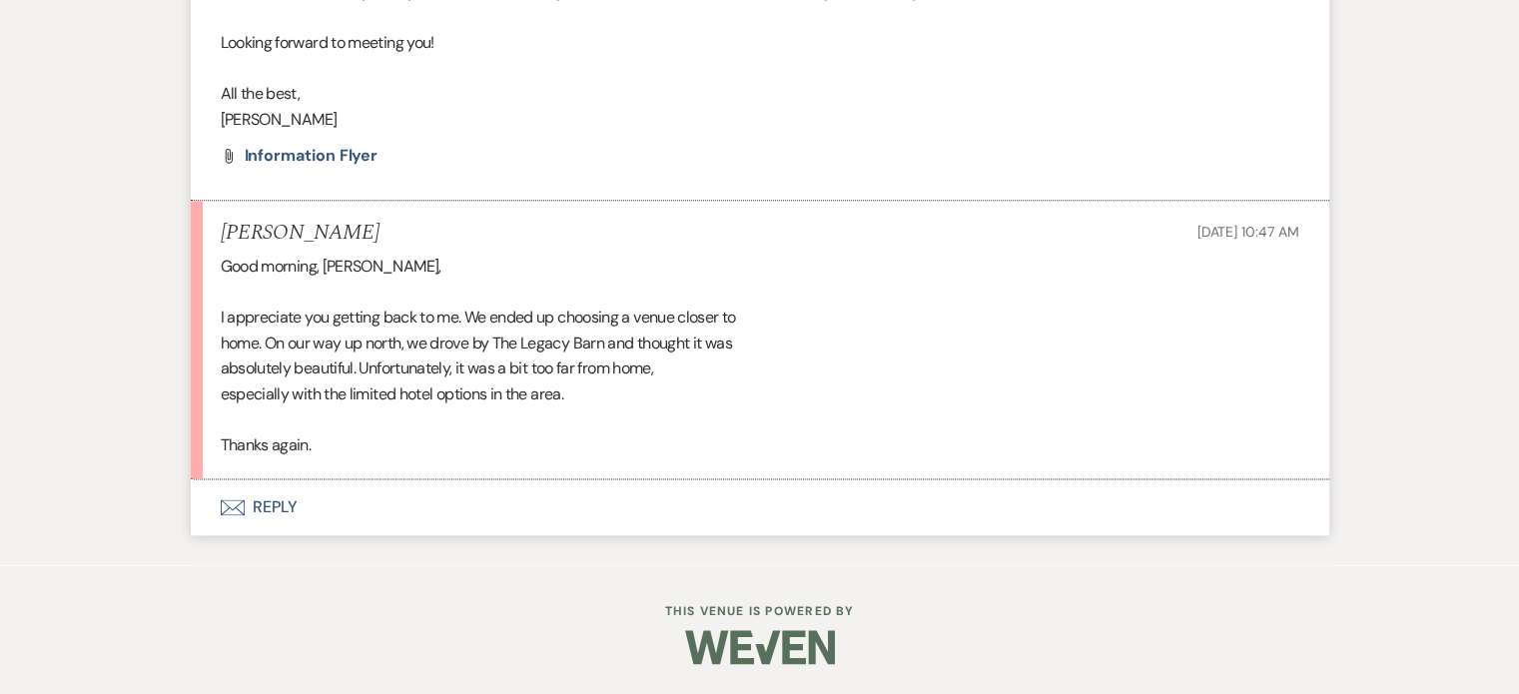
scroll to position [2648, 0]
click at [273, 510] on button "Envelope Reply" at bounding box center [760, 507] width 1138 height 56
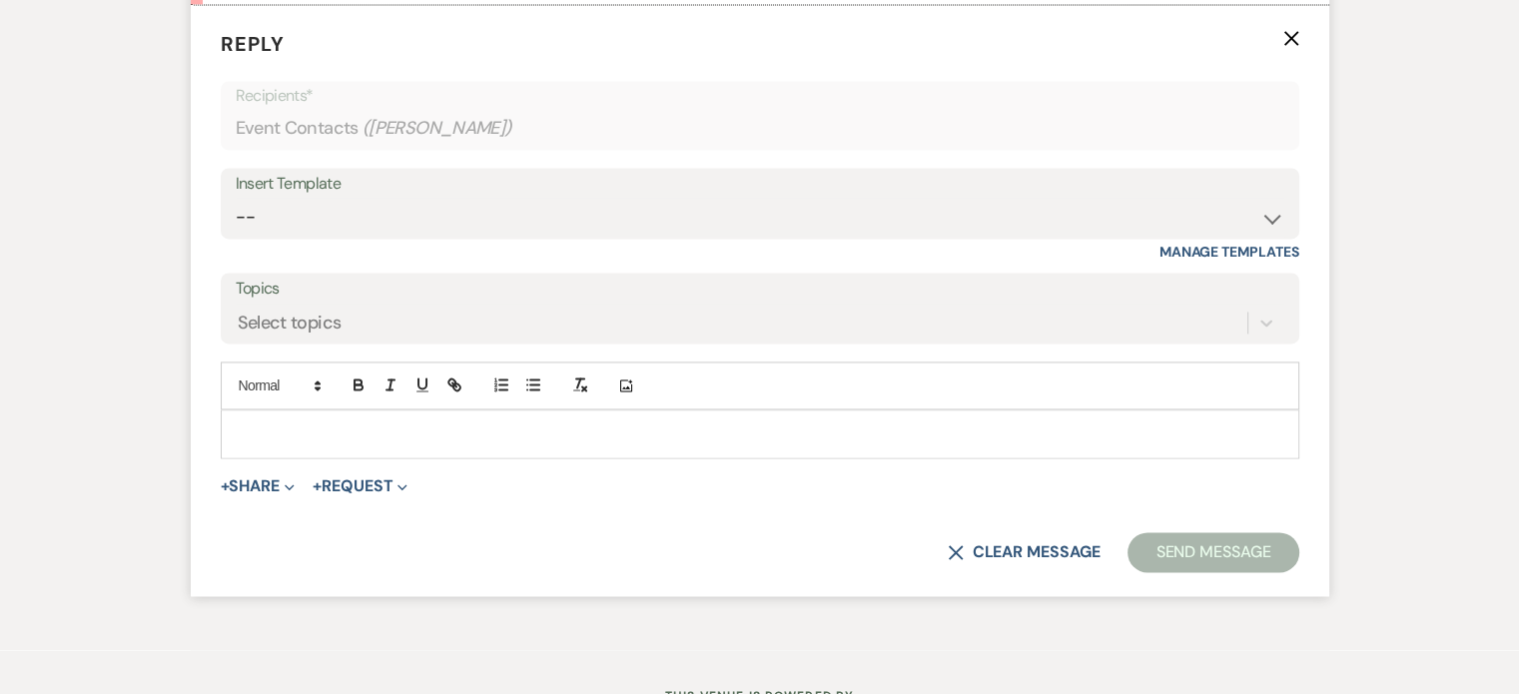
scroll to position [3076, 0]
click at [264, 442] on p at bounding box center [760, 431] width 1046 height 22
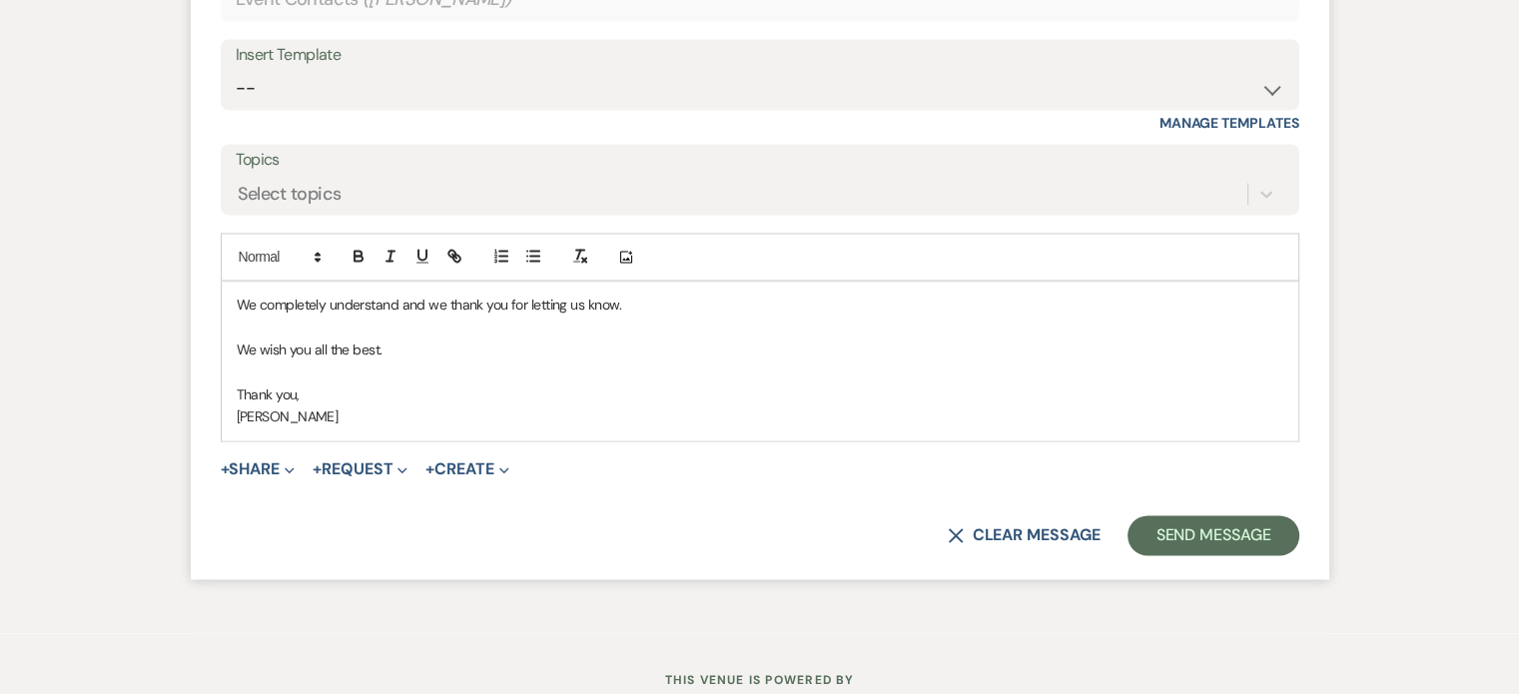
scroll to position [3276, 0]
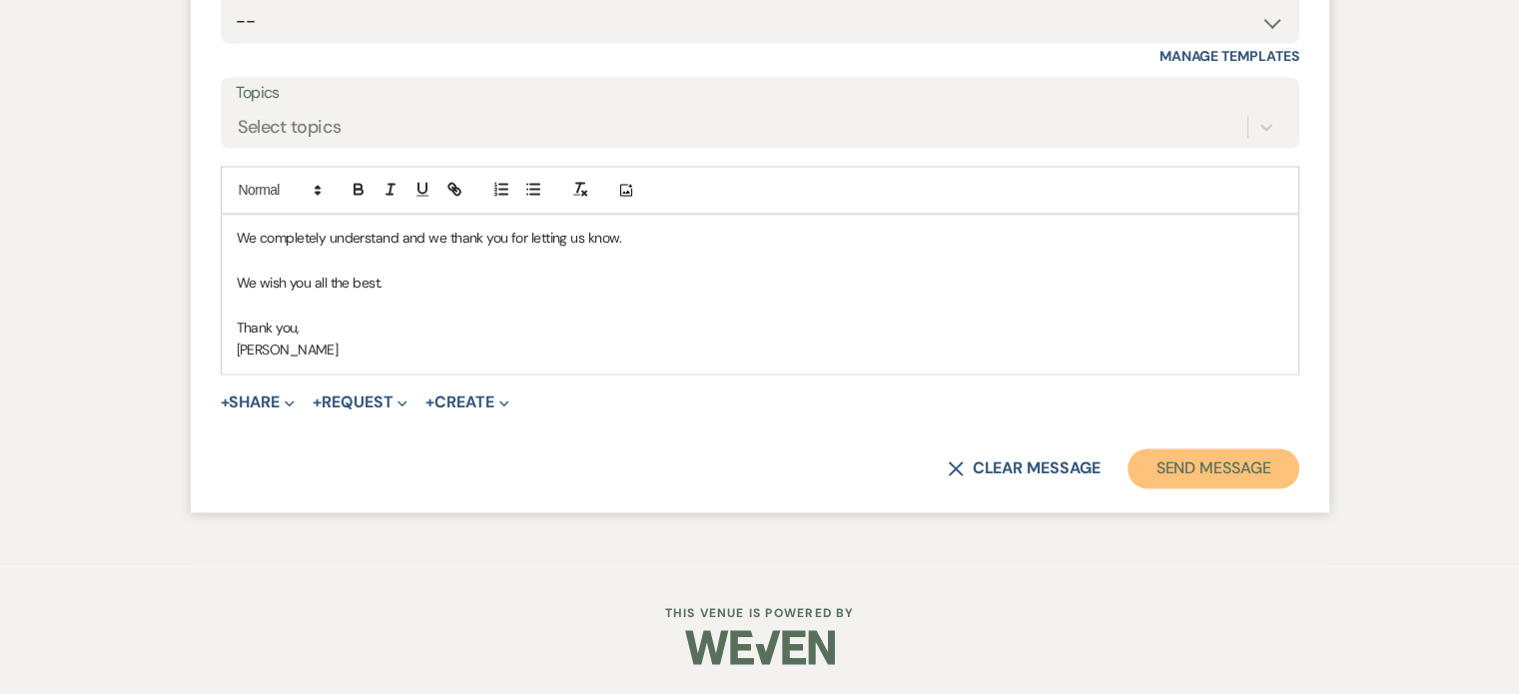
click at [1199, 488] on button "Send Message" at bounding box center [1212, 468] width 171 height 40
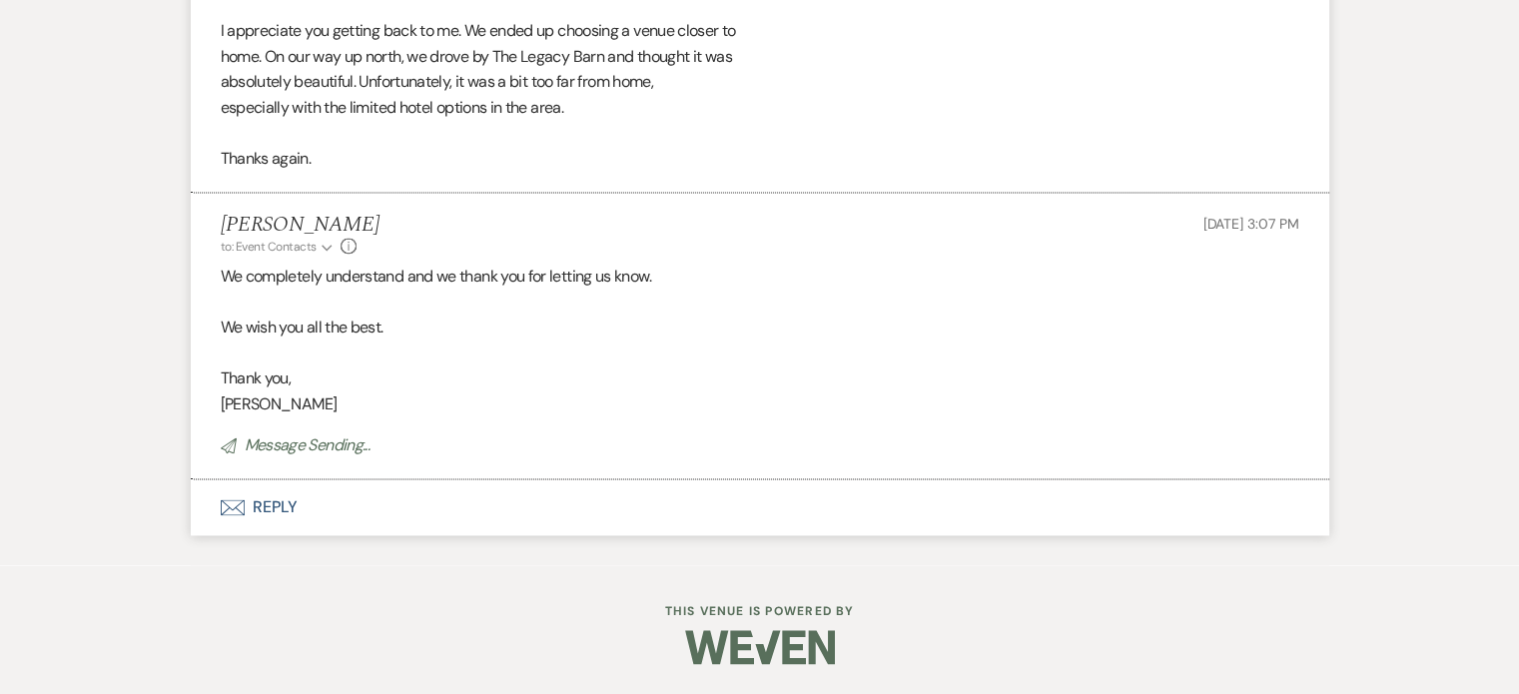
scroll to position [2894, 0]
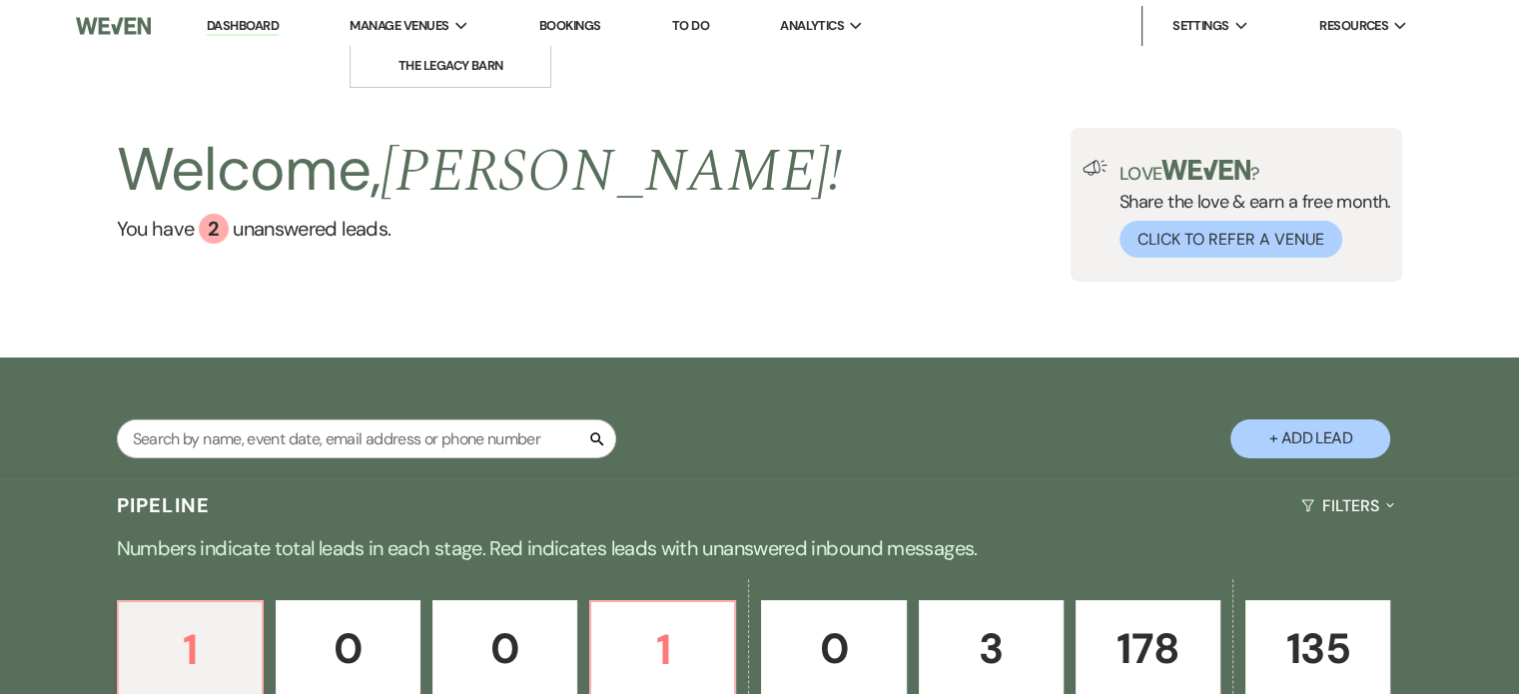
click at [399, 24] on span "Manage Venues" at bounding box center [398, 26] width 99 height 20
click at [414, 67] on li "The Legacy Barn" at bounding box center [450, 66] width 180 height 20
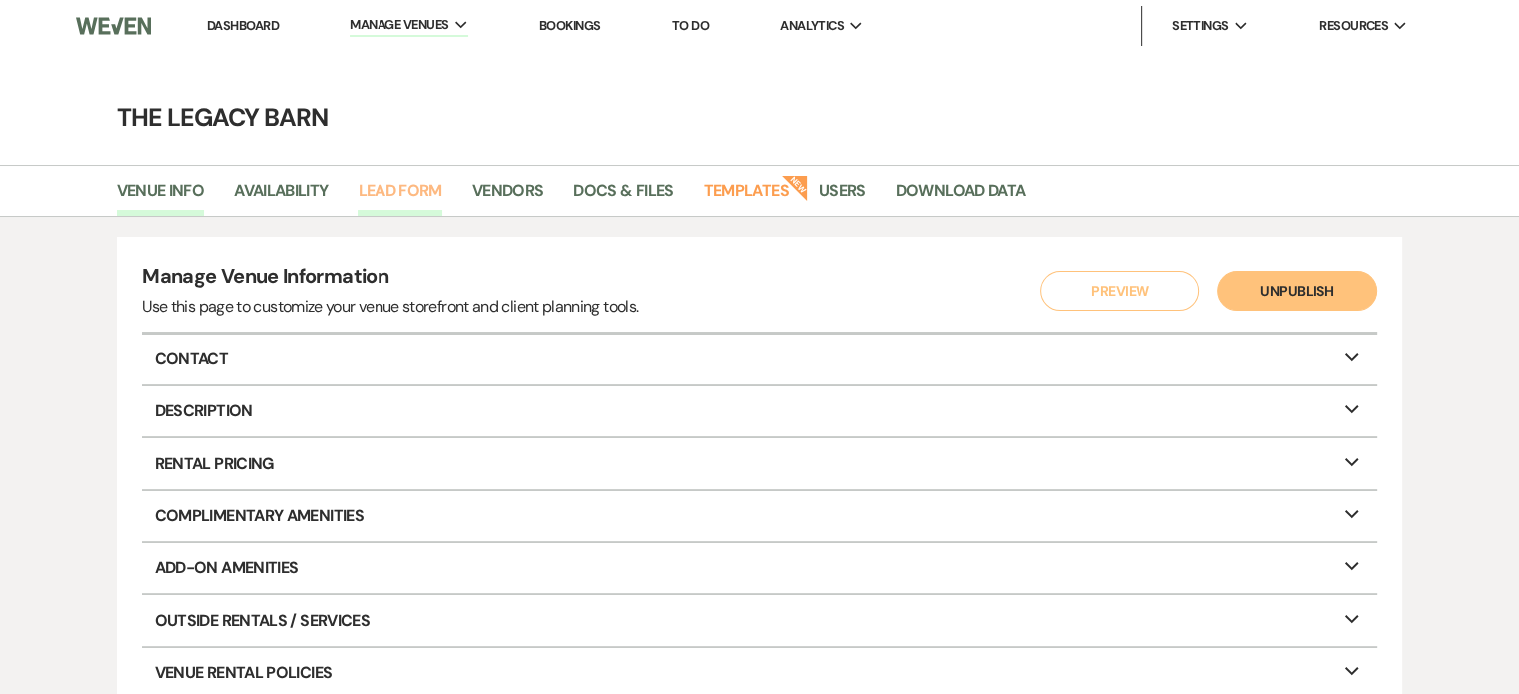
click at [375, 187] on link "Lead Form" at bounding box center [399, 197] width 84 height 38
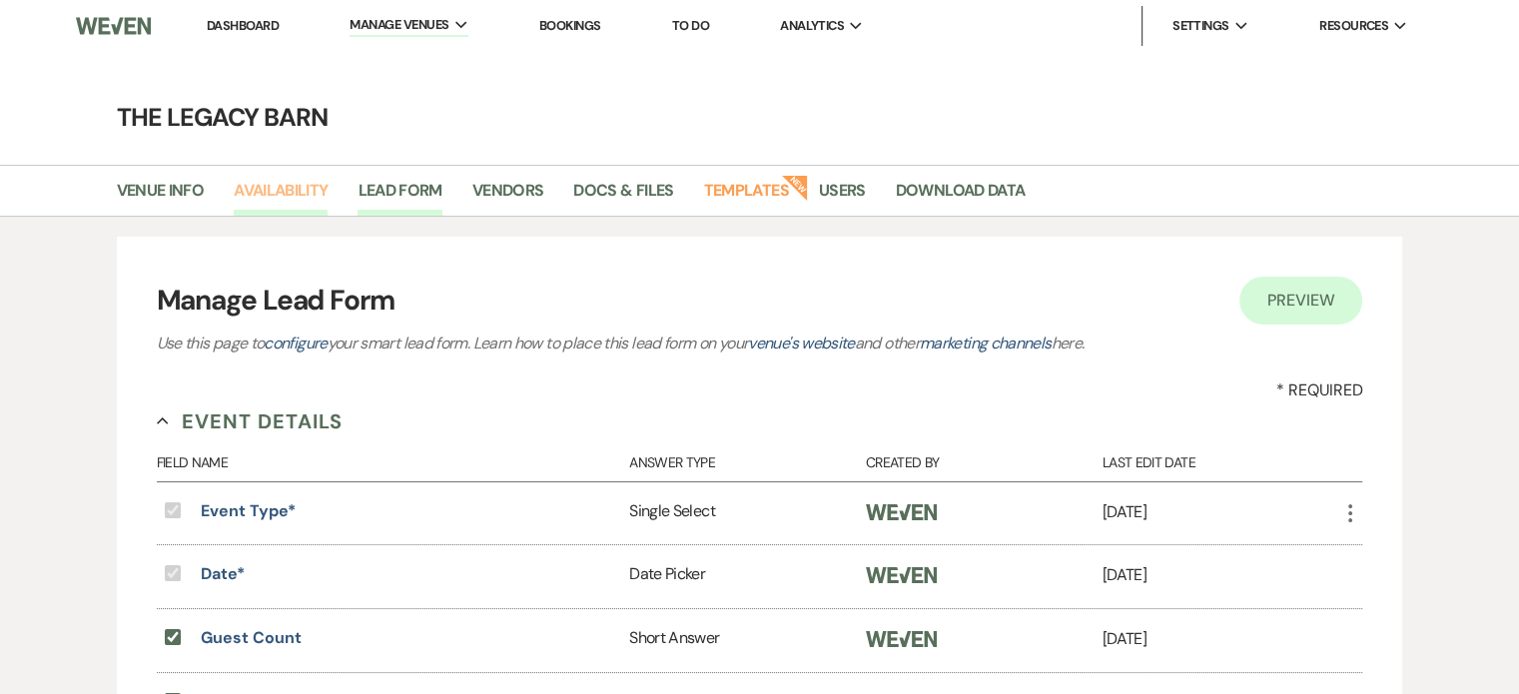
click at [306, 186] on link "Availability" at bounding box center [281, 197] width 94 height 38
select select "3"
select select "2026"
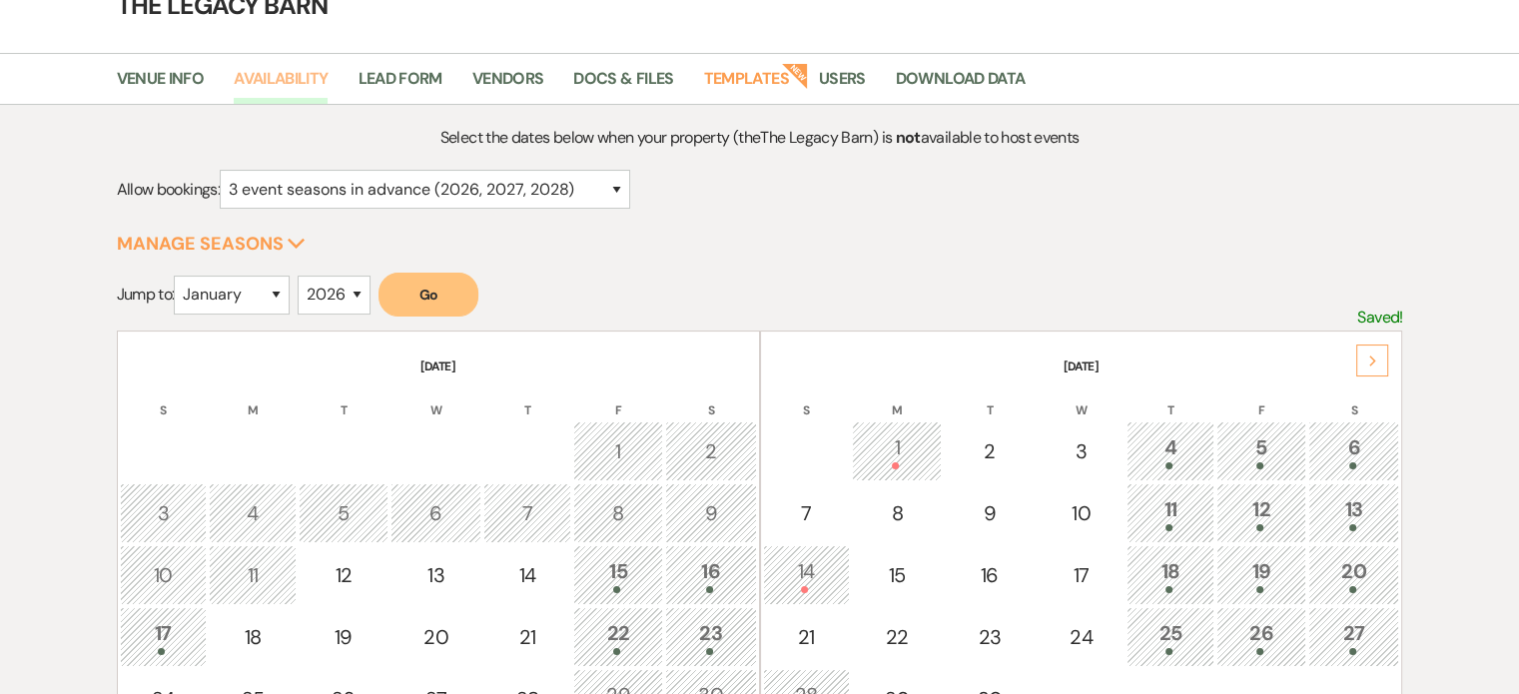
scroll to position [300, 0]
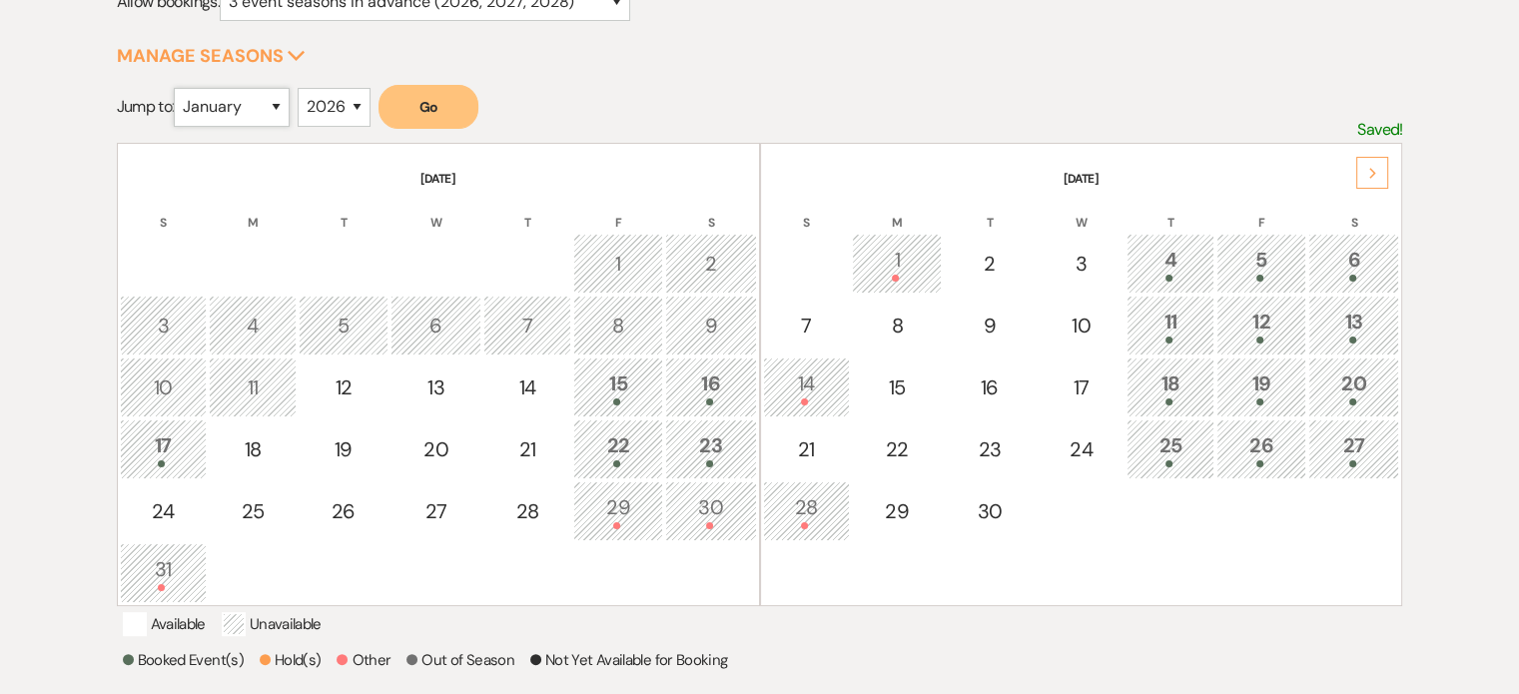
click at [277, 105] on select "January February March April May June July August September October November De…" at bounding box center [232, 107] width 116 height 39
select select "6"
click at [179, 88] on select "January February March April May June July August September October November De…" at bounding box center [232, 107] width 116 height 39
click at [346, 107] on select "2025 2026 2027 2028 2029" at bounding box center [334, 107] width 73 height 39
select select "2027"
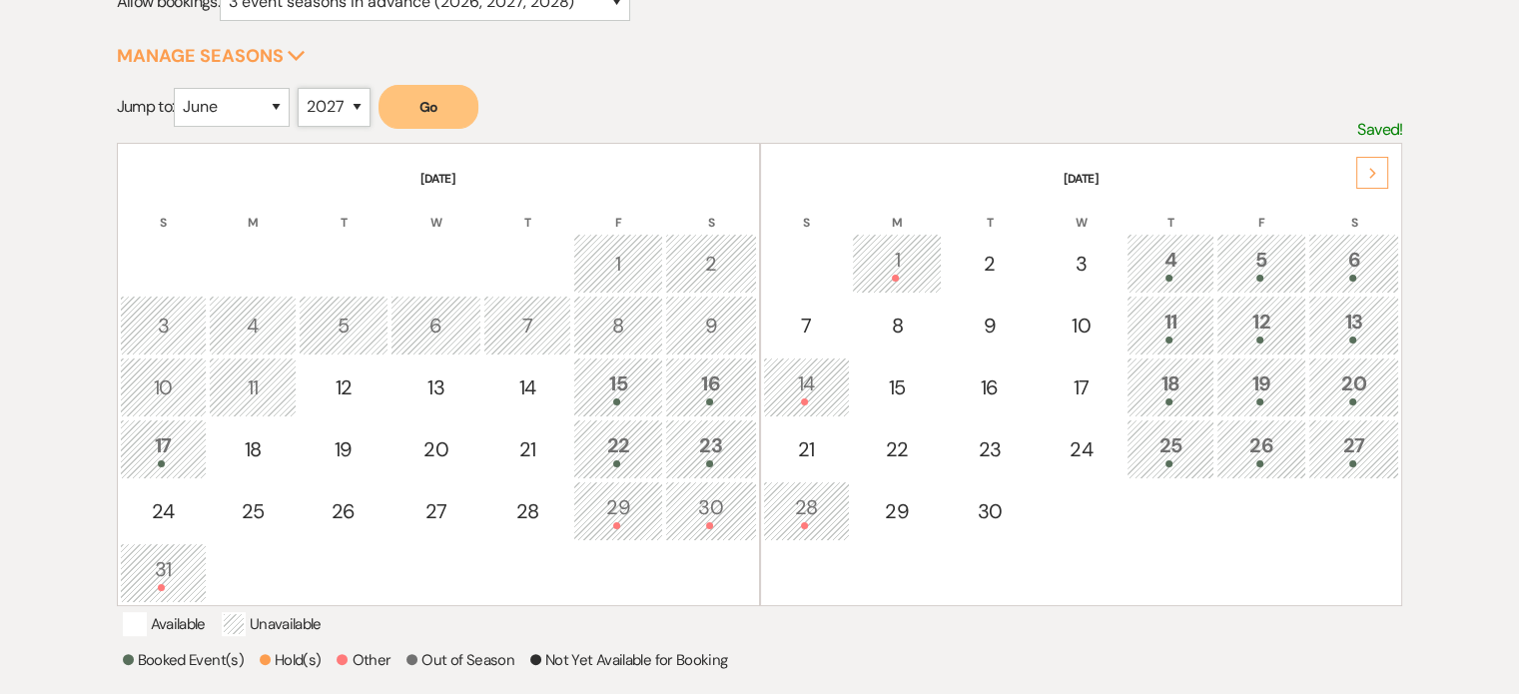
click at [304, 88] on select "2025 2026 2027 2028 2029" at bounding box center [334, 107] width 73 height 39
click at [404, 100] on button "Go" at bounding box center [428, 107] width 100 height 44
